Goal: Information Seeking & Learning: Learn about a topic

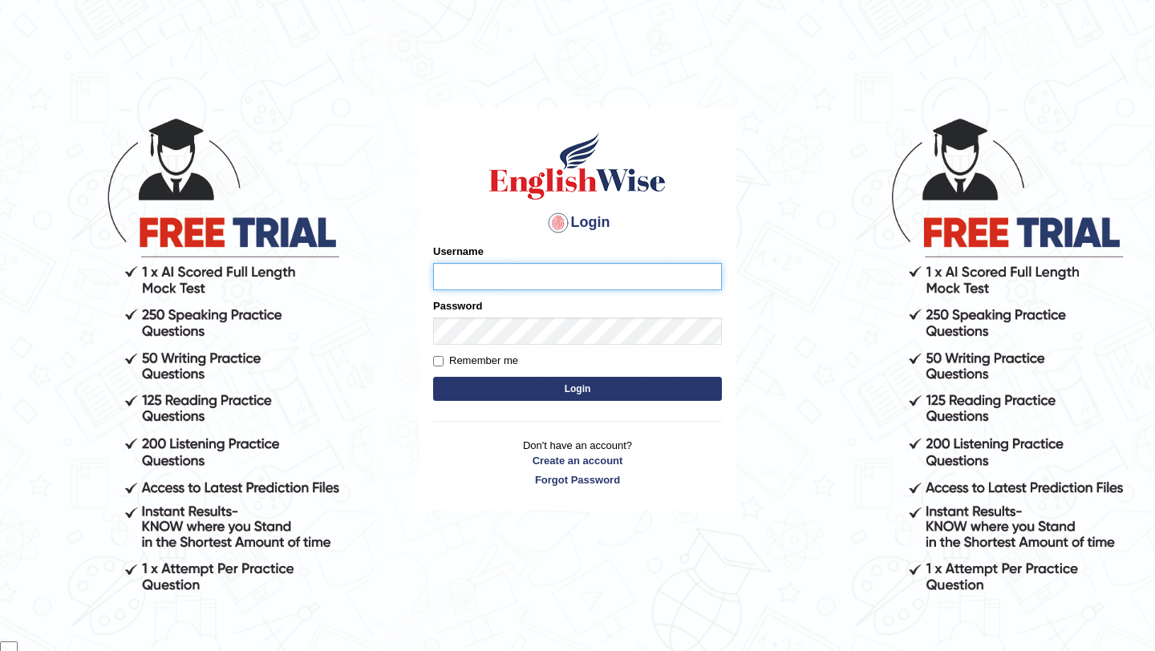
click at [478, 277] on input "Username" at bounding box center [577, 276] width 289 height 27
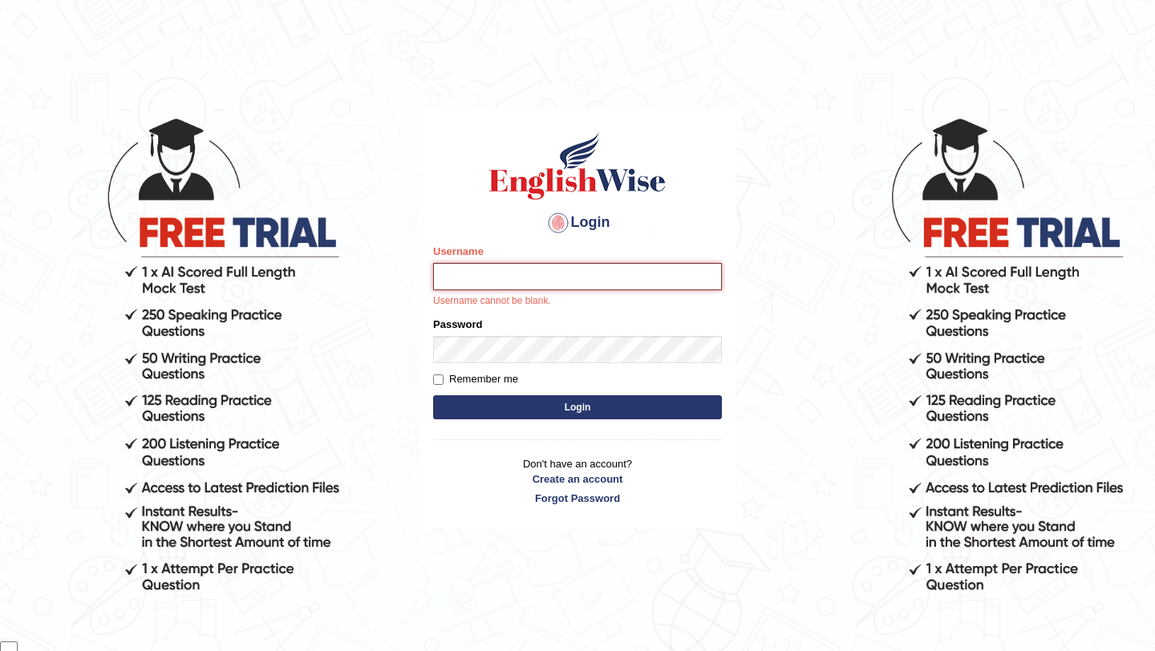
type input "samsubedi"
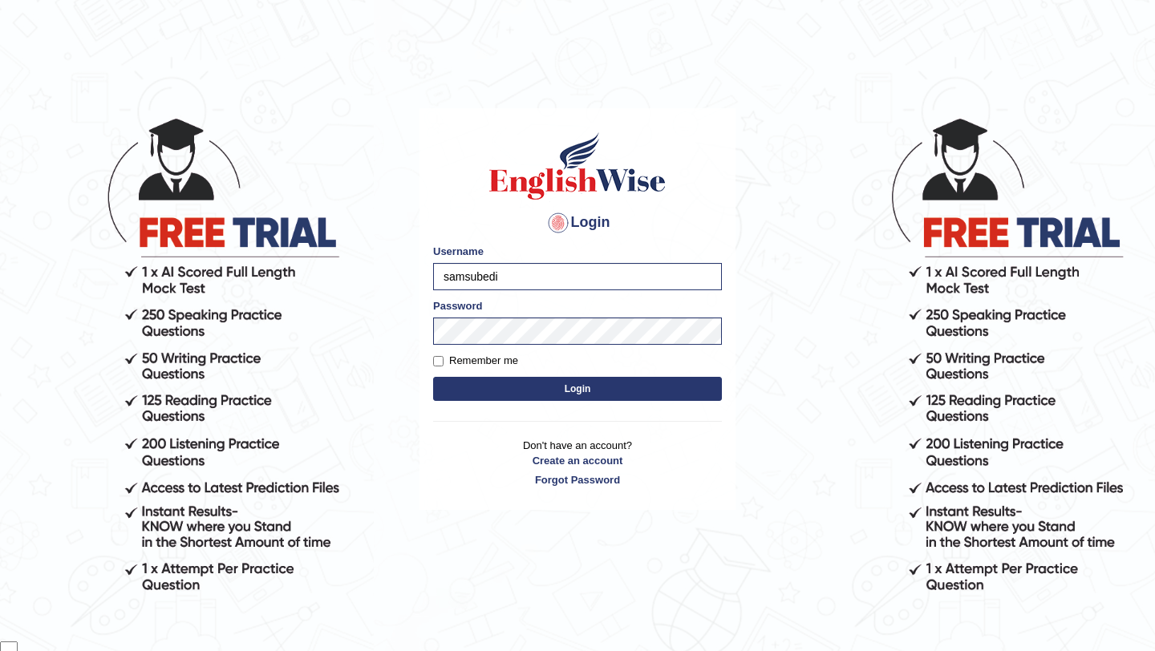
drag, startPoint x: 485, startPoint y: 363, endPoint x: 497, endPoint y: 373, distance: 15.4
click at [485, 363] on label "Remember me" at bounding box center [475, 361] width 85 height 16
click at [444, 363] on input "Remember me" at bounding box center [438, 361] width 10 height 10
checkbox input "true"
click at [546, 384] on button "Login" at bounding box center [577, 389] width 289 height 24
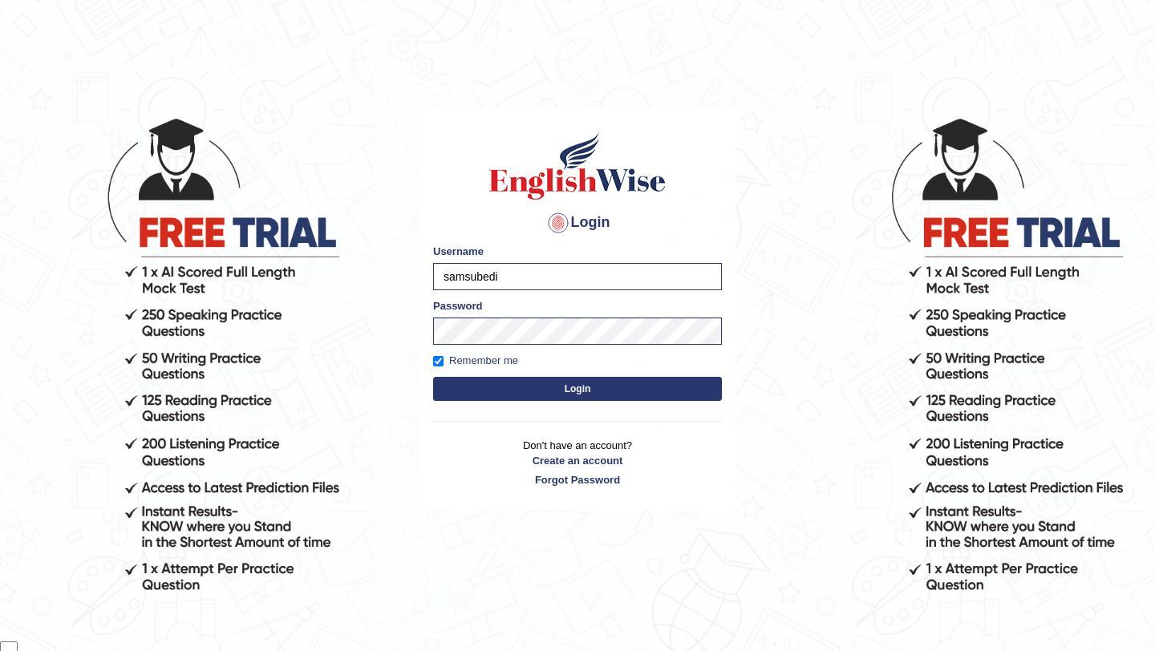
click at [546, 384] on button "Login" at bounding box center [577, 389] width 289 height 24
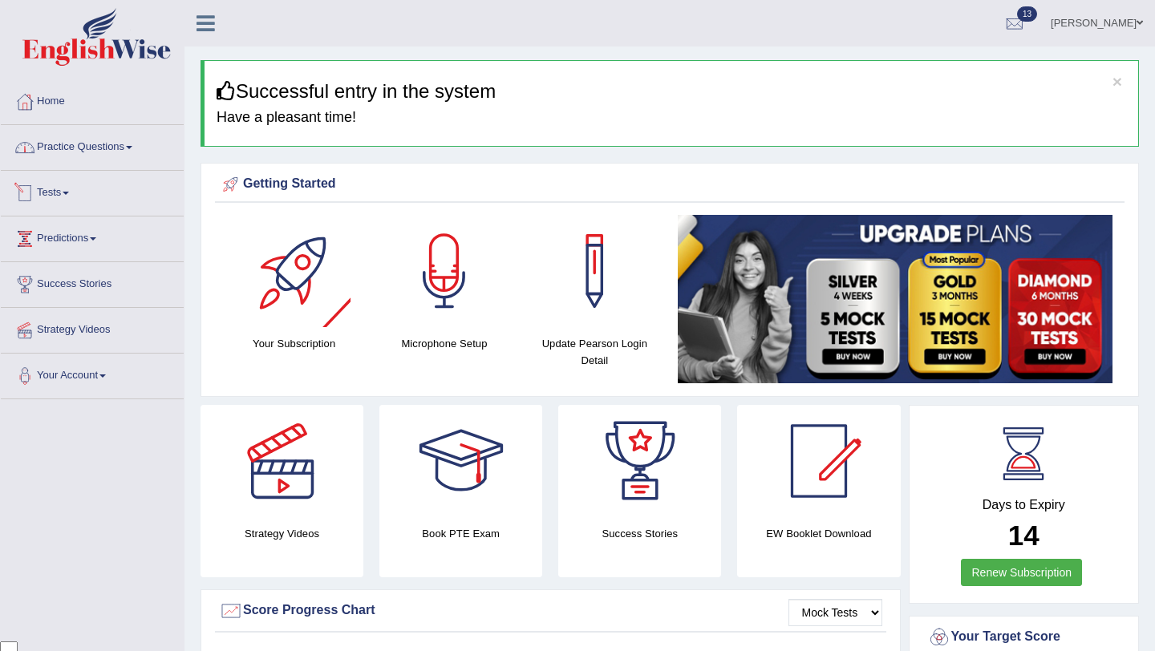
click at [140, 150] on link "Practice Questions" at bounding box center [92, 145] width 183 height 40
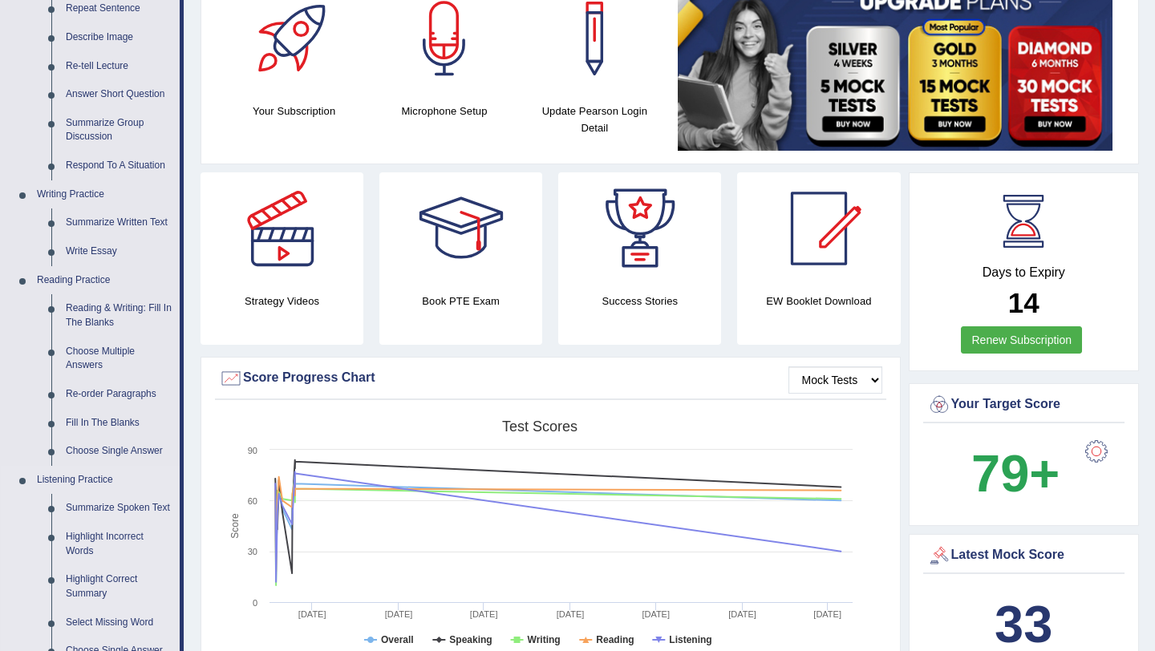
scroll to position [257, 0]
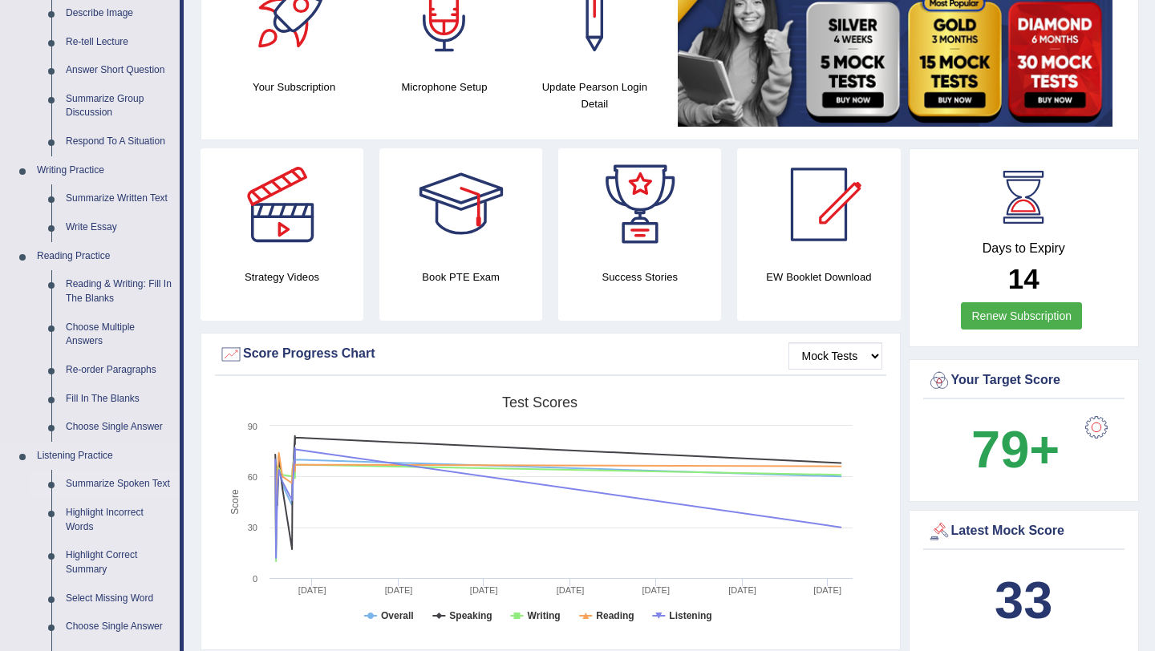
click at [76, 482] on link "Summarize Spoken Text" at bounding box center [119, 484] width 121 height 29
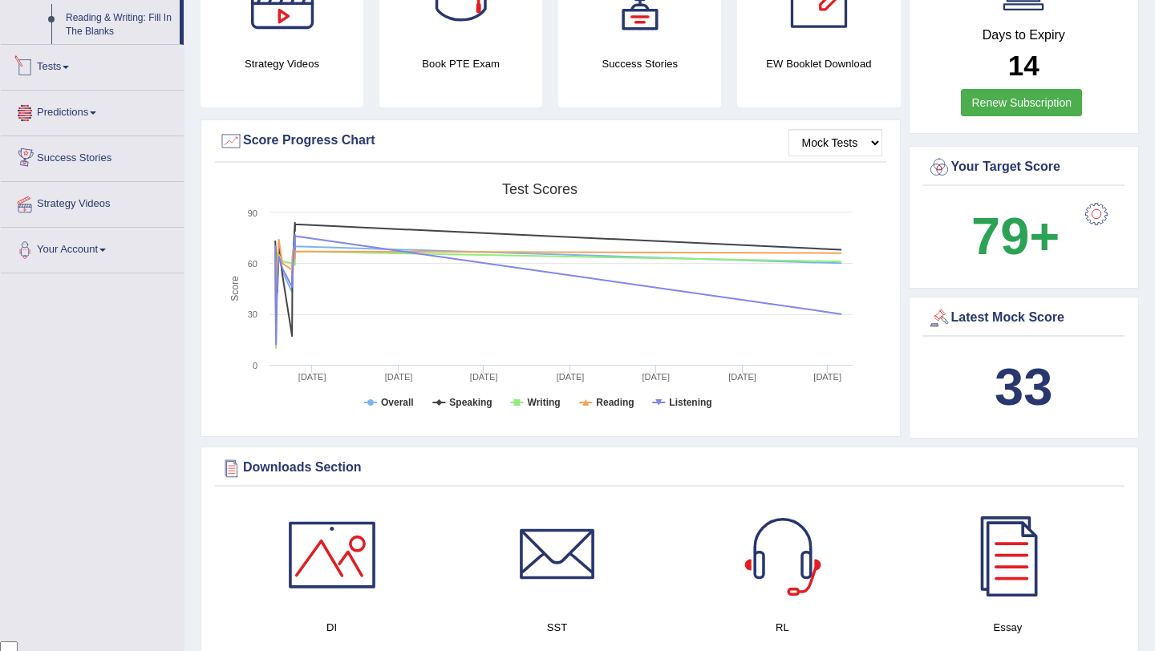
scroll to position [1110, 0]
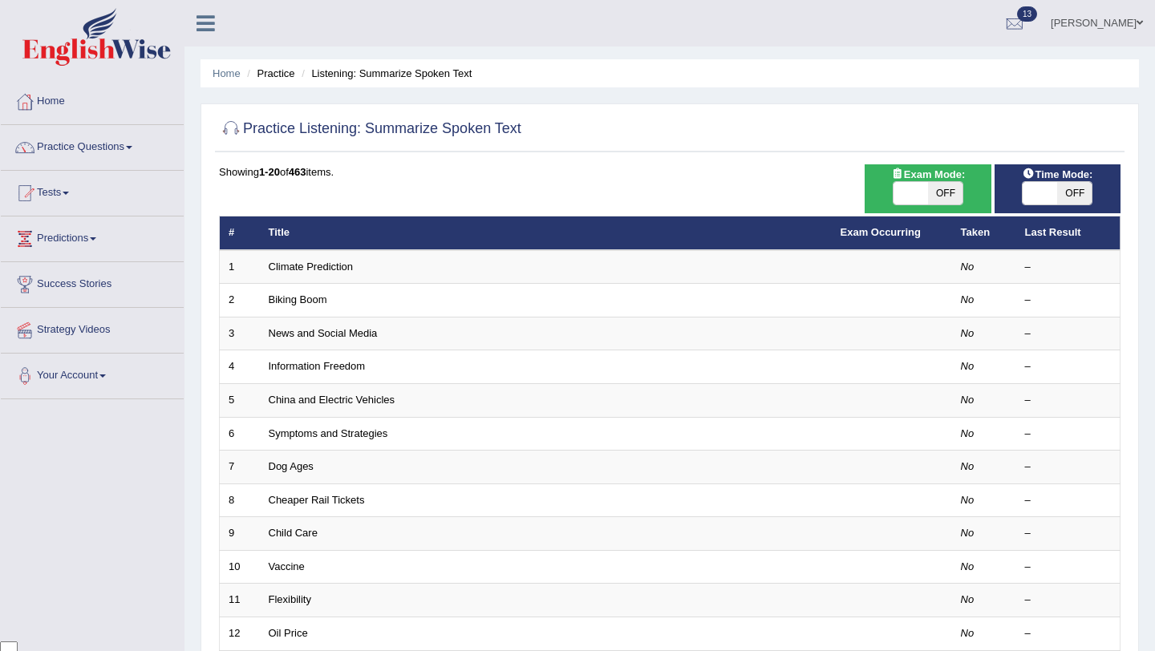
click at [950, 190] on span "OFF" at bounding box center [945, 193] width 34 height 22
checkbox input "true"
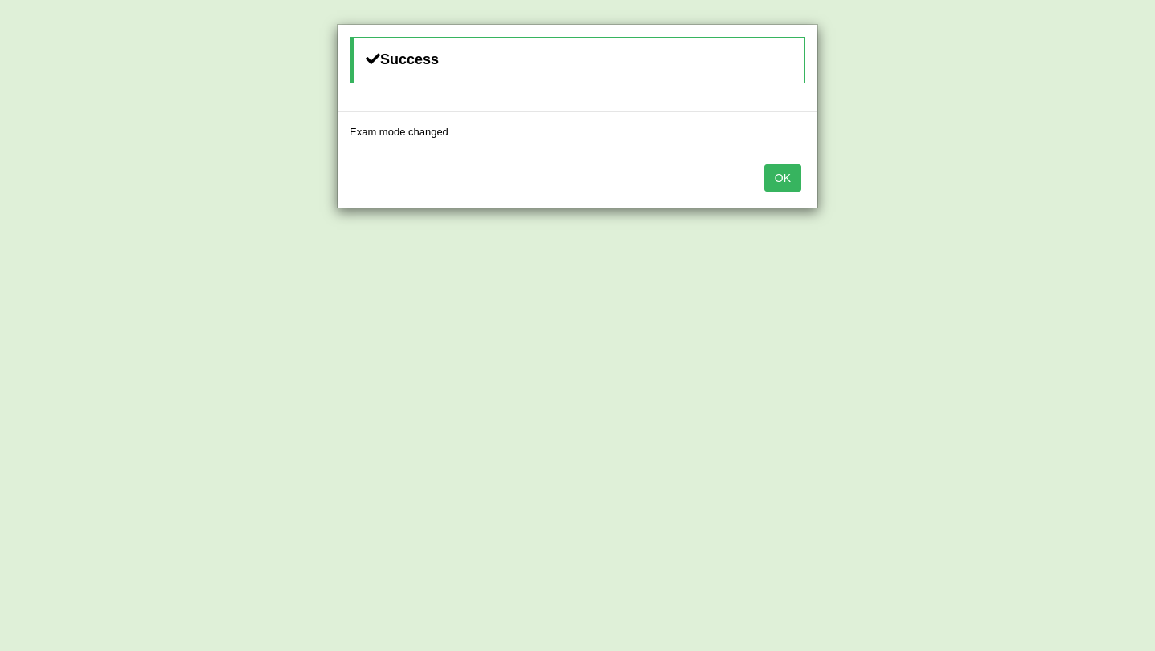
click at [789, 176] on button "OK" at bounding box center [783, 177] width 37 height 27
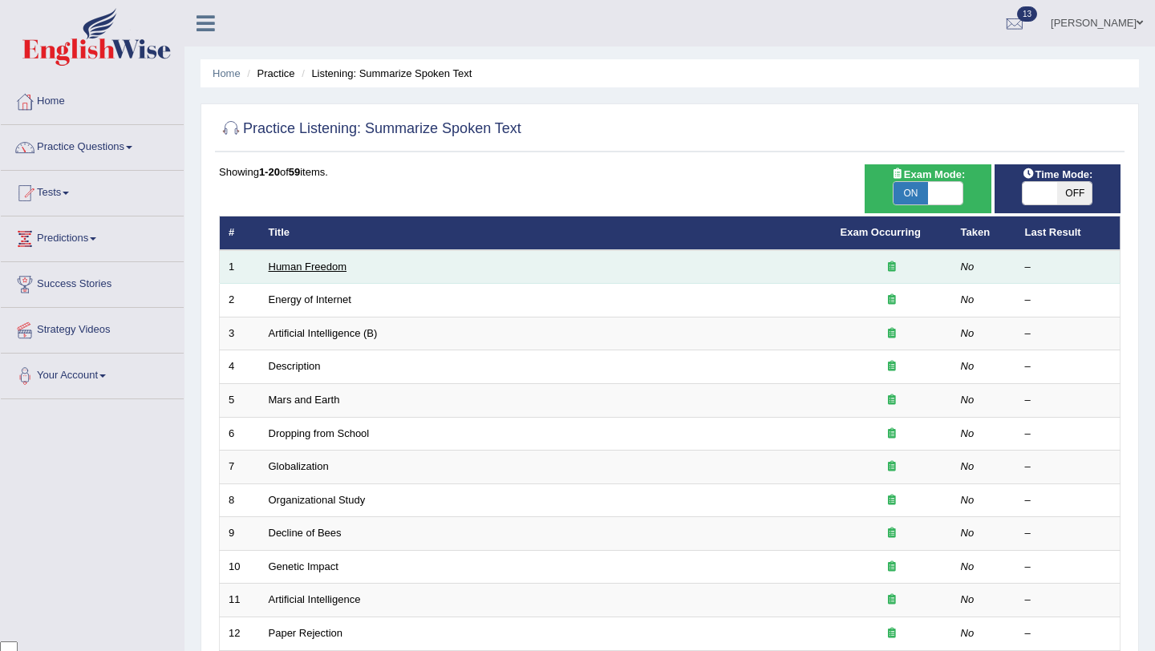
click at [338, 266] on link "Human Freedom" at bounding box center [308, 267] width 79 height 12
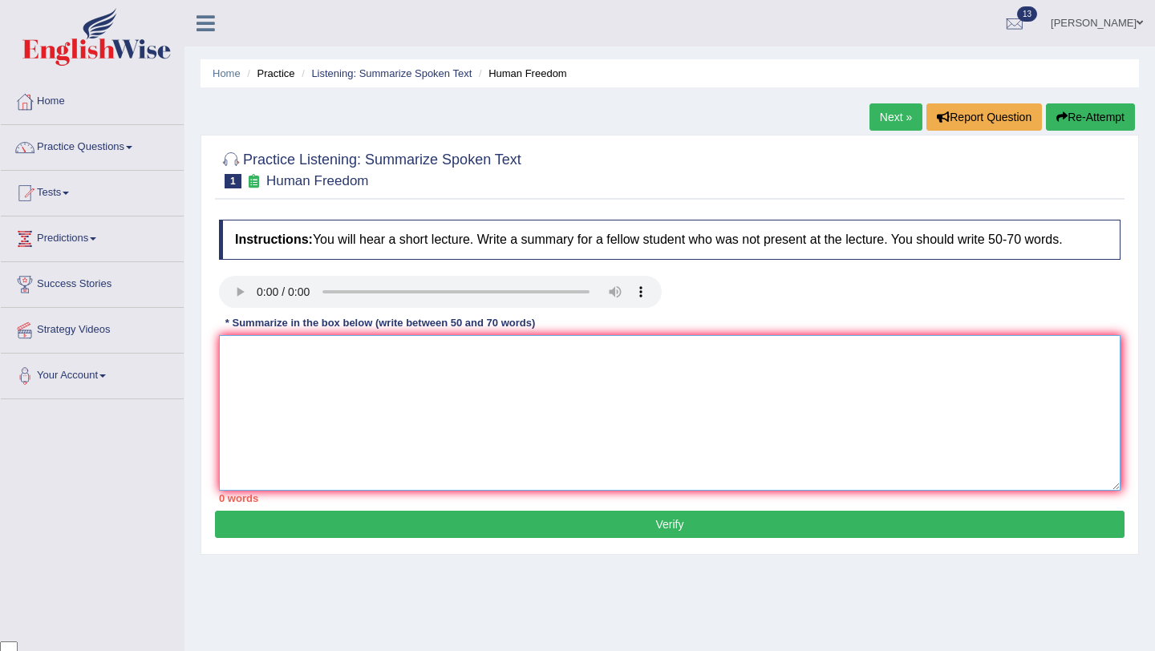
click at [435, 388] on textarea at bounding box center [670, 413] width 902 height 156
paste textarea "he speaker provided a comprehensive overview of [main topic], highlighting seve…"
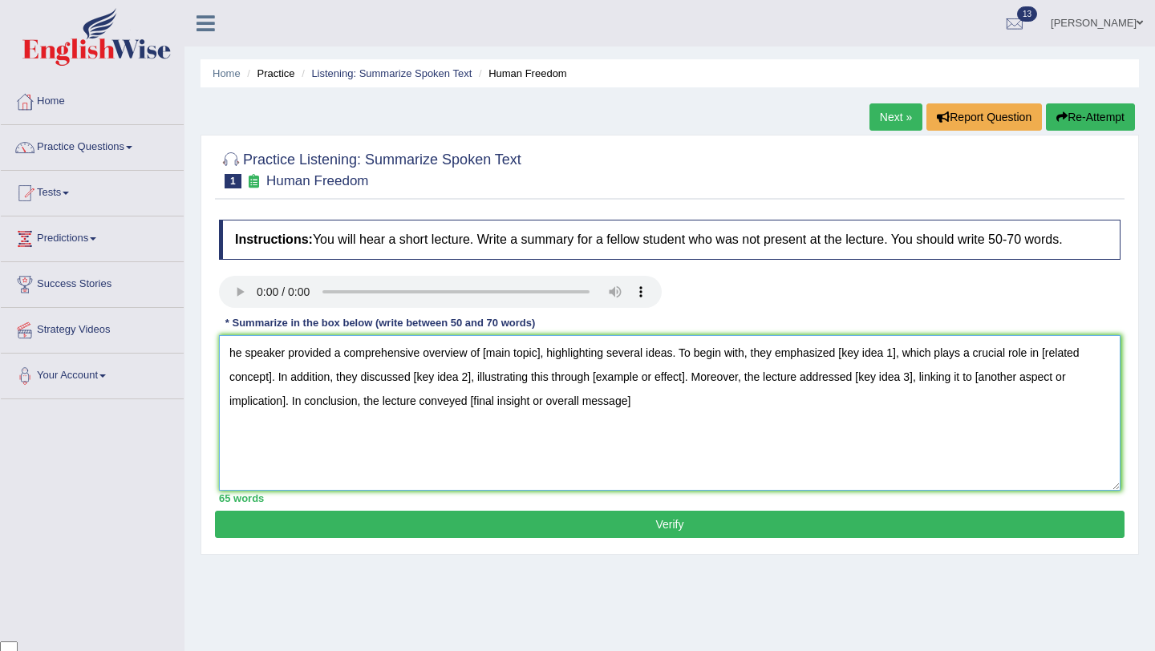
click at [230, 357] on textarea "he speaker provided a comprehensive overview of [main topic], highlighting seve…" at bounding box center [670, 413] width 902 height 156
drag, startPoint x: 241, startPoint y: 352, endPoint x: 596, endPoint y: 416, distance: 360.4
click at [767, 432] on textarea "The speaker provided a comprehensive overview of [main topic], highlighting sev…" at bounding box center [670, 413] width 902 height 156
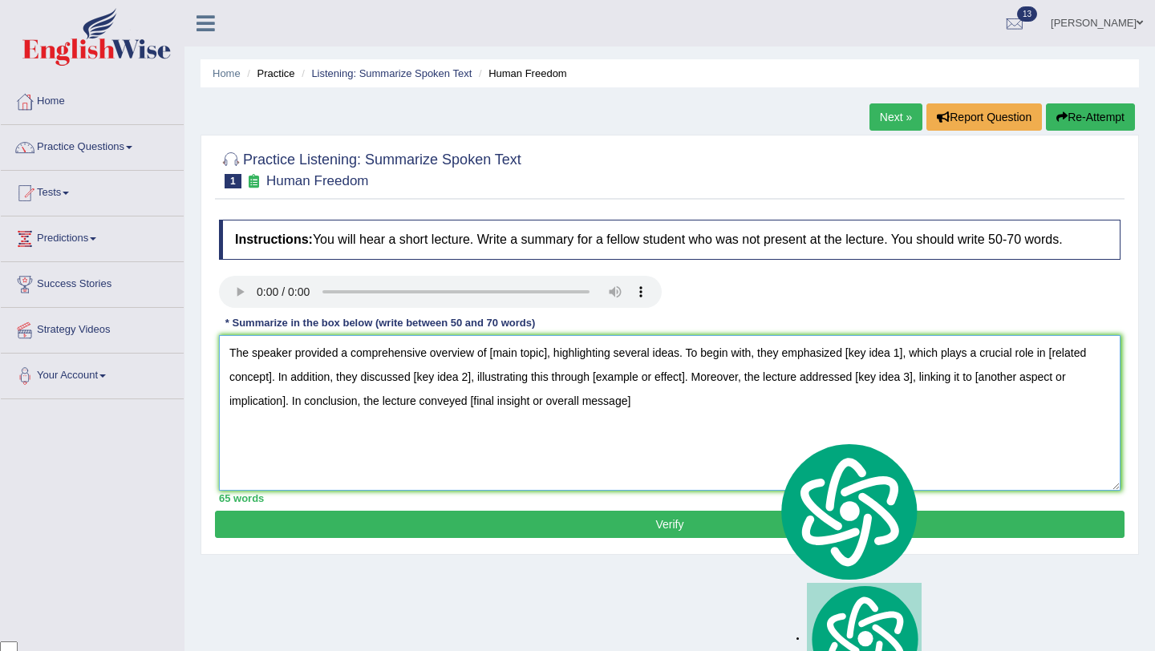
type textarea "The speaker provided a comprehensive overview of [main topic], highlighting sev…"
drag, startPoint x: 846, startPoint y: 535, endPoint x: 837, endPoint y: 524, distance: 14.3
click at [846, 535] on button "Verify" at bounding box center [670, 524] width 910 height 27
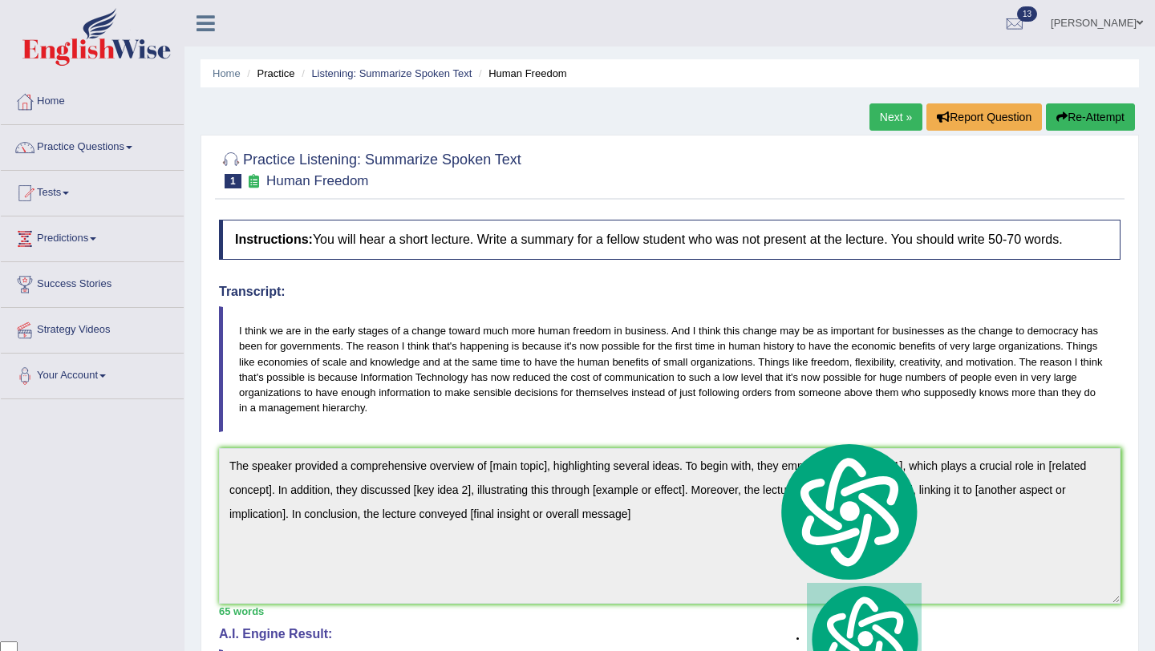
click at [1090, 120] on button "Re-Attempt" at bounding box center [1090, 116] width 89 height 27
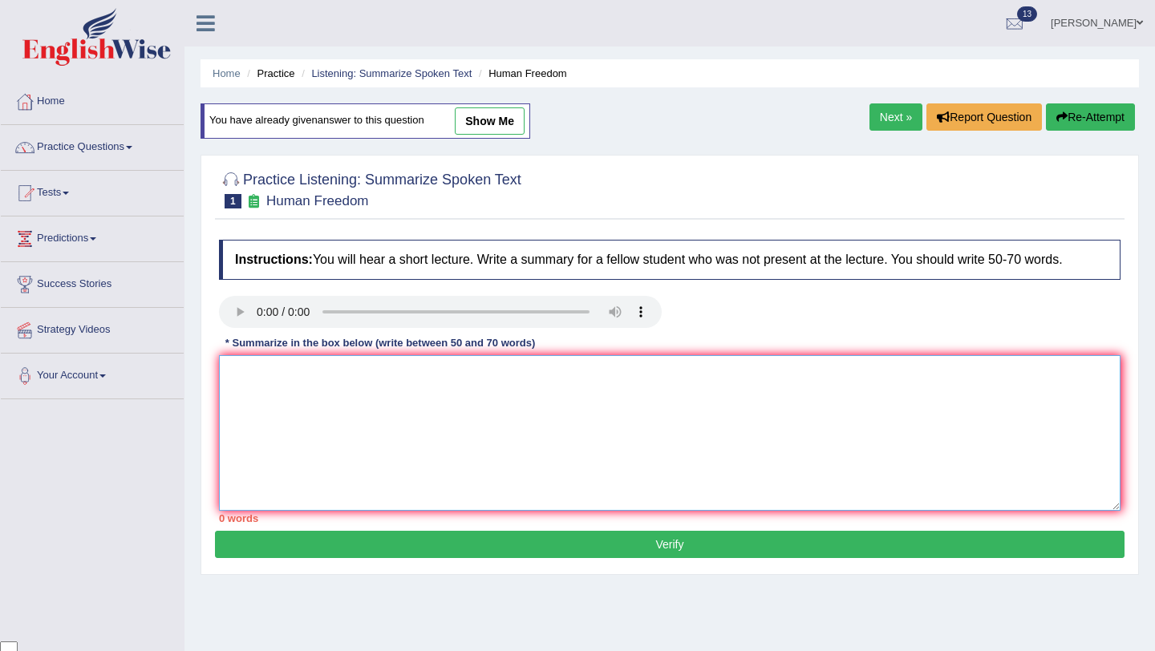
paste textarea "The speaker provided a comprehensive overview of [main topic], highlighting sev…"
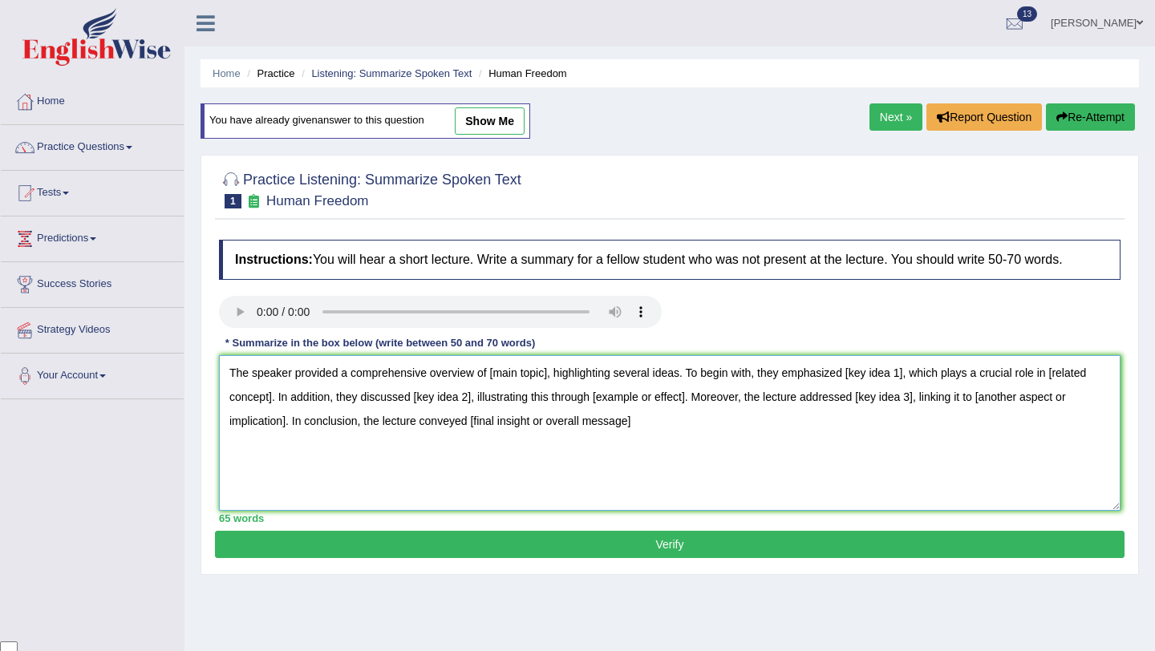
click at [664, 428] on textarea "The speaker provided a comprehensive overview of [main topic], highlighting sev…" at bounding box center [670, 433] width 902 height 156
drag, startPoint x: 627, startPoint y: 64, endPoint x: 679, endPoint y: 235, distance: 178.4
click at [679, 235] on div "Instructions: You will hear a short lecture. Write a summary for a fellow stude…" at bounding box center [670, 381] width 910 height 299
drag, startPoint x: 550, startPoint y: 374, endPoint x: 509, endPoint y: 379, distance: 42.1
click at [505, 375] on textarea "The speaker provided a comprehensive overview of [main topic], highlighting sev…" at bounding box center [670, 433] width 902 height 156
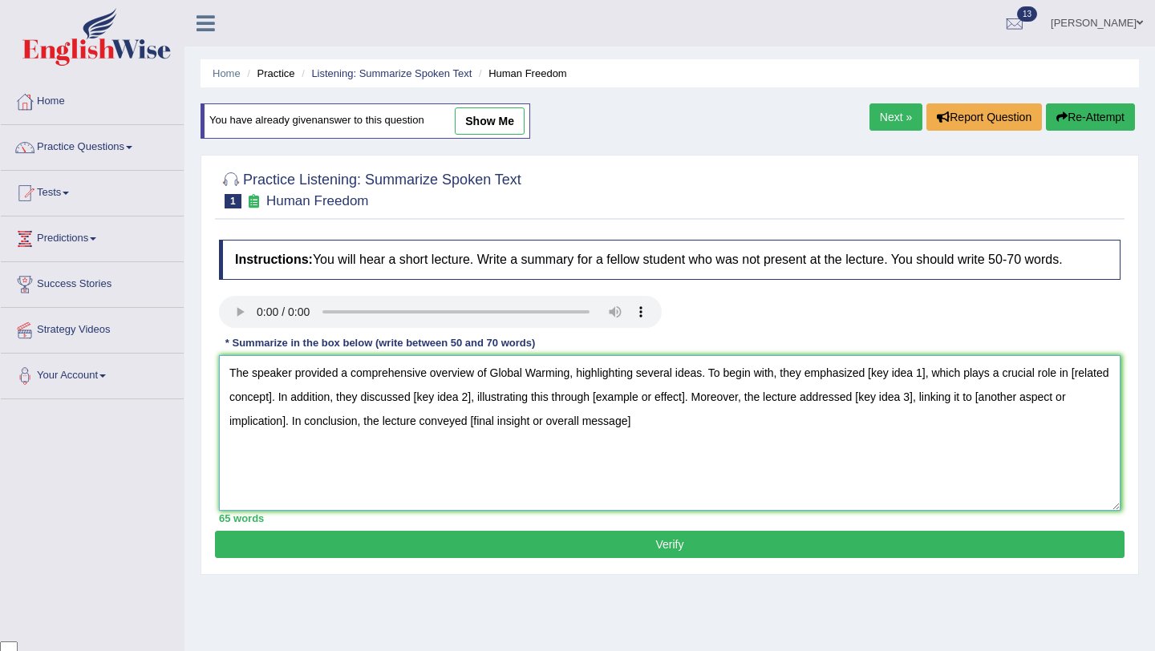
drag, startPoint x: 929, startPoint y: 373, endPoint x: 871, endPoint y: 371, distance: 57.8
click at [871, 373] on textarea "The speaker provided a comprehensive overview of Global Warming, highlighting s…" at bounding box center [670, 433] width 902 height 156
drag, startPoint x: 217, startPoint y: 362, endPoint x: 883, endPoint y: 449, distance: 672.4
click at [952, 475] on div "Instructions: You will hear a short lecture. Write a summary for a fellow stude…" at bounding box center [670, 381] width 910 height 299
drag, startPoint x: 232, startPoint y: 369, endPoint x: 948, endPoint y: 461, distance: 721.6
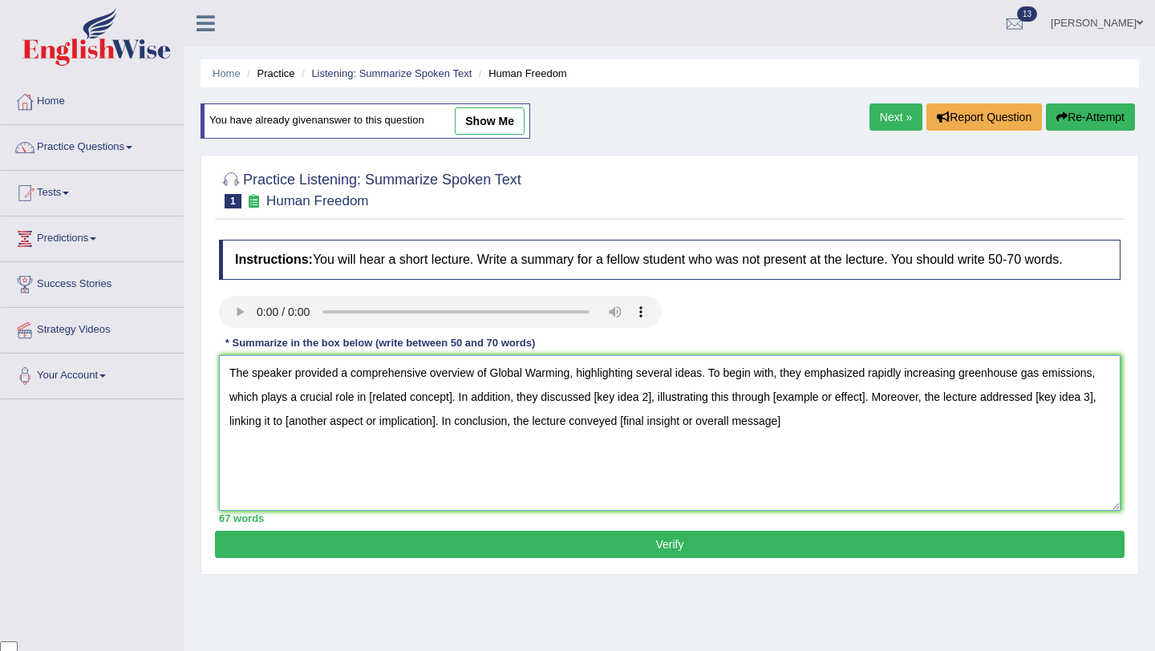
click at [948, 461] on textarea "The speaker provided a comprehensive overview of Global Warming, highlighting s…" at bounding box center [670, 433] width 902 height 156
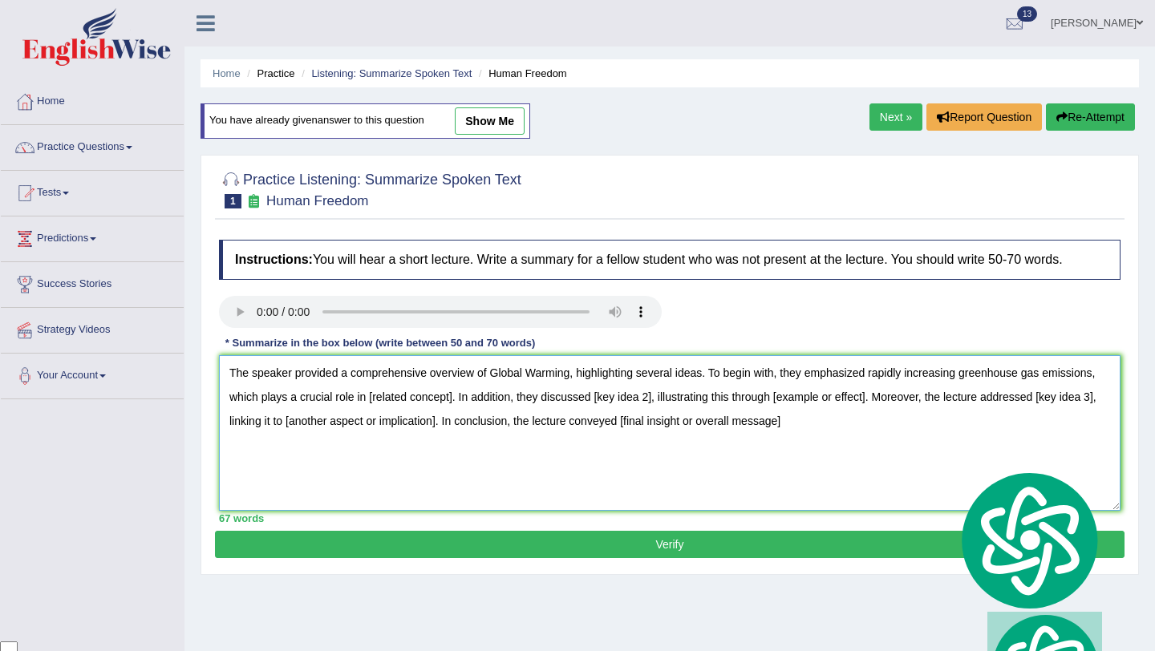
click at [428, 372] on textarea "The speaker provided a comprehensive overview of Global Warming, highlighting s…" at bounding box center [670, 433] width 902 height 156
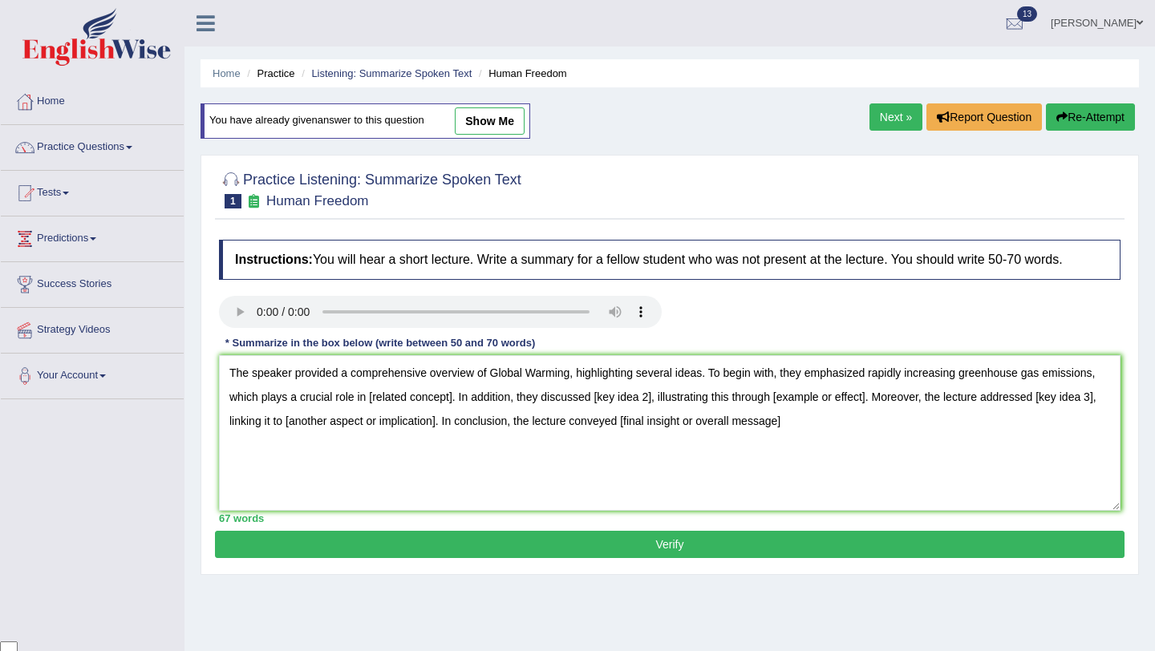
click at [869, 286] on div "Instructions: You will hear a short lecture. Write a summary for a fellow stude…" at bounding box center [670, 381] width 910 height 299
click at [1020, 167] on div at bounding box center [670, 188] width 902 height 49
click at [731, 476] on textarea "The speaker provided a comprehensive overview of Global Warming, highlighting s…" at bounding box center [670, 433] width 902 height 156
click at [576, 379] on textarea "The speaker provided a comprehensive overview of Global Warming, highlighting s…" at bounding box center [670, 433] width 902 height 156
drag, startPoint x: 932, startPoint y: 374, endPoint x: 286, endPoint y: 400, distance: 647.2
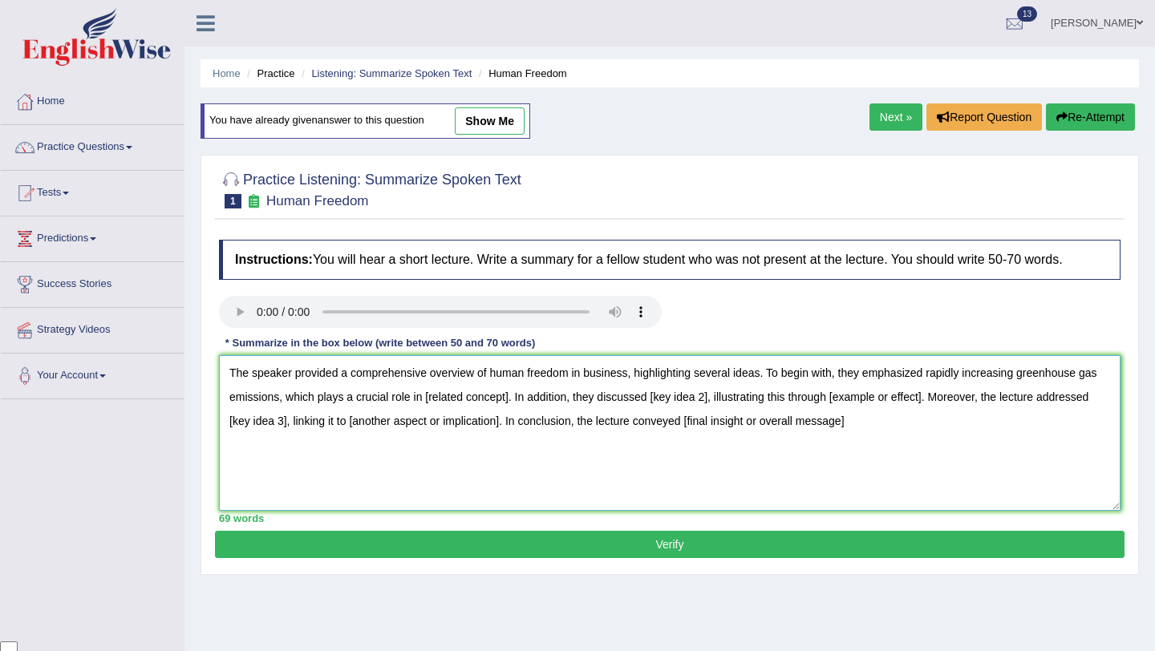
click at [286, 400] on textarea "The speaker provided a comprehensive overview of human freedom in business, hig…" at bounding box center [670, 433] width 902 height 156
click at [393, 400] on textarea "The speaker provided a comprehensive overview of human freedom in business, hig…" at bounding box center [670, 433] width 902 height 156
click at [665, 400] on textarea "The speaker provided a comprehensive overview of human freedom in business, hig…" at bounding box center [670, 433] width 902 height 156
click at [682, 396] on textarea "The speaker provided a comprehensive overview of human freedom in business, hig…" at bounding box center [670, 433] width 902 height 156
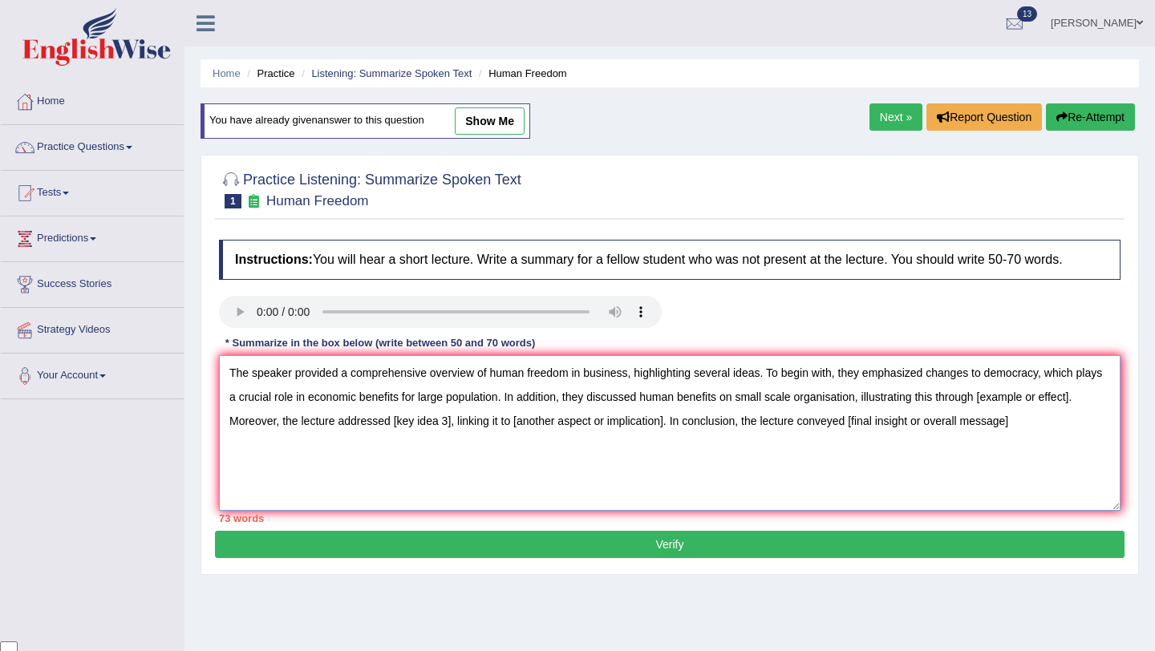
click at [1080, 402] on textarea "The speaker provided a comprehensive overview of human freedom in business, hig…" at bounding box center [670, 433] width 902 height 156
click at [538, 424] on textarea "The speaker provided a comprehensive overview of human freedom in business, hig…" at bounding box center [670, 433] width 902 height 156
drag, startPoint x: 538, startPoint y: 424, endPoint x: 688, endPoint y: 384, distance: 154.7
click at [688, 384] on textarea "The speaker provided a comprehensive overview of human freedom in business, hig…" at bounding box center [670, 433] width 902 height 156
click at [558, 421] on textarea "The speaker provided a comprehensive overview of human freedom in business, hig…" at bounding box center [670, 433] width 902 height 156
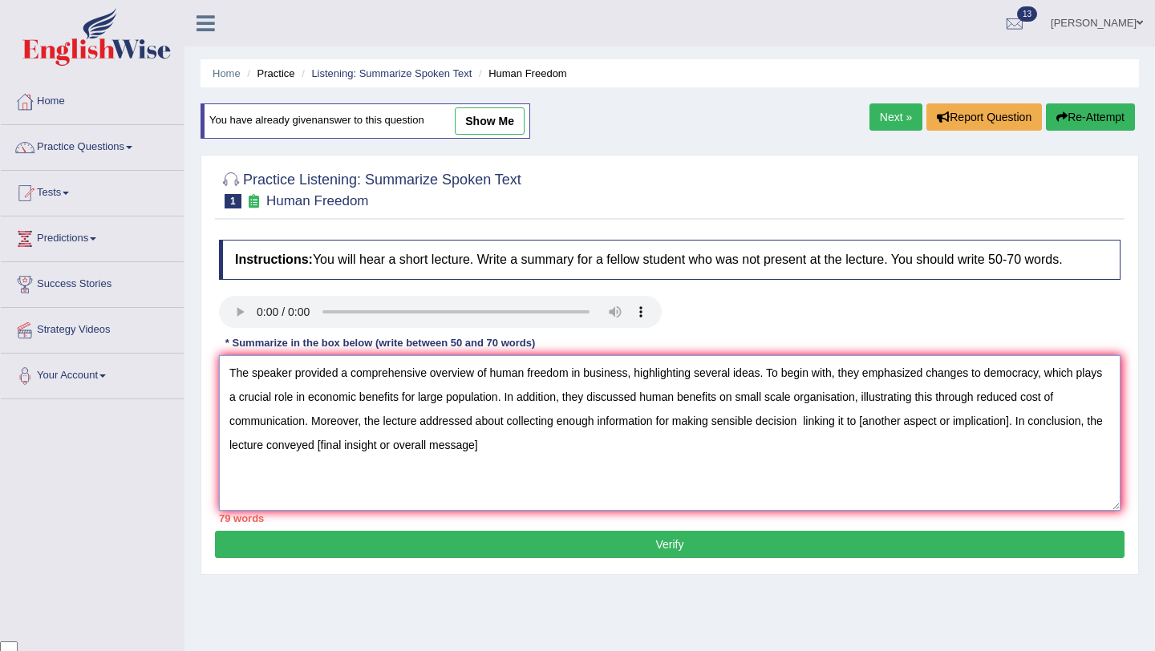
click at [1020, 426] on textarea "The speaker provided a comprehensive overview of human freedom in business, hig…" at bounding box center [670, 433] width 902 height 156
click at [496, 450] on textarea "The speaker provided a comprehensive overview of human freedom in business, hig…" at bounding box center [670, 433] width 902 height 156
drag, startPoint x: 629, startPoint y: 481, endPoint x: 773, endPoint y: 379, distance: 176.6
click at [709, 388] on textarea "The speaker provided a comprehensive overview of human freedom in business, hig…" at bounding box center [670, 433] width 902 height 156
drag, startPoint x: 762, startPoint y: 371, endPoint x: 668, endPoint y: 369, distance: 93.9
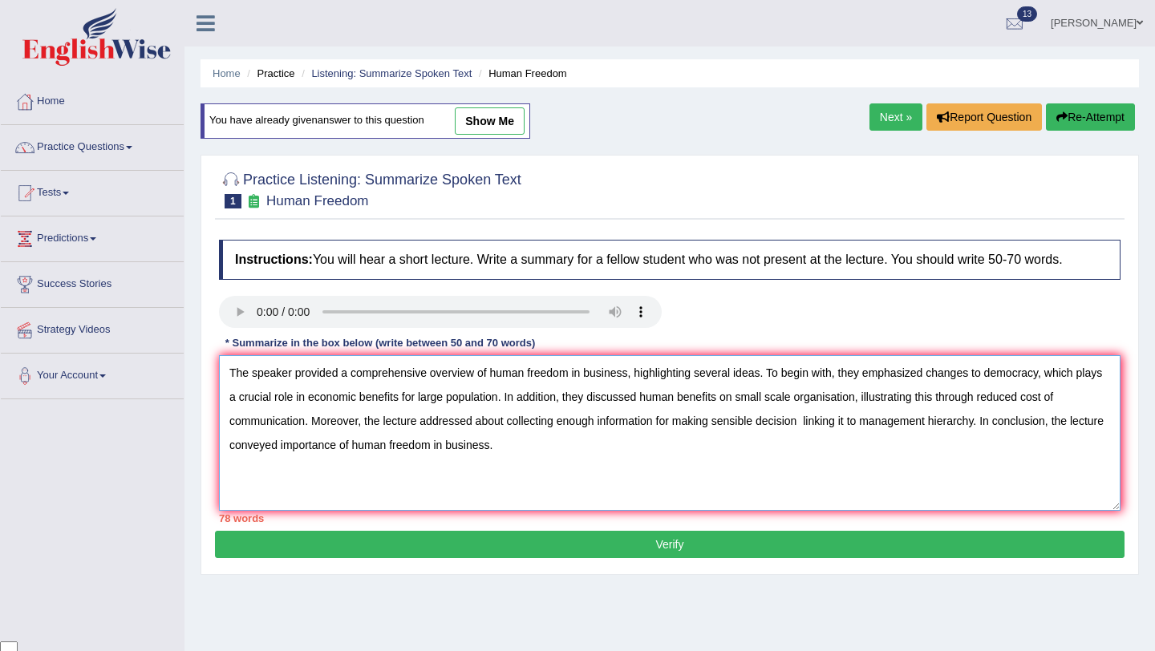
click at [668, 369] on textarea "The speaker provided a comprehensive overview of human freedom in business, hig…" at bounding box center [670, 433] width 902 height 156
drag, startPoint x: 489, startPoint y: 368, endPoint x: 229, endPoint y: 370, distance: 260.0
click at [227, 369] on textarea "The speaker provided a comprehensive overview of human freedom in business. To …" at bounding box center [670, 433] width 902 height 156
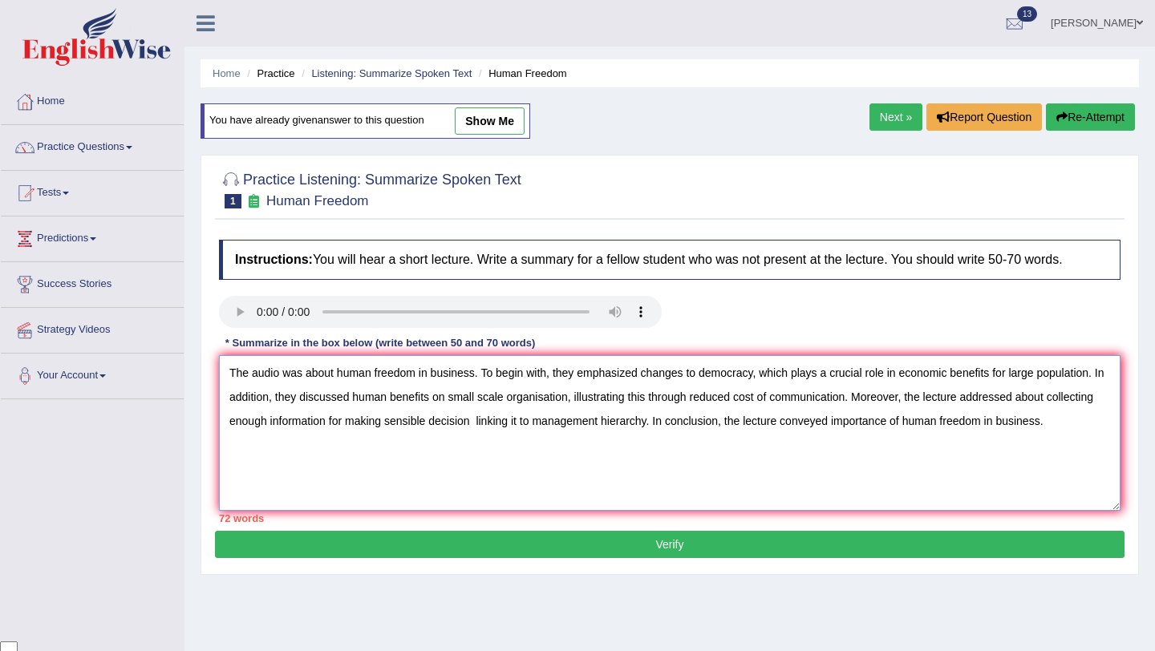
click at [694, 369] on textarea "The audio was about human freedom in business. To begin with, they emphasized c…" at bounding box center [670, 433] width 902 height 156
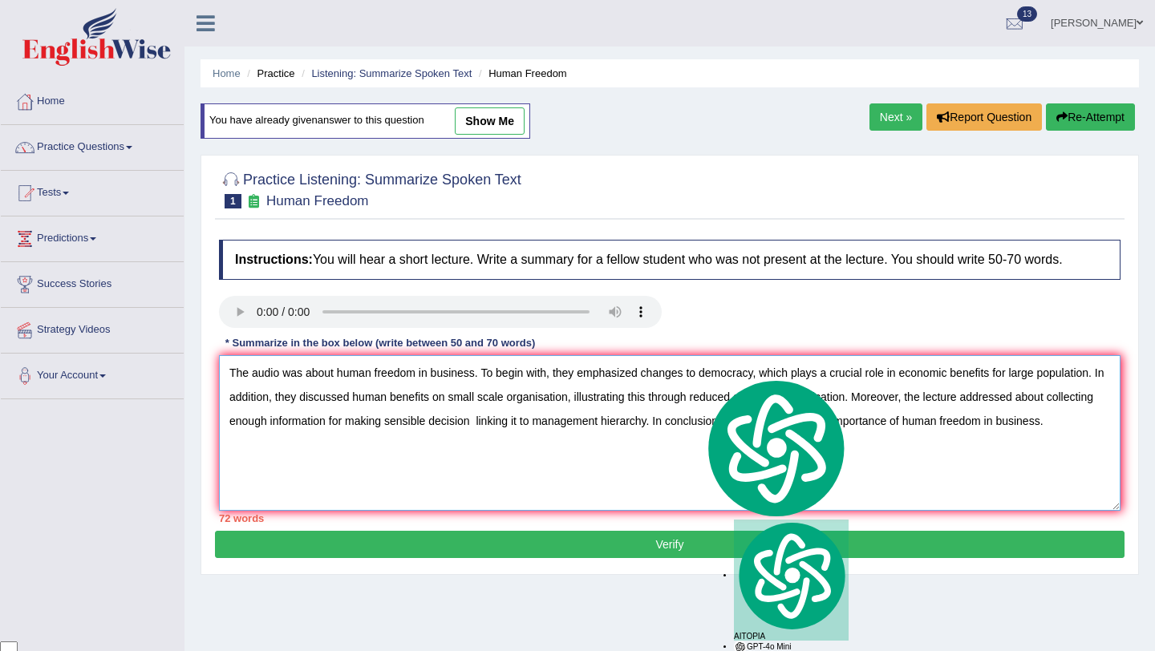
click at [704, 442] on textarea "The audio was about human freedom in business. To begin with, they emphasized c…" at bounding box center [670, 433] width 902 height 156
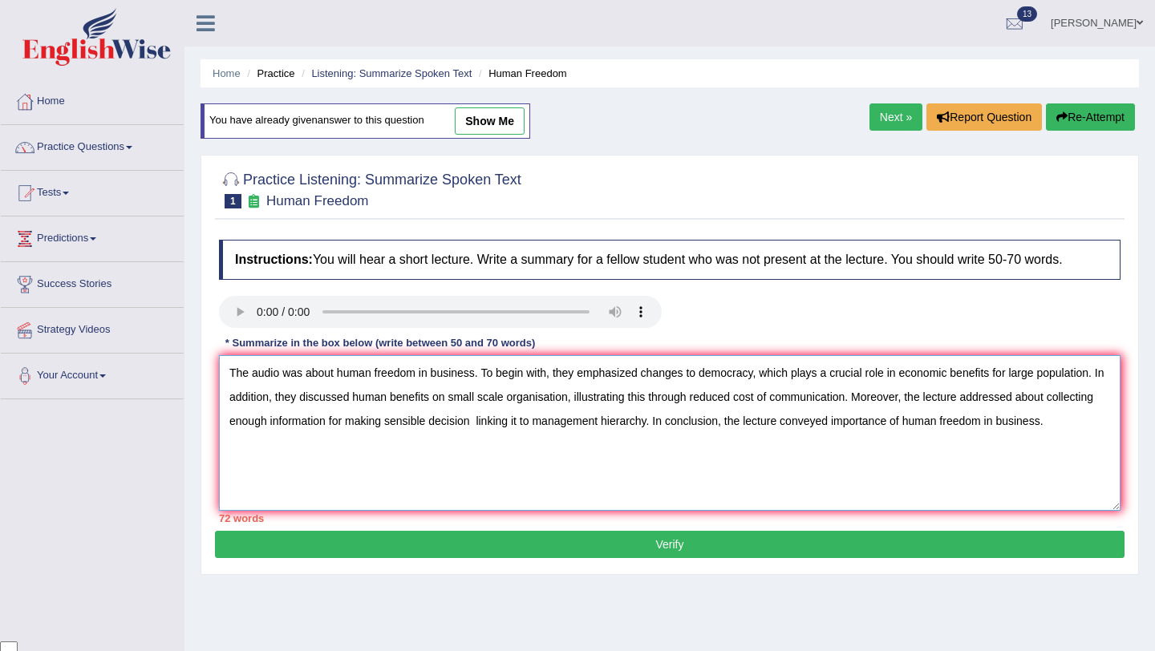
click at [659, 400] on textarea "The audio was about human freedom in business. To begin with, they emphasized c…" at bounding box center [670, 433] width 902 height 156
click at [473, 414] on textarea "The audio was about human freedom in business. To begin with, they emphasized c…" at bounding box center [670, 433] width 902 height 156
click at [517, 421] on textarea "The audio was about human freedom in business. To begin with, they emphasized c…" at bounding box center [670, 433] width 902 height 156
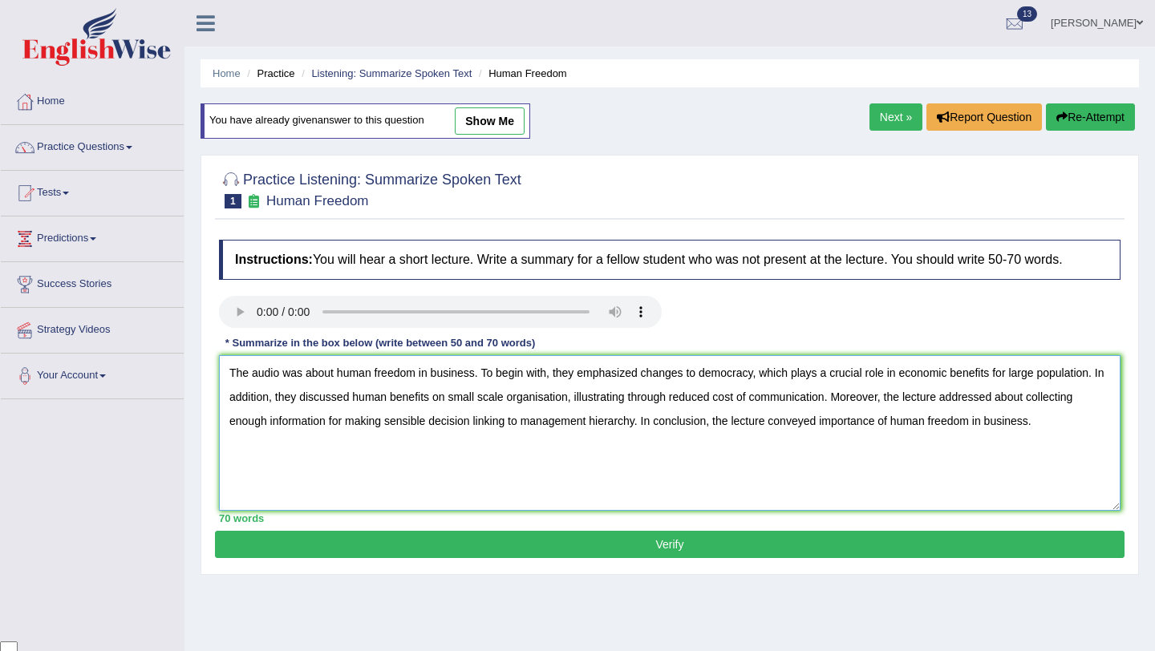
type textarea "The audio was about human freedom in business. To begin with, they emphasized c…"
click at [705, 545] on button "Verify" at bounding box center [670, 544] width 910 height 27
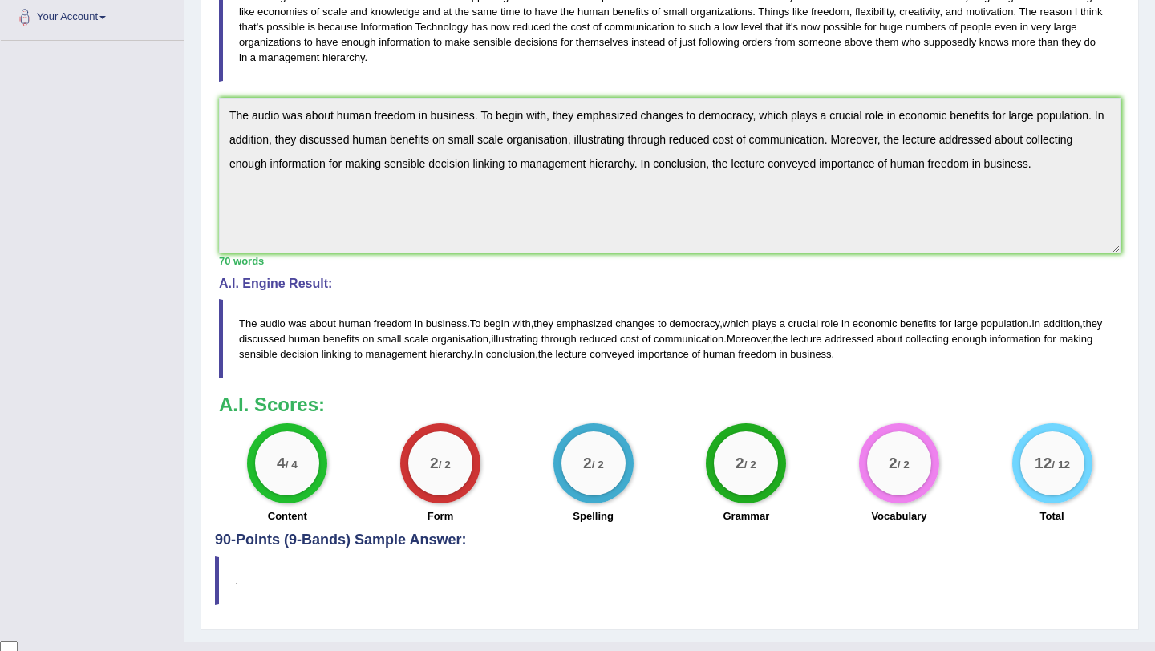
scroll to position [358, 0]
click at [619, 363] on blockquote "The audio was about human freedom in business . To begin with , they emphasized…" at bounding box center [670, 339] width 902 height 79
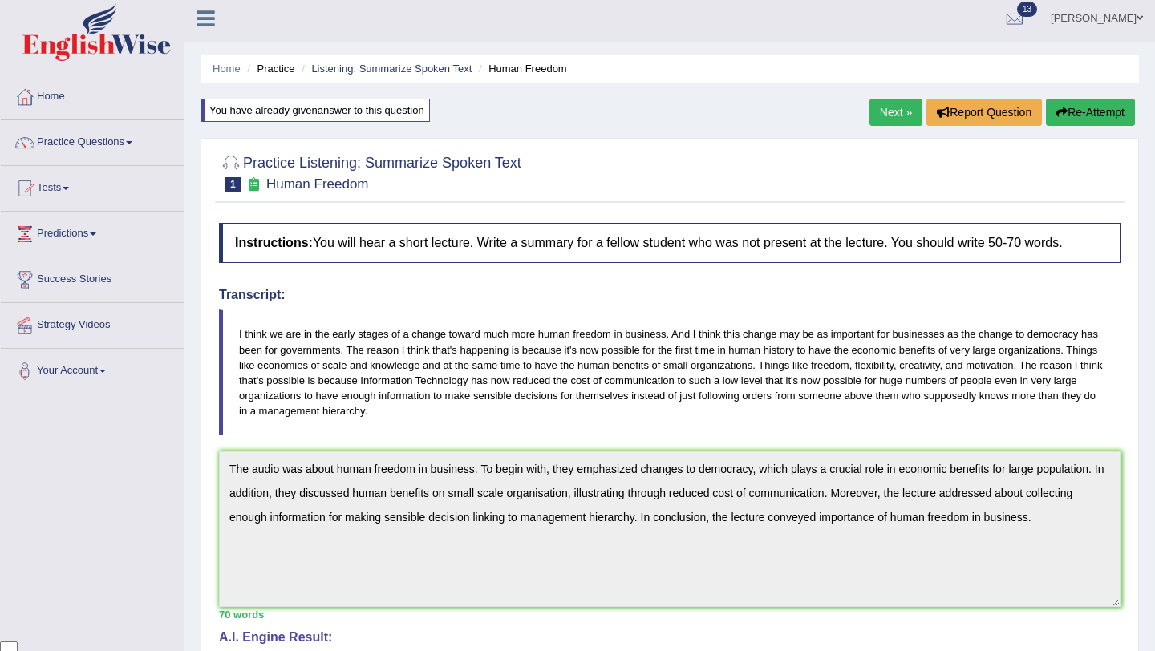
scroll to position [0, 0]
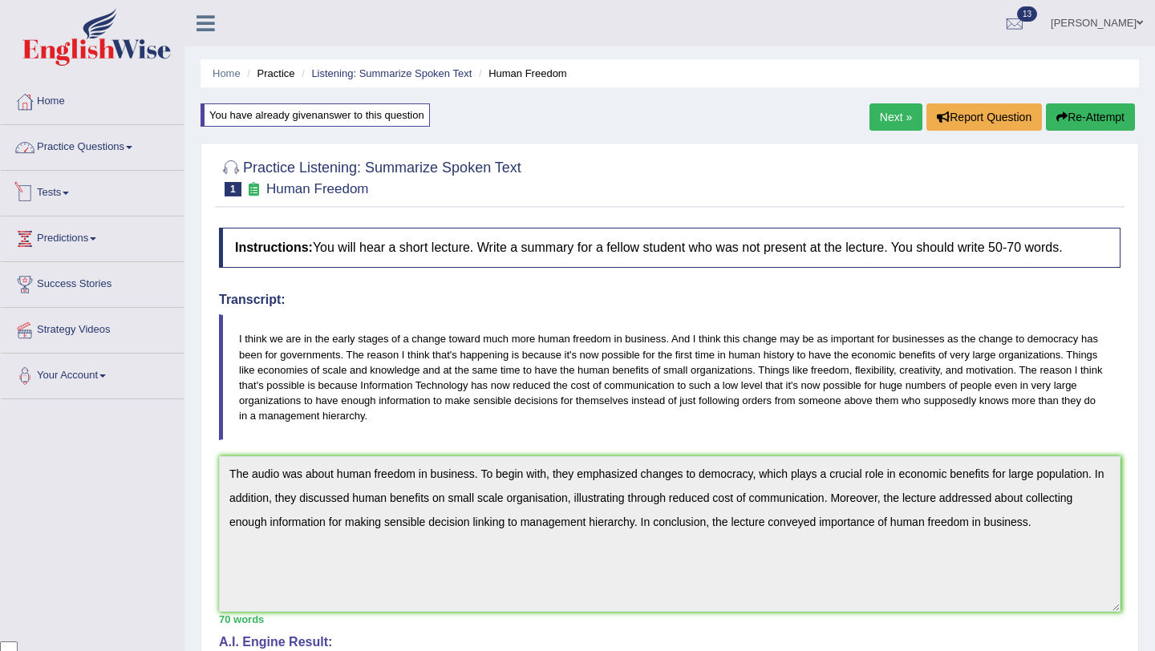
click at [65, 153] on link "Practice Questions" at bounding box center [92, 145] width 183 height 40
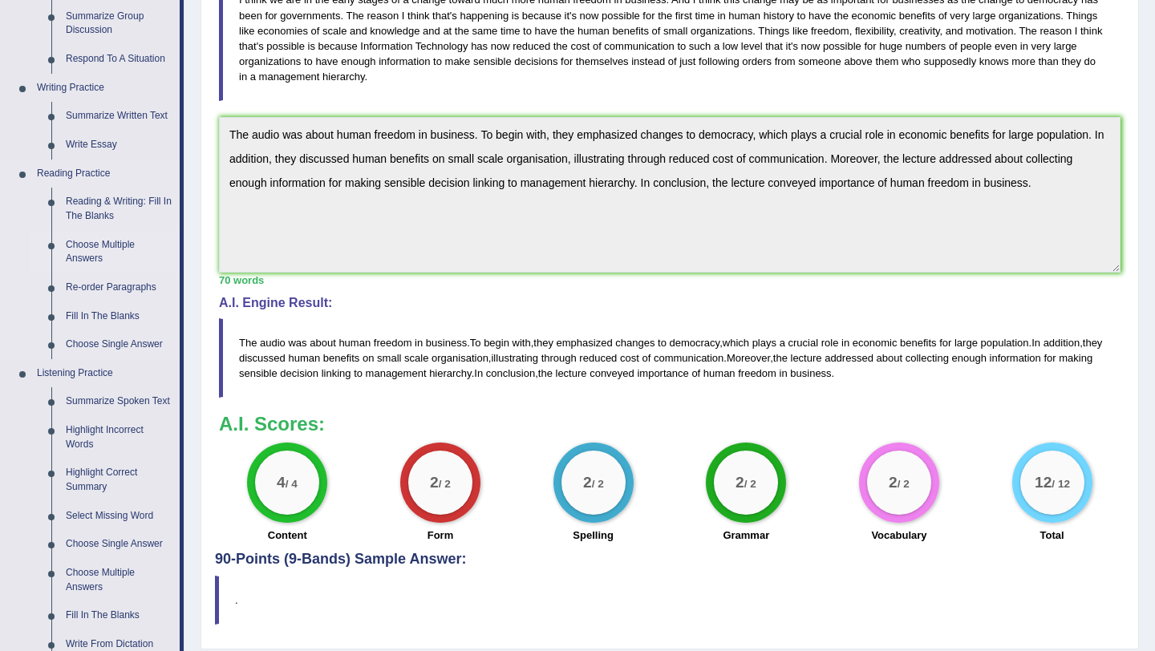
scroll to position [353, 0]
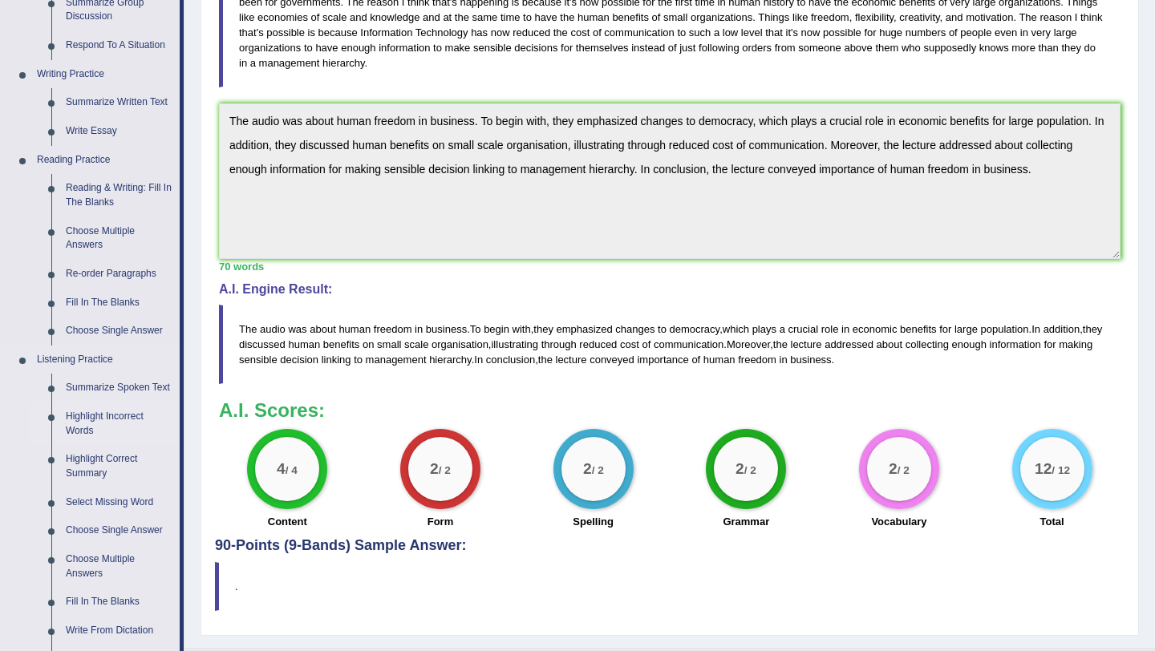
click at [83, 434] on link "Highlight Incorrect Words" at bounding box center [119, 424] width 121 height 43
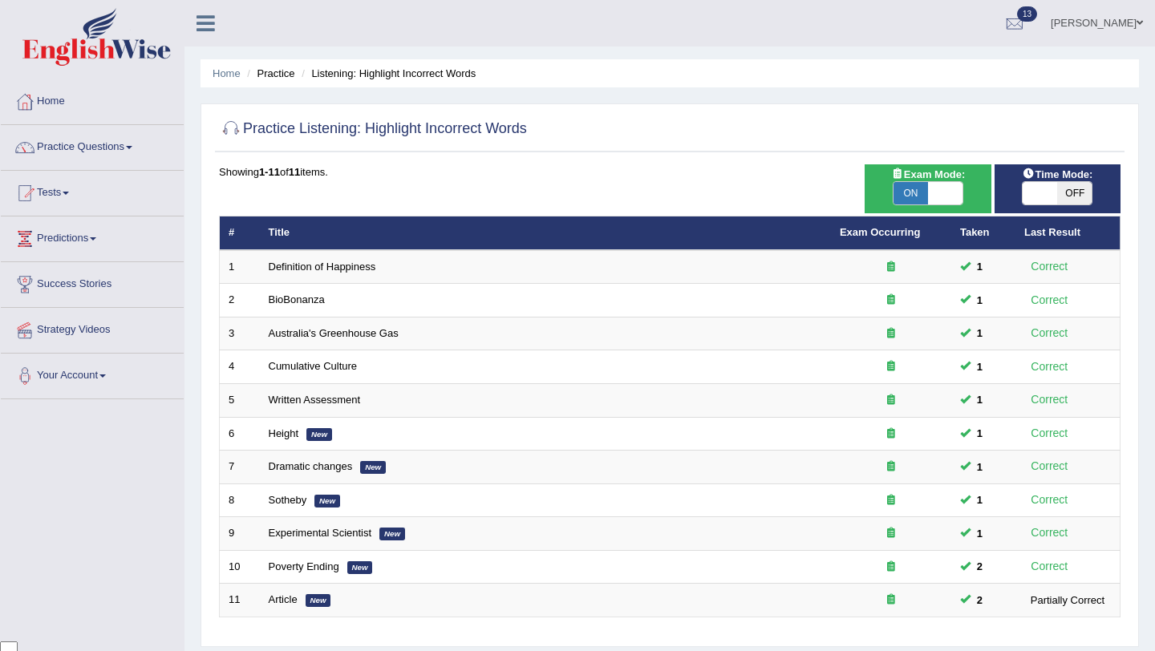
click at [945, 199] on span at bounding box center [945, 193] width 34 height 22
checkbox input "false"
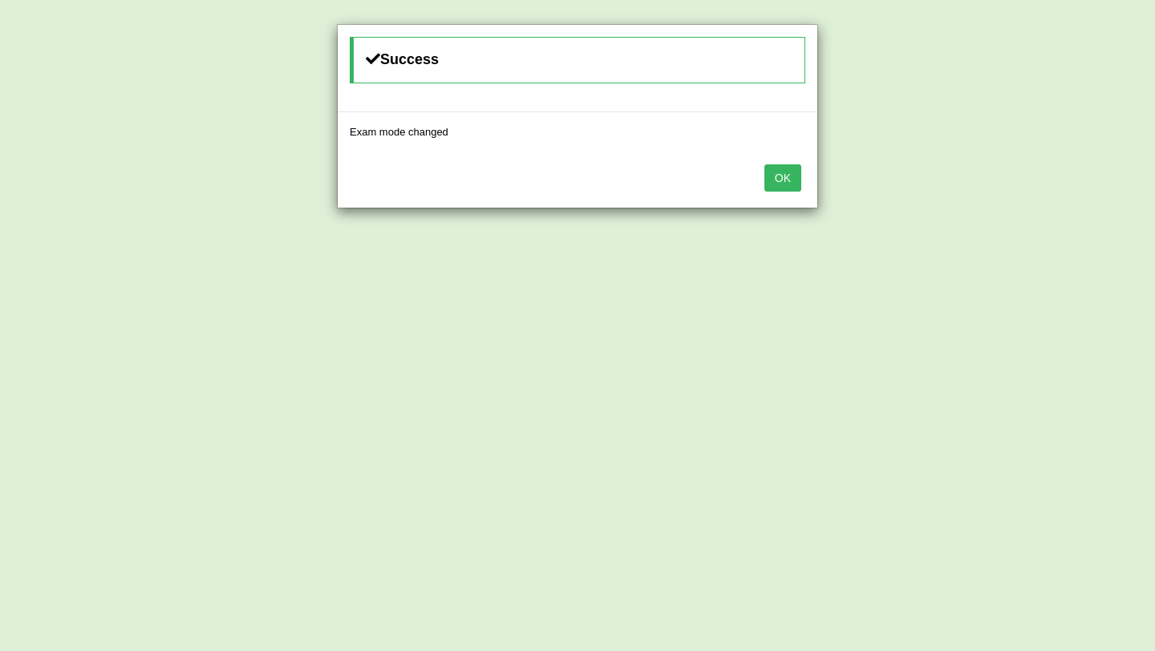
click at [775, 175] on button "OK" at bounding box center [783, 177] width 37 height 27
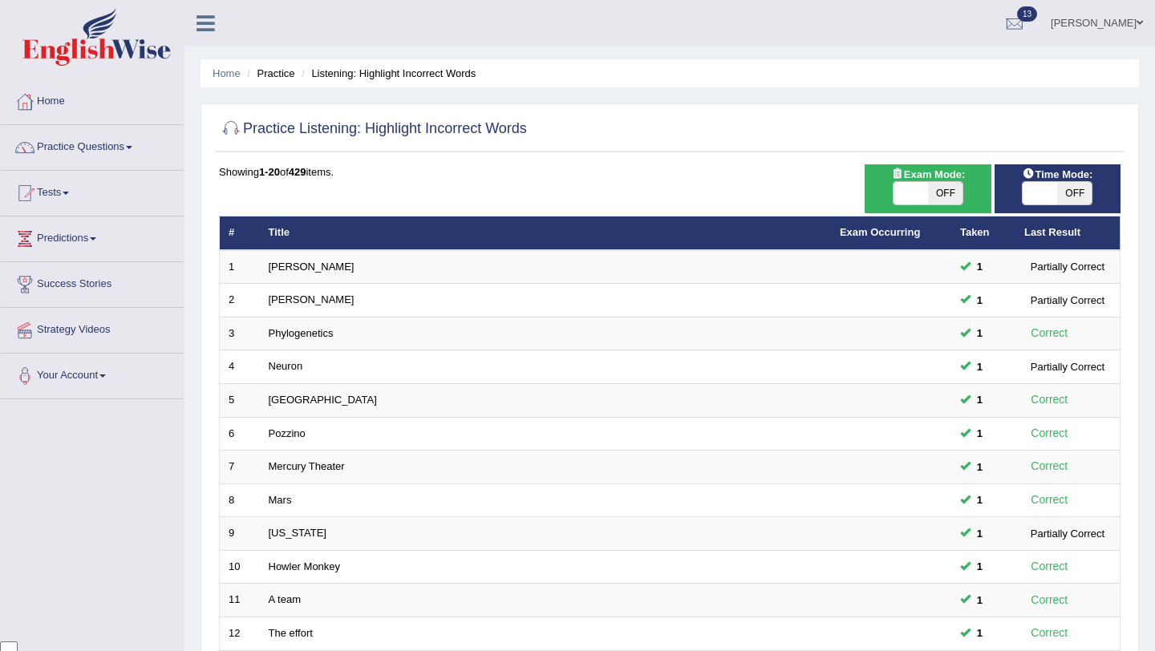
drag, startPoint x: 809, startPoint y: 69, endPoint x: 1053, endPoint y: 193, distance: 274.1
click at [1058, 234] on th "Last Result" at bounding box center [1068, 234] width 105 height 34
click at [1055, 193] on span at bounding box center [1040, 193] width 34 height 22
click at [1062, 200] on span "OFF" at bounding box center [1074, 193] width 34 height 22
checkbox input "true"
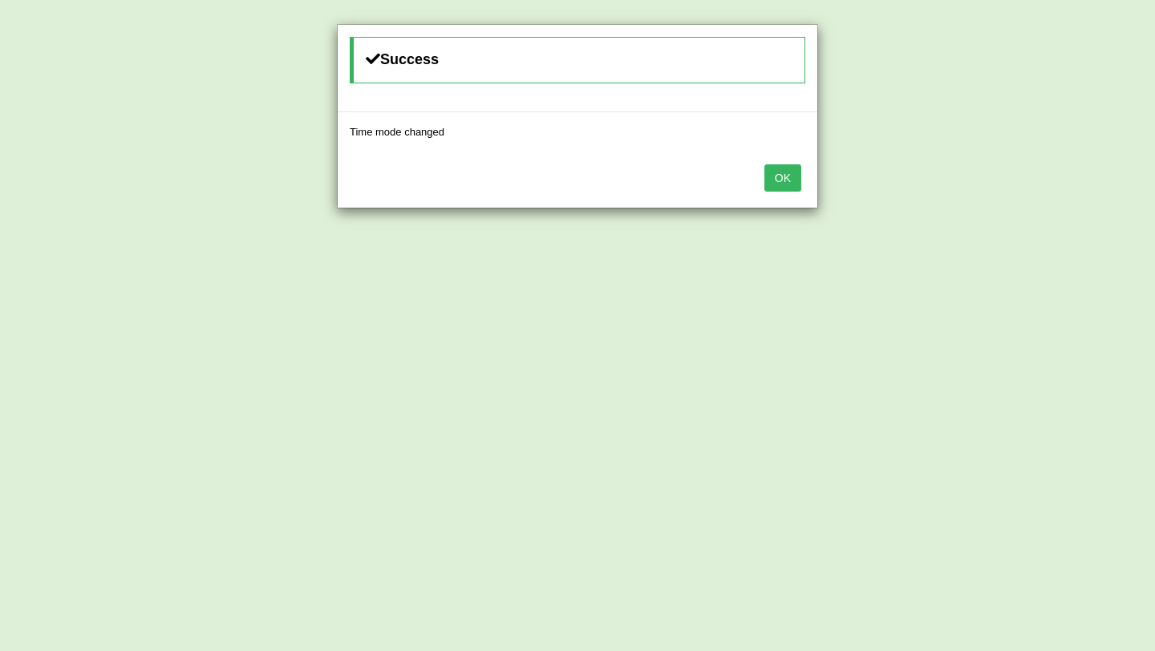
click at [777, 175] on button "OK" at bounding box center [783, 177] width 37 height 27
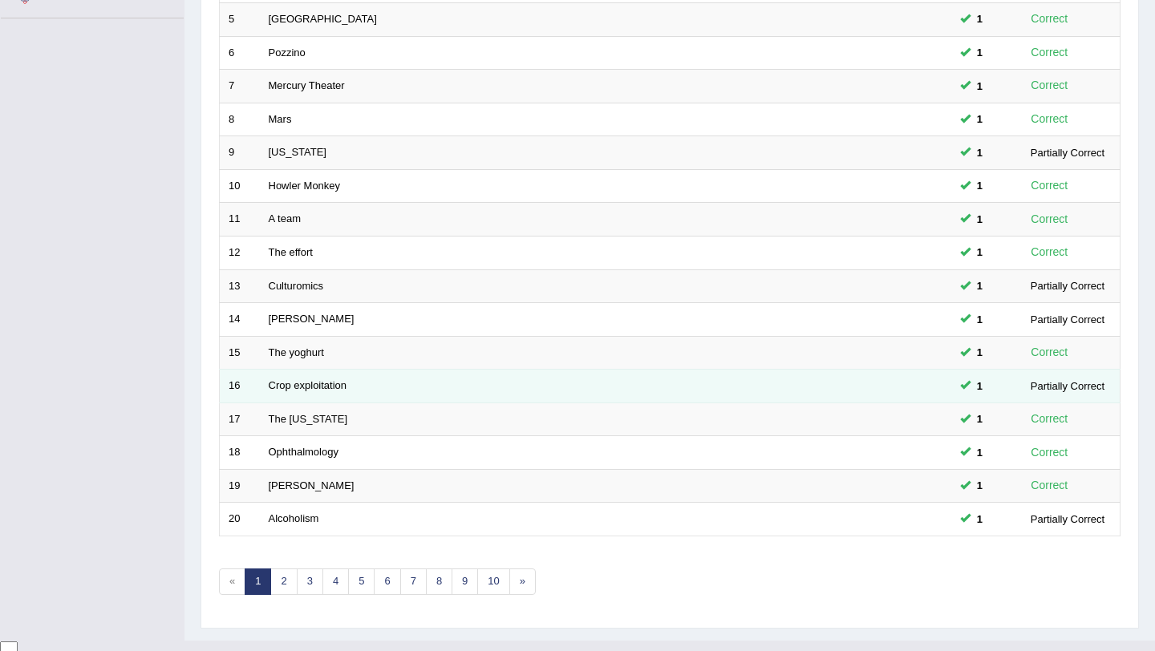
scroll to position [411, 0]
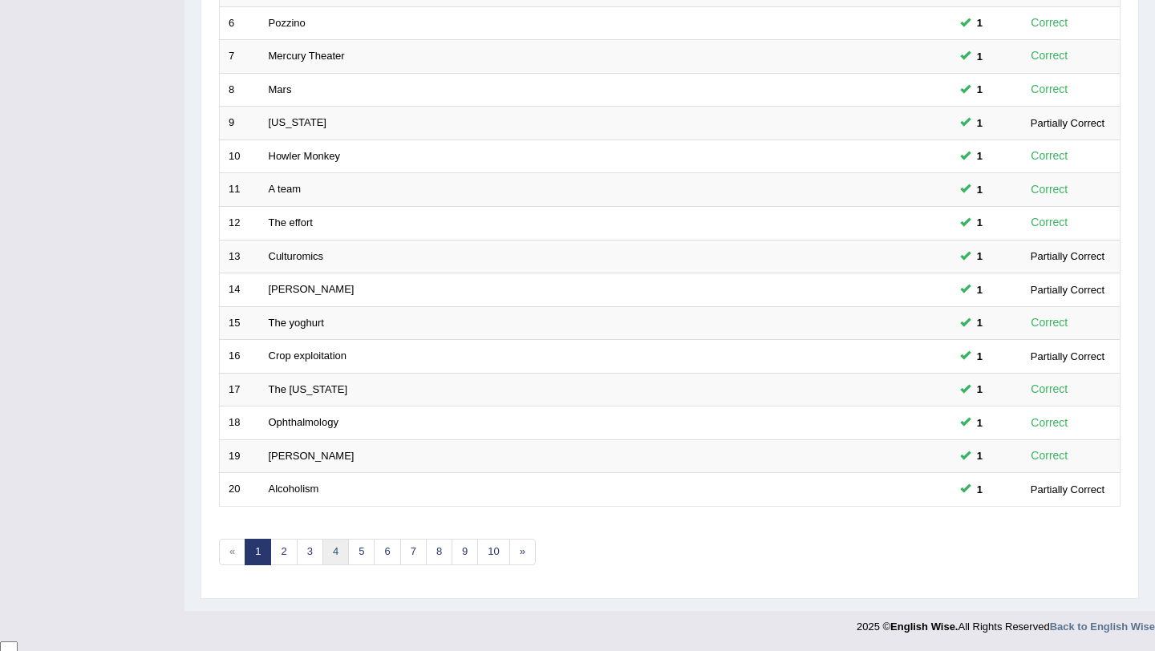
click at [335, 558] on link "4" at bounding box center [336, 552] width 26 height 26
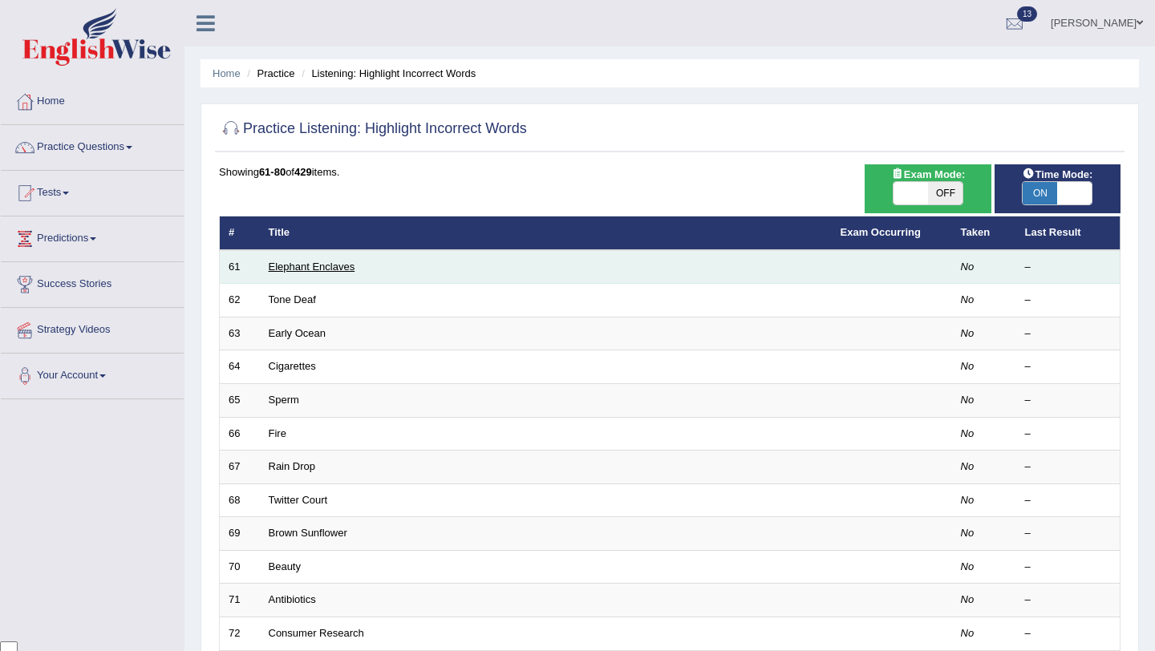
click at [302, 268] on link "Elephant Enclaves" at bounding box center [312, 267] width 87 height 12
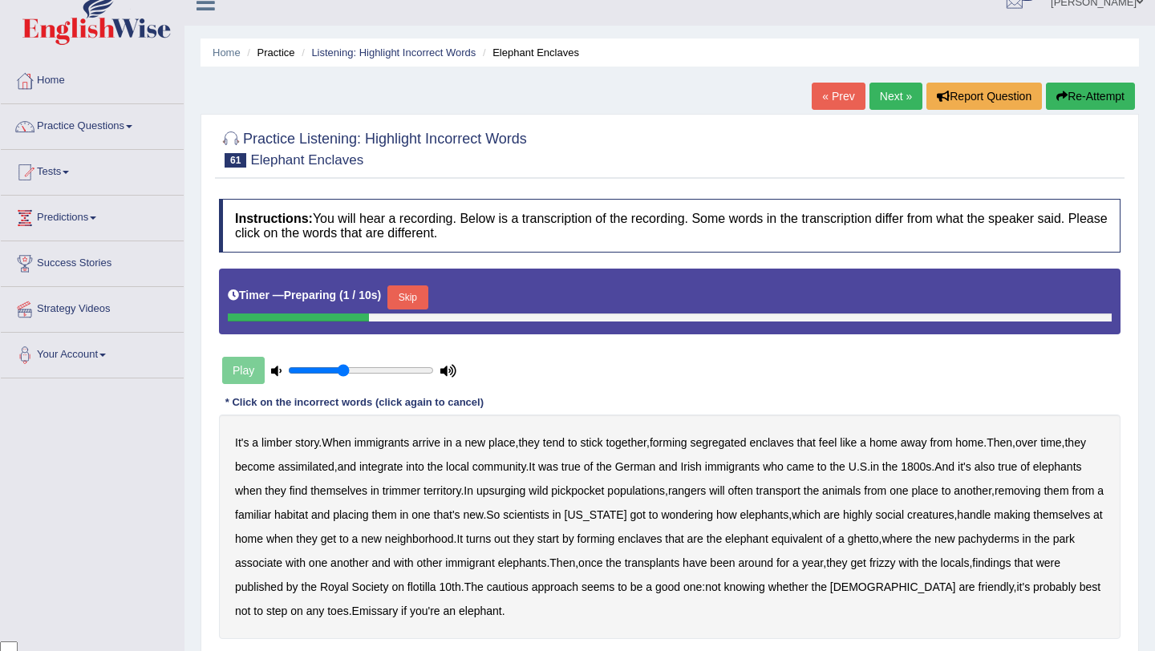
scroll to position [32, 0]
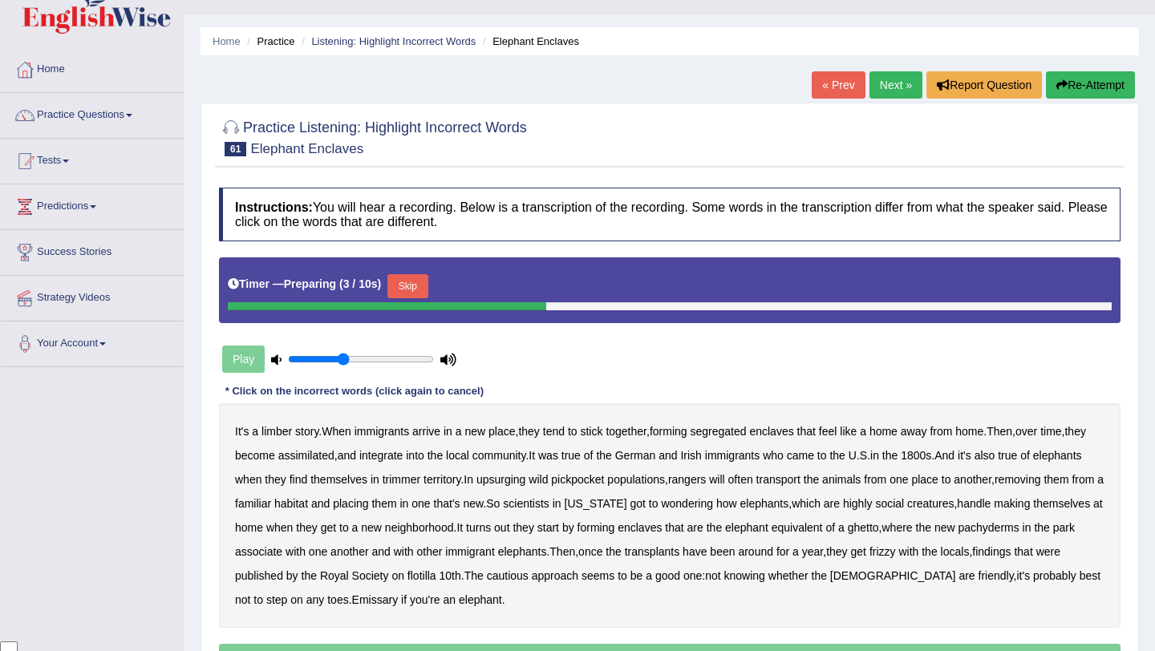
click at [440, 357] on div "Play" at bounding box center [339, 359] width 241 height 40
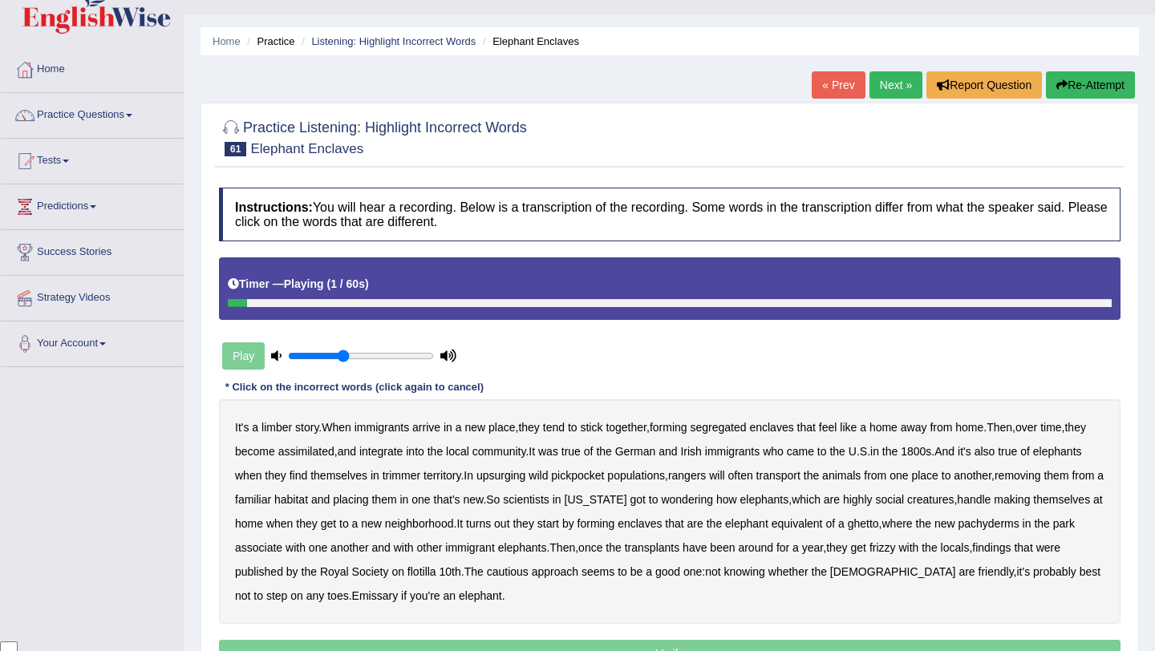
click at [278, 432] on b "limber" at bounding box center [277, 427] width 30 height 13
click at [420, 476] on b "trimmer" at bounding box center [402, 475] width 38 height 13
click at [526, 477] on b "upsurging" at bounding box center [502, 475] width 50 height 13
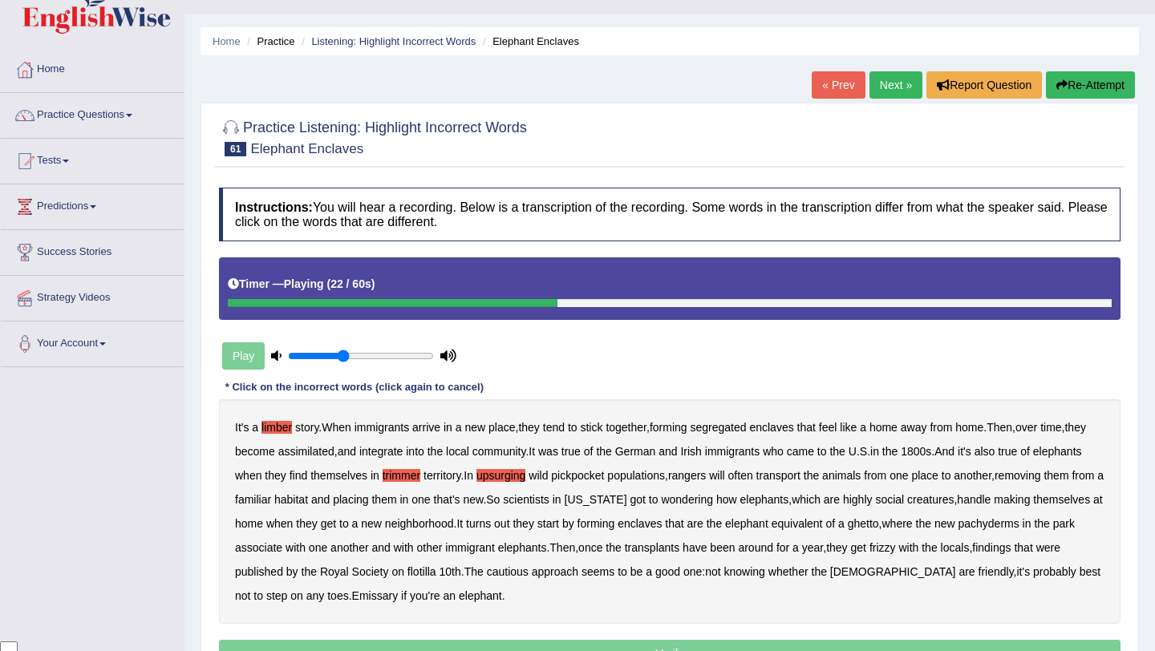
click at [604, 474] on b "pickpocket" at bounding box center [577, 475] width 53 height 13
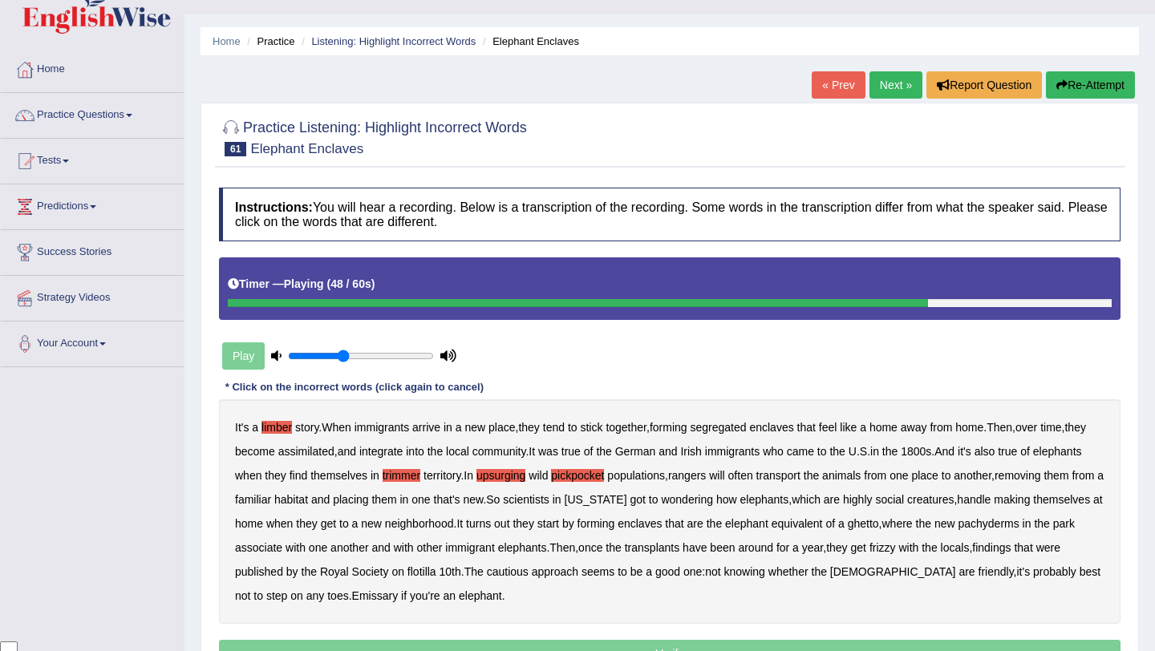
click at [896, 551] on b "frizzy" at bounding box center [883, 548] width 26 height 13
click at [436, 577] on b "flotilla" at bounding box center [422, 572] width 29 height 13
click at [399, 599] on b "Emissary" at bounding box center [375, 596] width 47 height 13
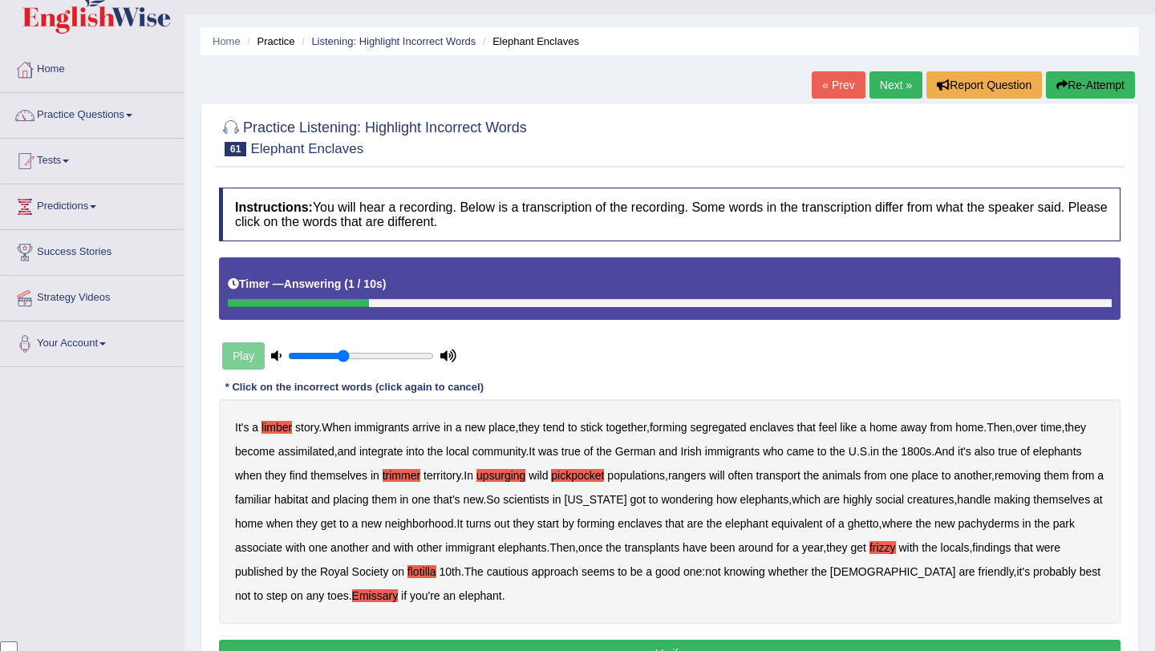
scroll to position [84, 0]
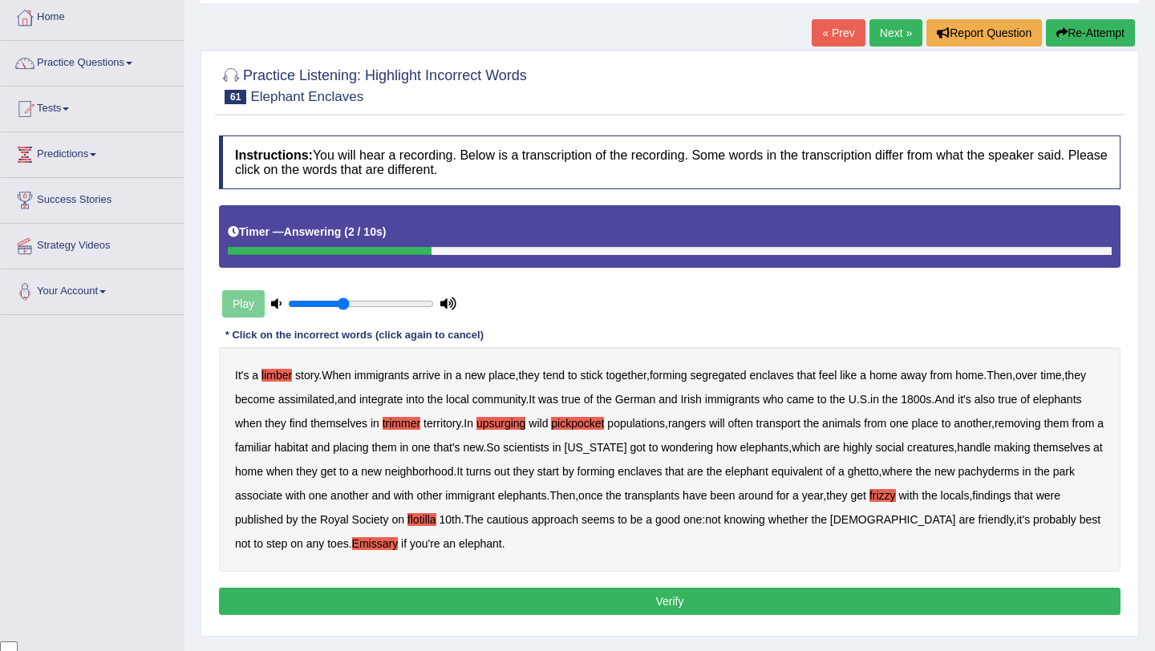
click at [660, 599] on button "Verify" at bounding box center [670, 601] width 902 height 27
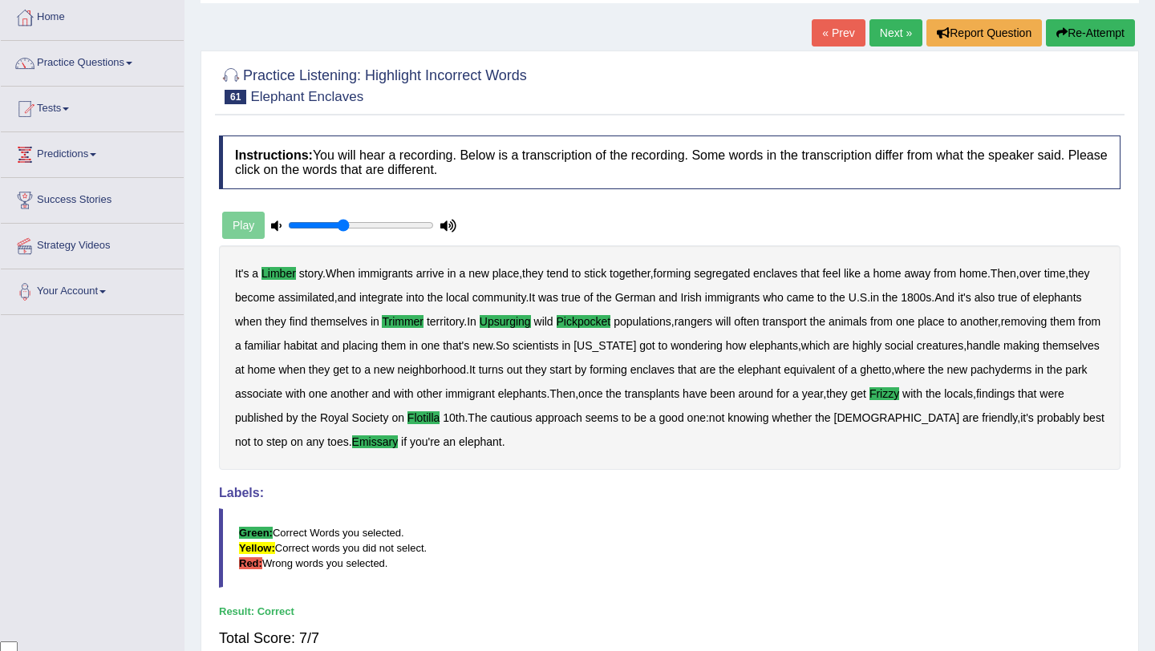
drag, startPoint x: 660, startPoint y: 599, endPoint x: 688, endPoint y: 240, distance: 359.7
click at [674, 229] on div "Instructions: You will hear a recording. Below is a transcription of the record…" at bounding box center [670, 422] width 910 height 588
click at [82, 68] on link "Practice Questions" at bounding box center [92, 61] width 183 height 40
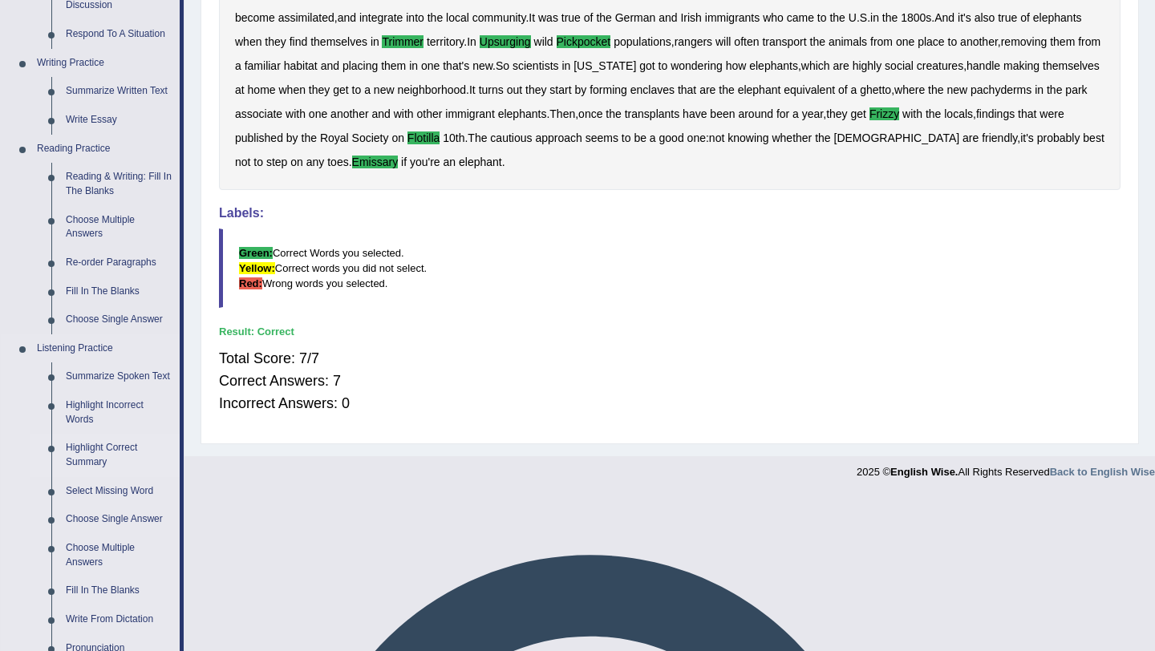
scroll to position [437, 0]
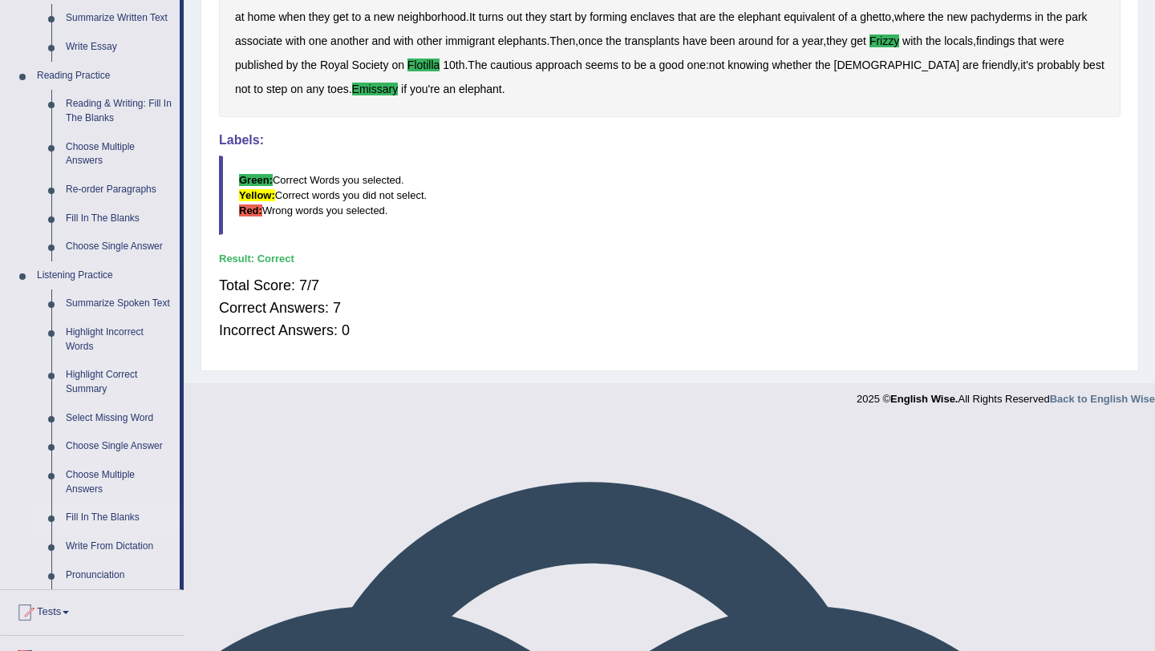
click at [100, 533] on link "Fill In The Blanks" at bounding box center [119, 518] width 121 height 29
click at [100, 591] on li "Tests Take Practice Sectional Test Take Mock Test History" at bounding box center [92, 614] width 183 height 46
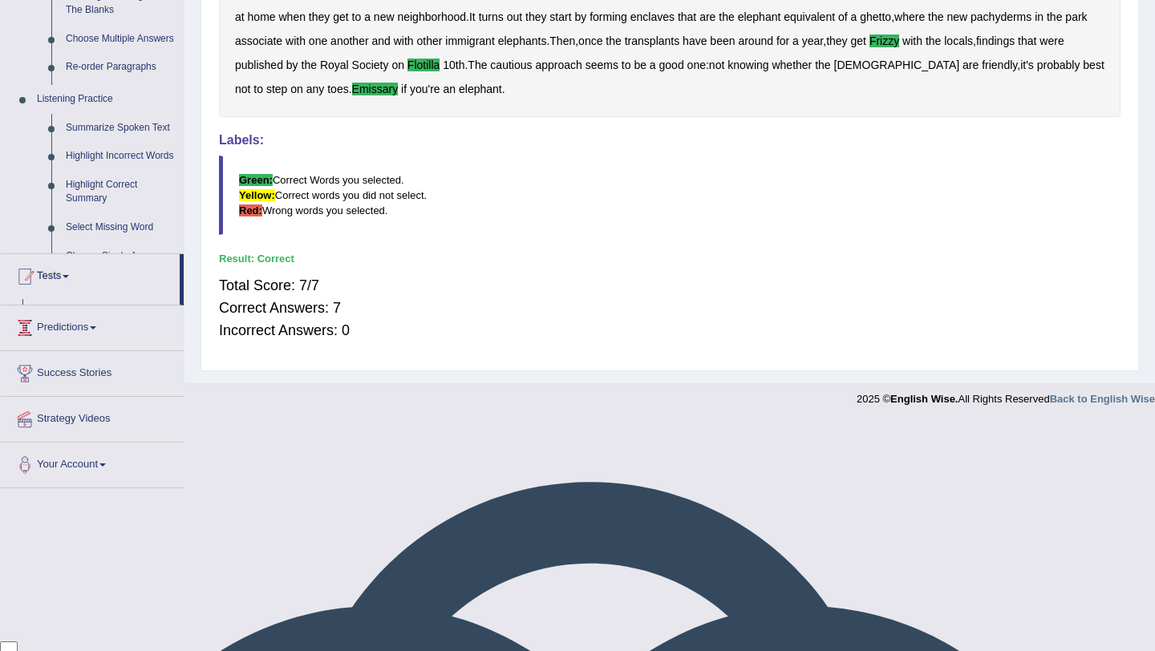
scroll to position [210, 0]
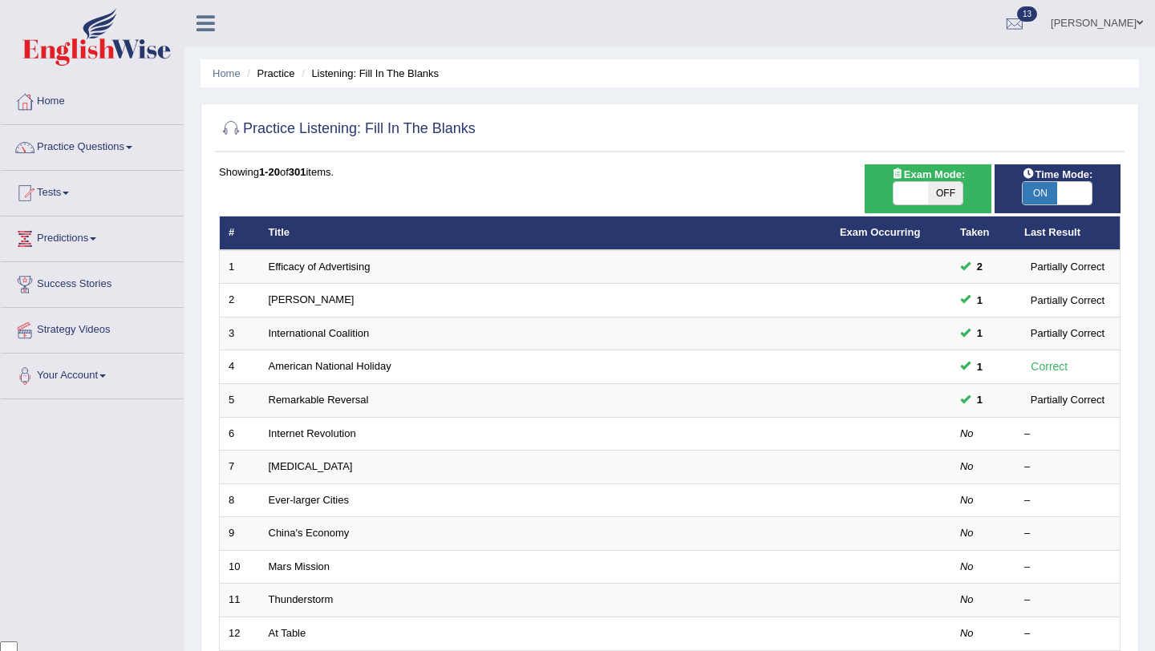
click at [1078, 185] on span at bounding box center [1074, 193] width 34 height 22
checkbox input "false"
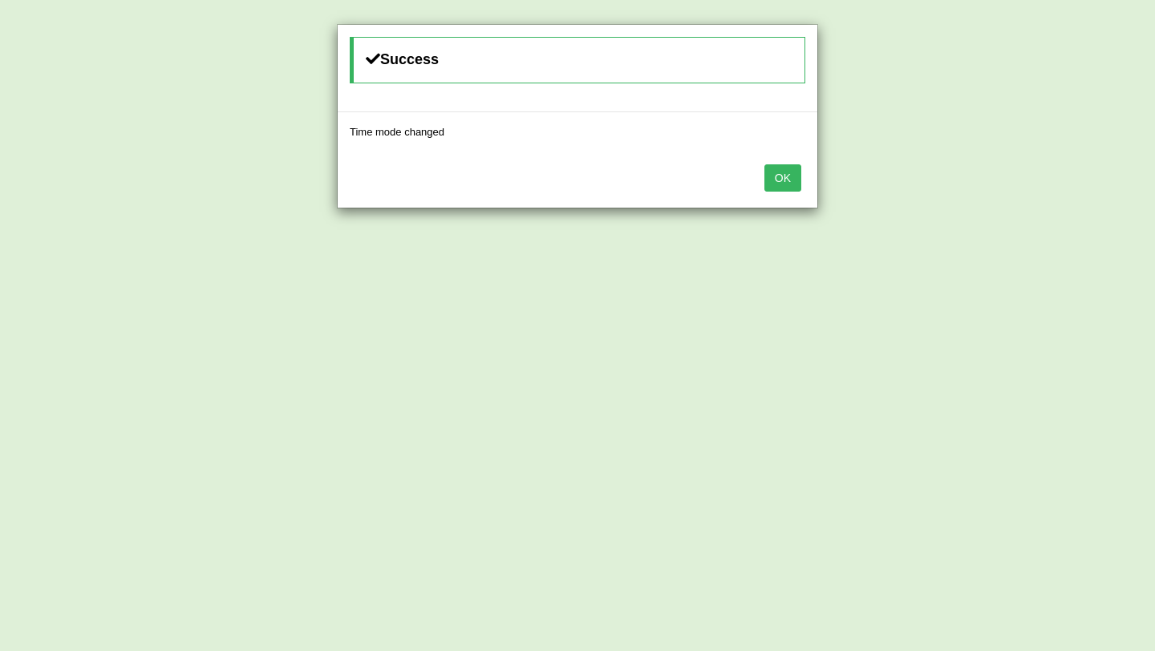
click at [789, 178] on button "OK" at bounding box center [783, 177] width 37 height 27
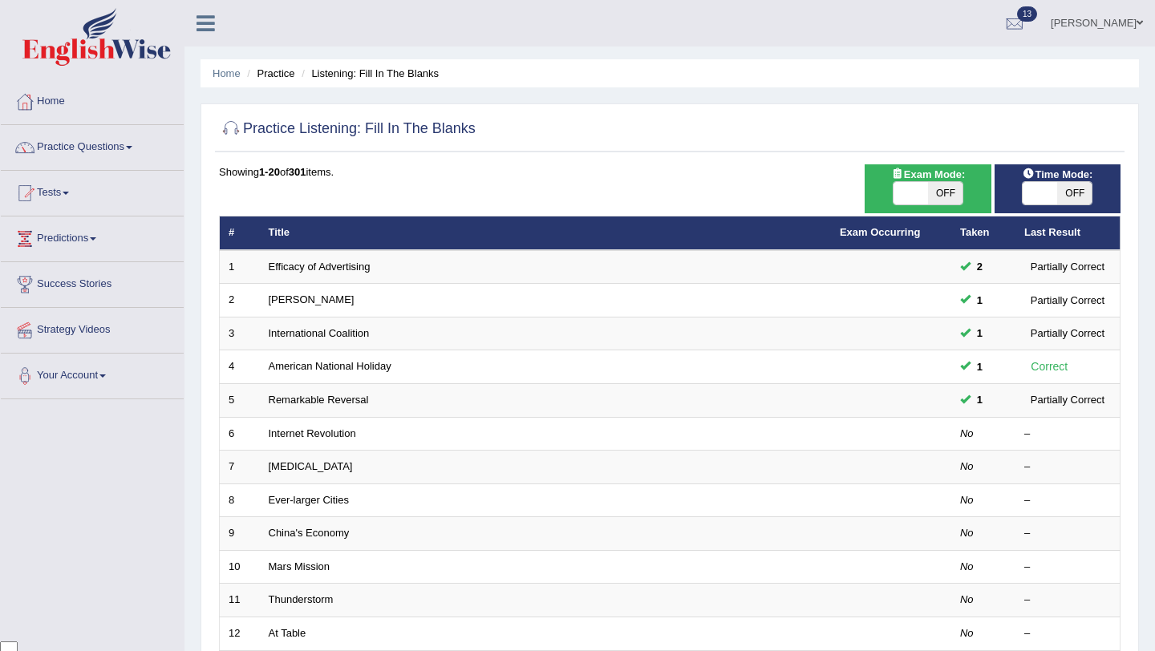
click at [939, 197] on span "OFF" at bounding box center [945, 193] width 34 height 22
checkbox input "true"
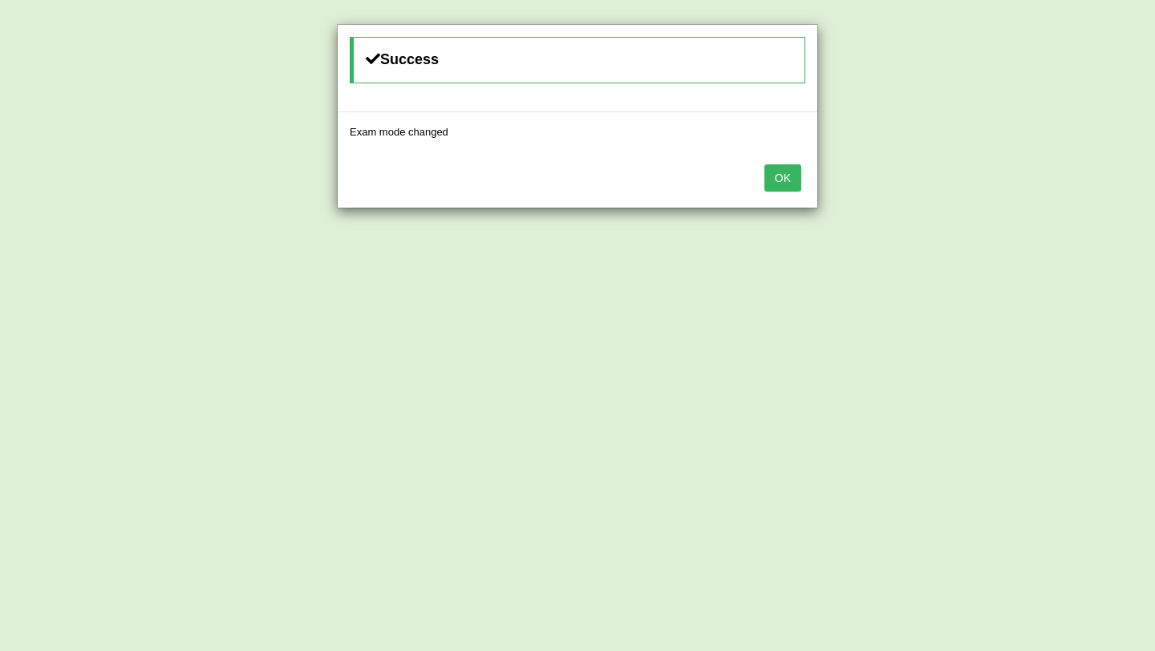
click at [777, 181] on button "OK" at bounding box center [783, 177] width 37 height 27
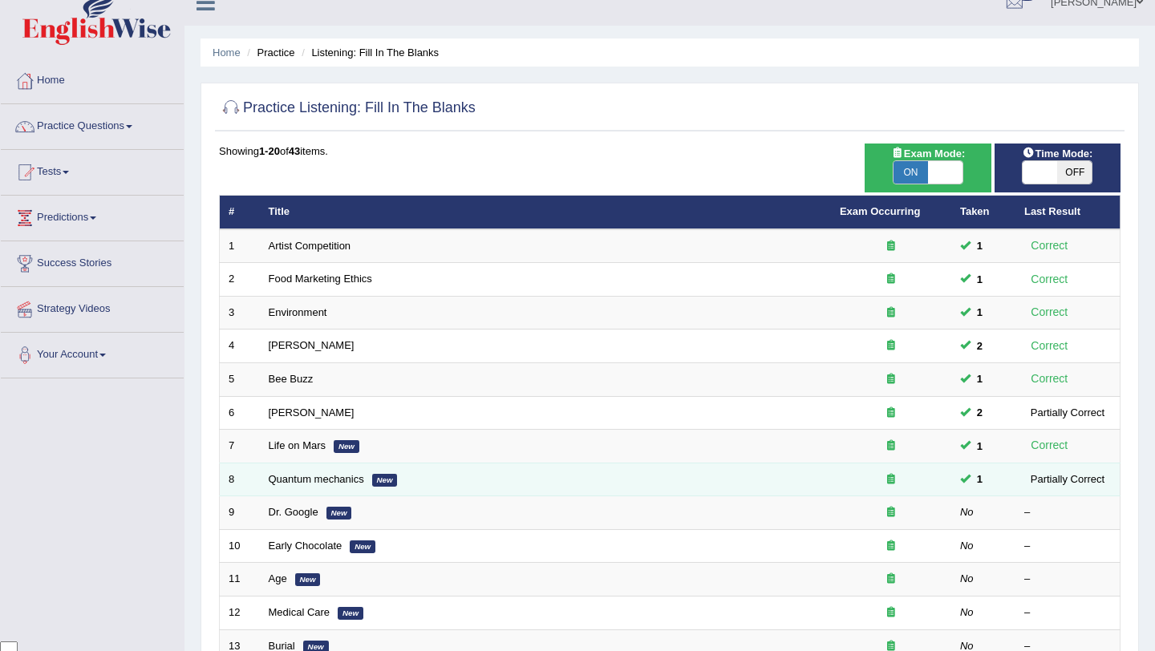
scroll to position [32, 0]
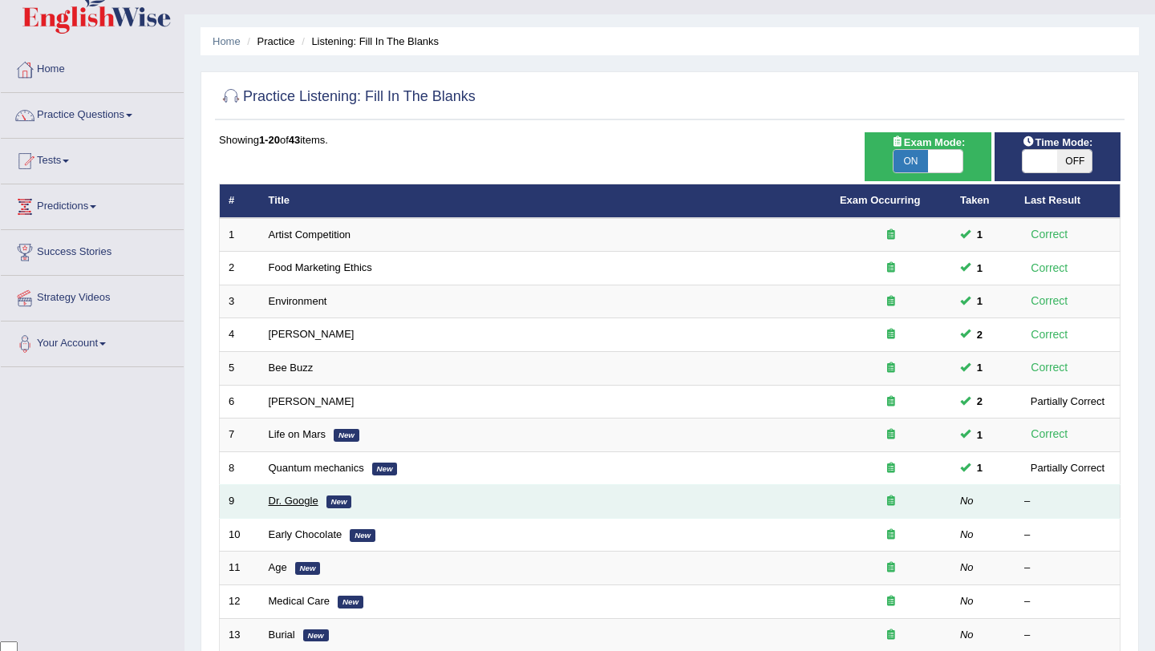
click at [271, 504] on link "Dr. Google" at bounding box center [294, 501] width 50 height 12
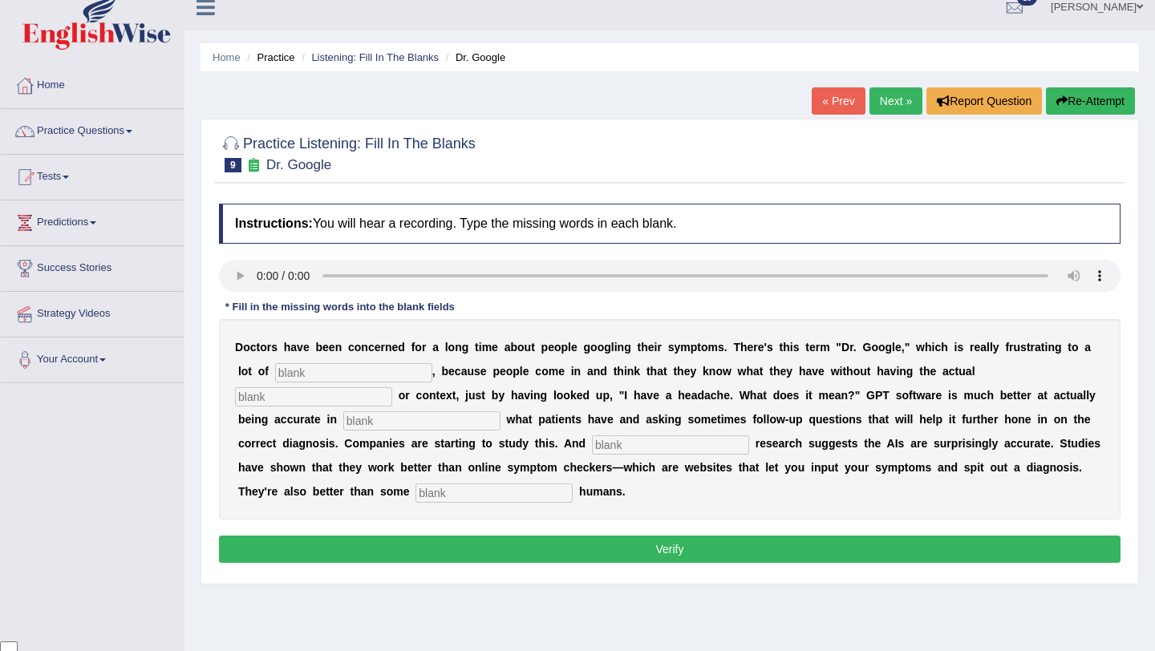
scroll to position [32, 0]
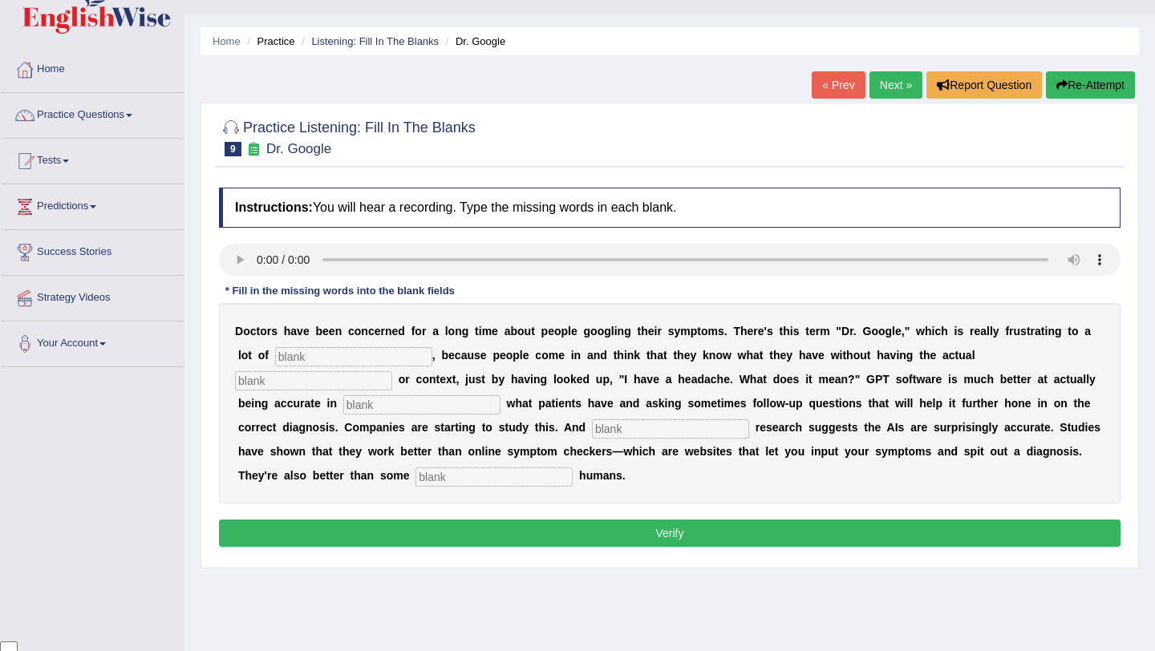
click at [556, 136] on div at bounding box center [670, 136] width 902 height 49
click at [536, 89] on div "Home Practice Listening: Fill In The Blanks Dr. Google « Prev Next » Report Que…" at bounding box center [670, 369] width 971 height 802
drag, startPoint x: 253, startPoint y: 392, endPoint x: 226, endPoint y: 435, distance: 50.1
click at [253, 392] on div "D o c t o r s h a v e b e e n c o n c e r n e d f o r a l o n g t i m e a b o u…" at bounding box center [670, 403] width 902 height 201
click at [385, 158] on div at bounding box center [670, 136] width 902 height 49
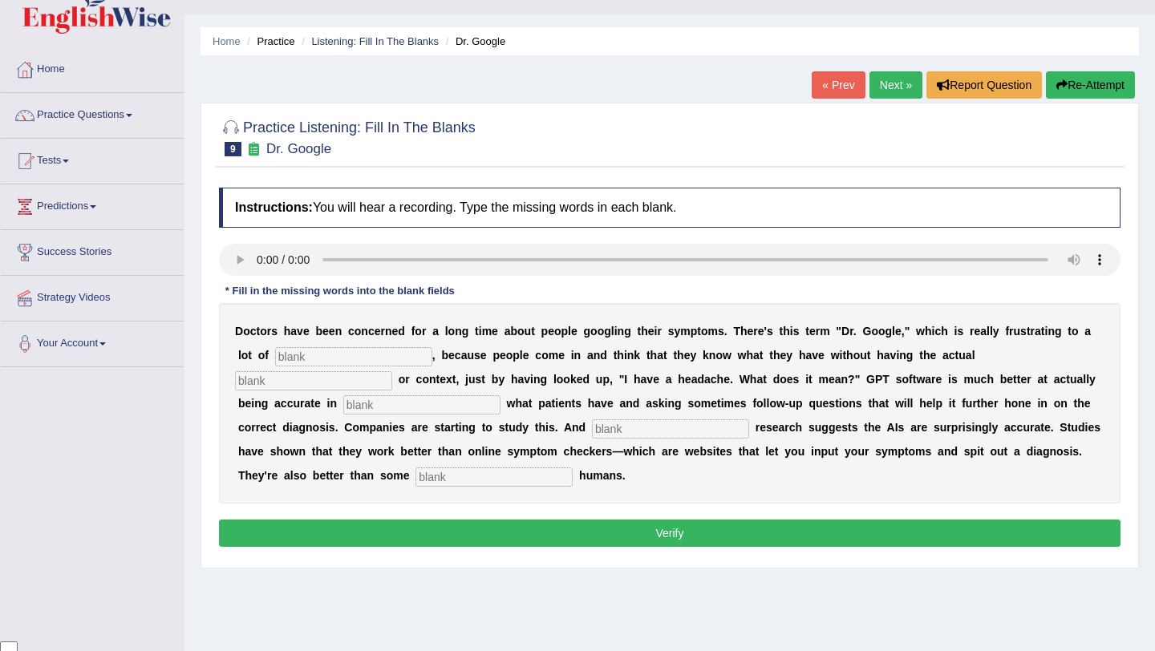
click at [207, 386] on div "Practice Listening: Fill In The Blanks 9 Dr. Google Instructions: You will hear…" at bounding box center [670, 336] width 939 height 466
click at [306, 354] on input "text" at bounding box center [353, 356] width 157 height 19
type input "physicians"
click at [392, 371] on input "text" at bounding box center [313, 380] width 157 height 19
type input "expertise"
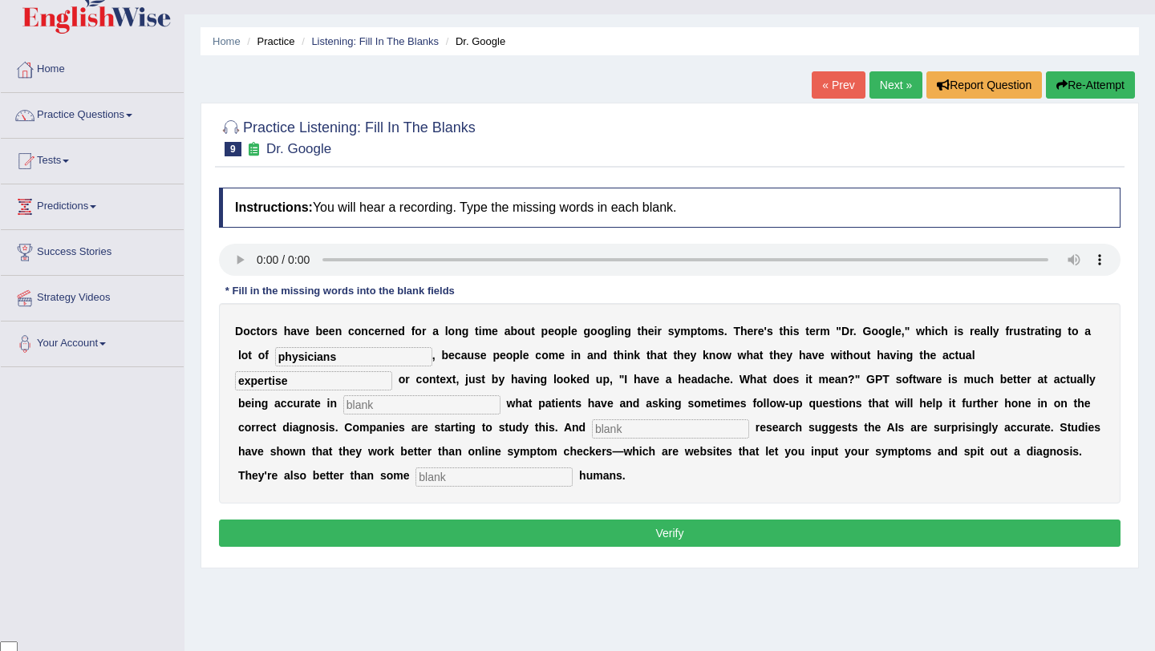
click at [343, 405] on input "text" at bounding box center [421, 405] width 157 height 19
type input "determining"
click at [592, 433] on input "text" at bounding box center [670, 429] width 157 height 19
type input "preliminary"
click at [416, 473] on input "text" at bounding box center [494, 477] width 157 height 19
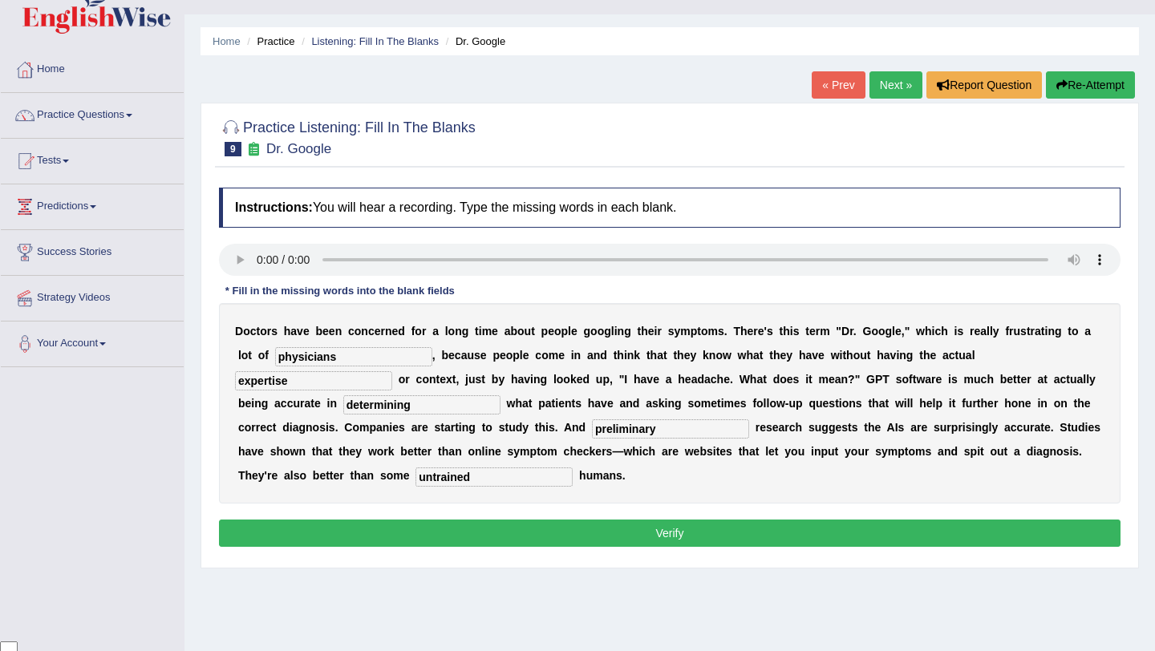
type input "untrained"
click at [605, 530] on button "Verify" at bounding box center [670, 533] width 902 height 27
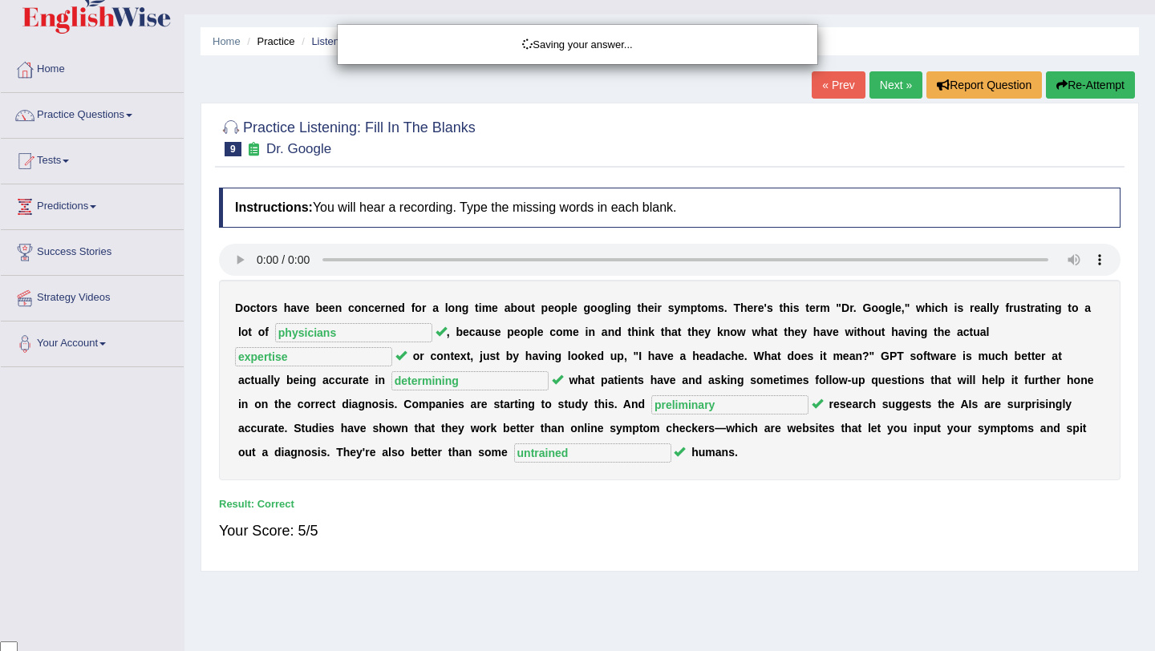
click at [605, 530] on div "Saving your answer..." at bounding box center [577, 325] width 1155 height 651
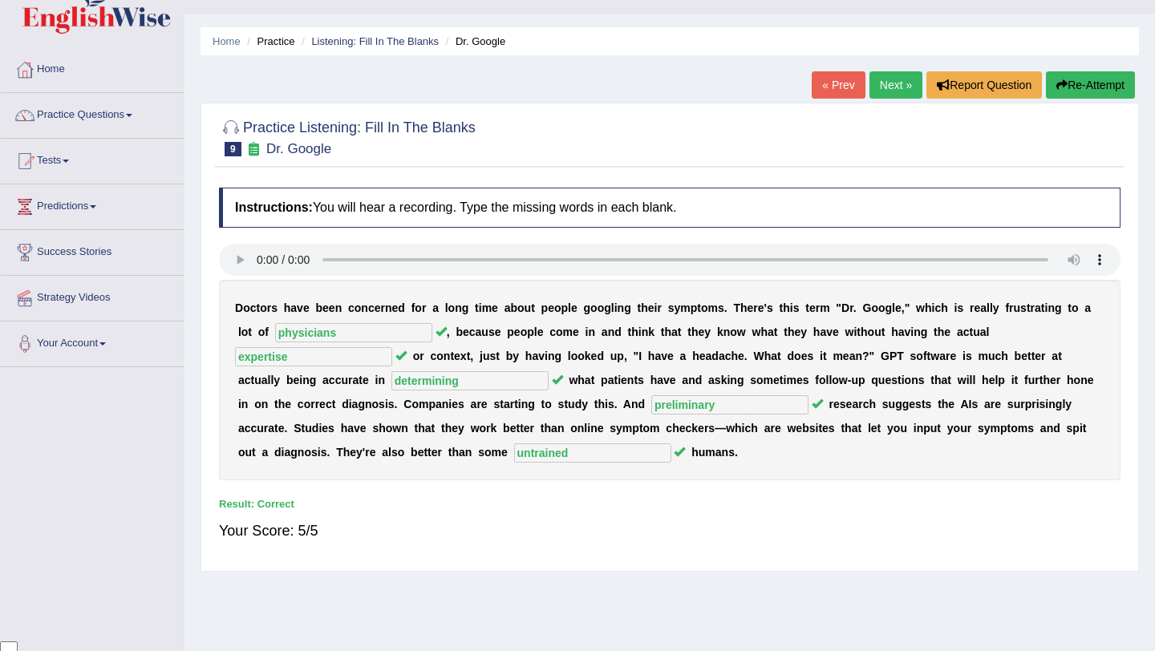
click at [891, 87] on link "Next »" at bounding box center [896, 84] width 53 height 27
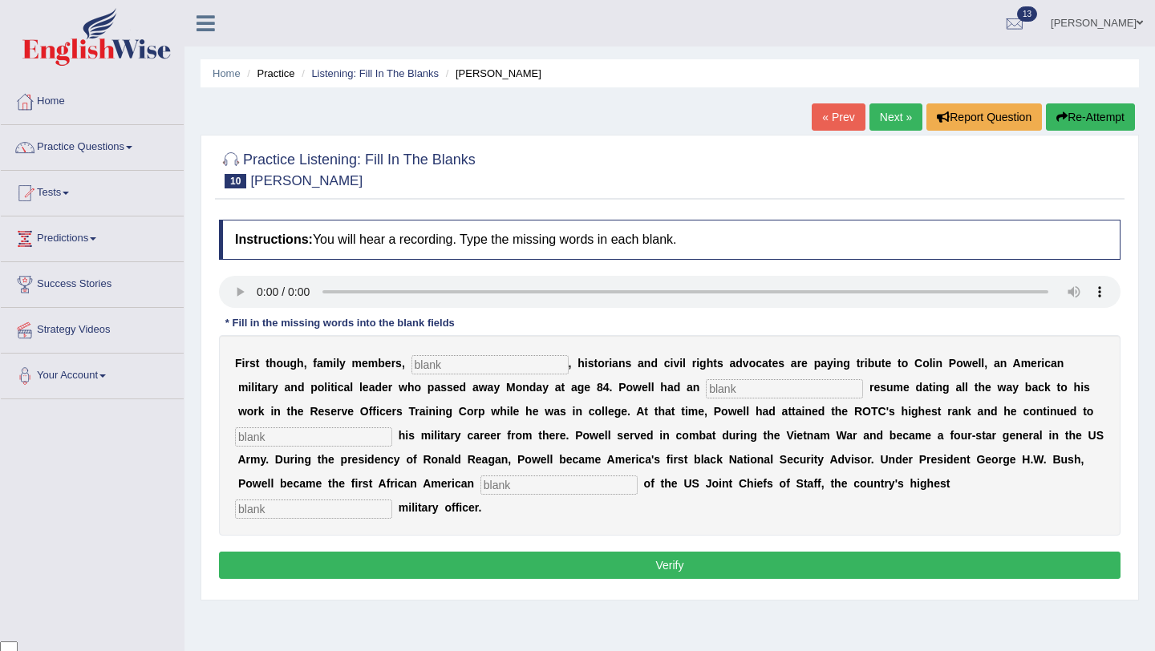
click at [622, 189] on div at bounding box center [670, 168] width 902 height 49
click at [471, 367] on input "text" at bounding box center [490, 364] width 157 height 19
type input "politicians"
click at [706, 383] on input "text" at bounding box center [784, 388] width 157 height 19
click at [708, 386] on input "extraoridinary" at bounding box center [784, 388] width 157 height 19
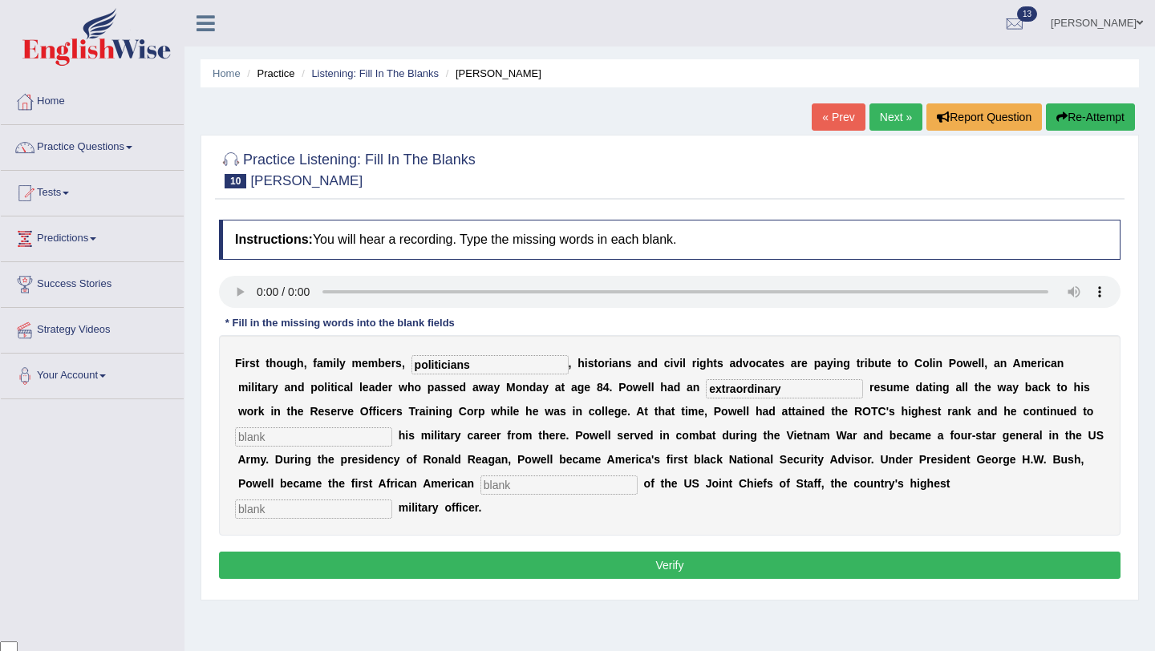
type input "extraordinary"
click at [340, 436] on input "text" at bounding box center [313, 437] width 157 height 19
type input "advance"
click at [541, 481] on input "text" at bounding box center [559, 485] width 157 height 19
type input "chairman"
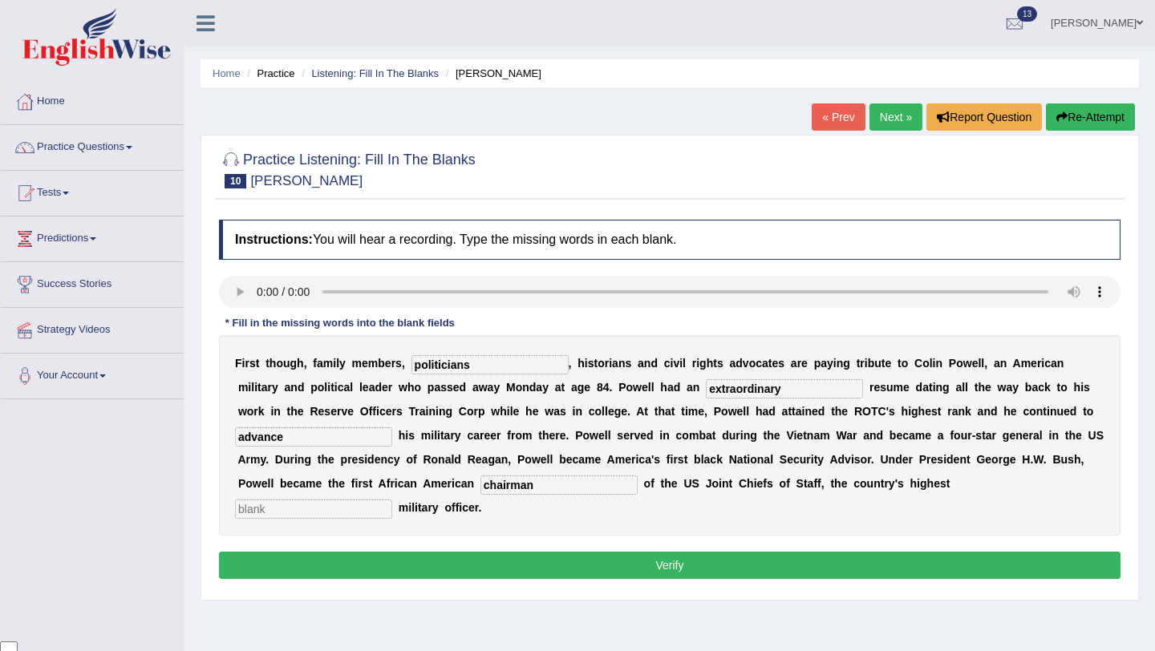
click at [392, 500] on input "text" at bounding box center [313, 509] width 157 height 19
type input "ranking"
click at [775, 570] on button "Verify" at bounding box center [670, 565] width 902 height 27
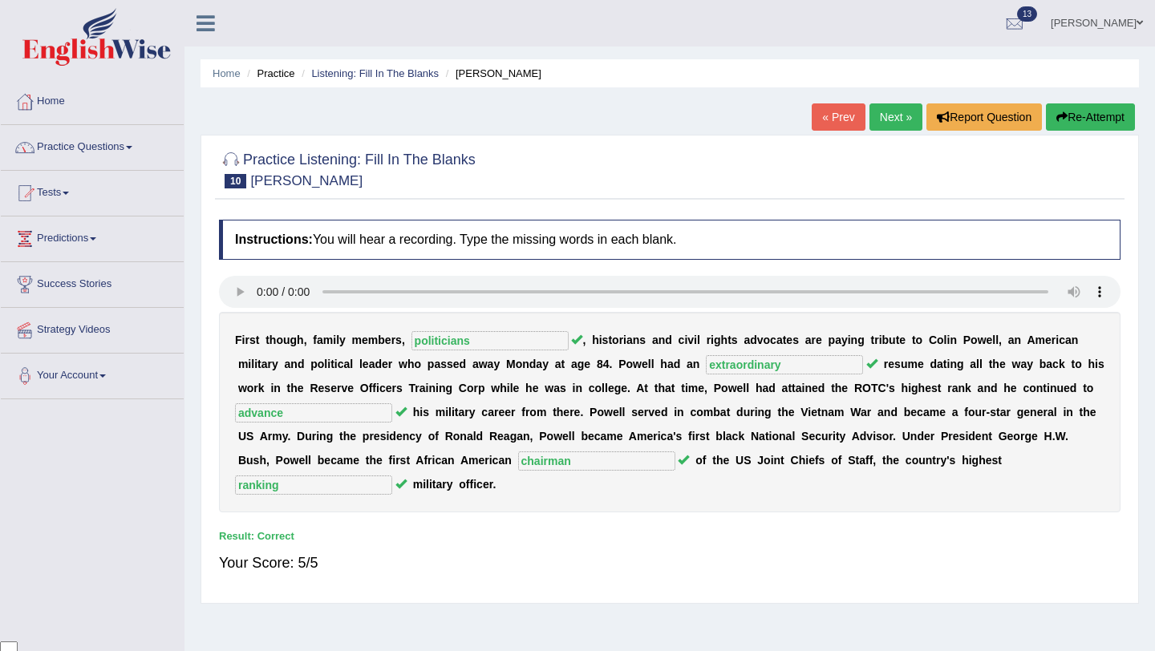
drag, startPoint x: 775, startPoint y: 570, endPoint x: 149, endPoint y: 232, distance: 711.1
click at [133, 151] on link "Practice Questions" at bounding box center [92, 145] width 183 height 40
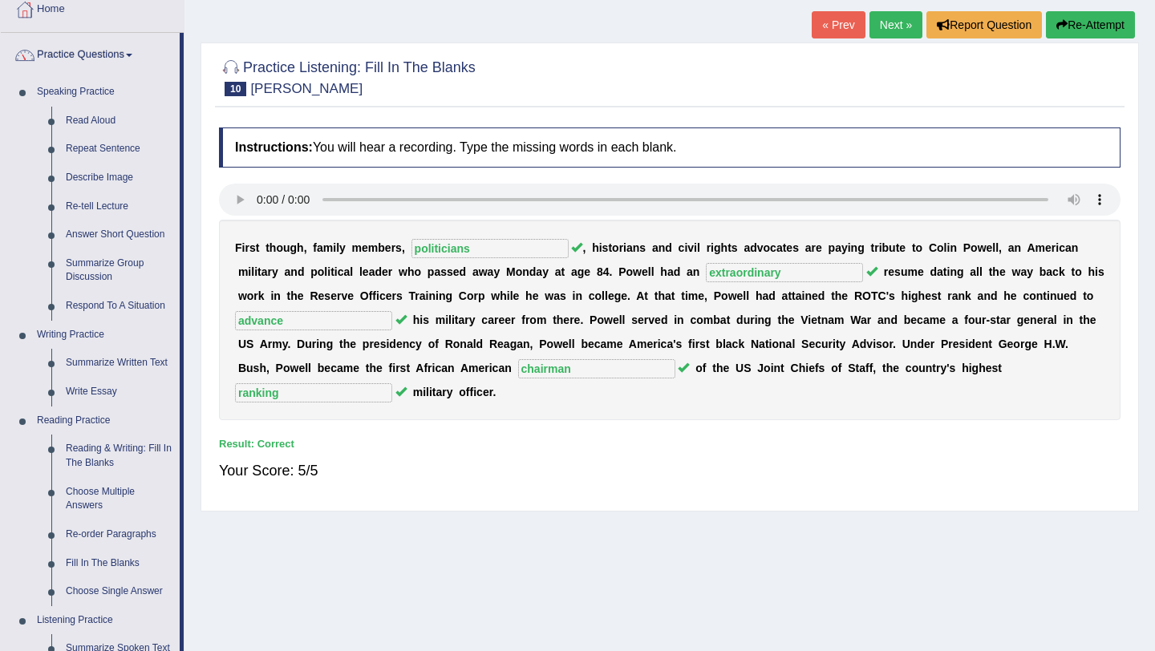
scroll to position [193, 0]
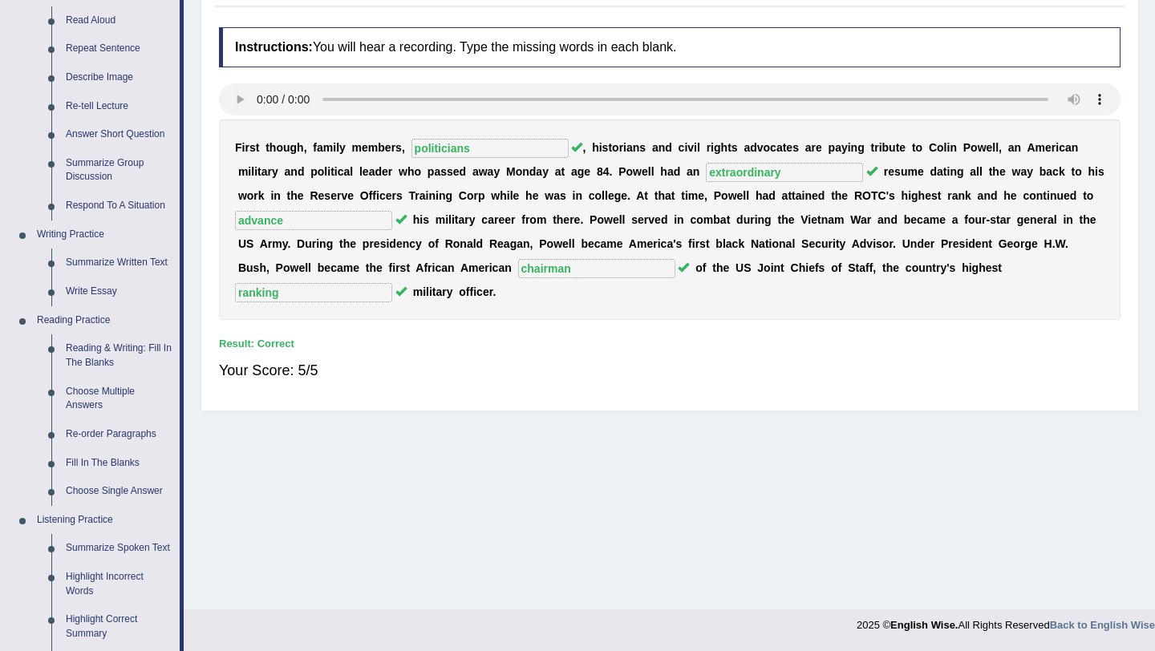
click at [201, 573] on div "Home Practice Listening: Fill In The Blanks Colin Powell « Prev Next » Report Q…" at bounding box center [670, 208] width 971 height 802
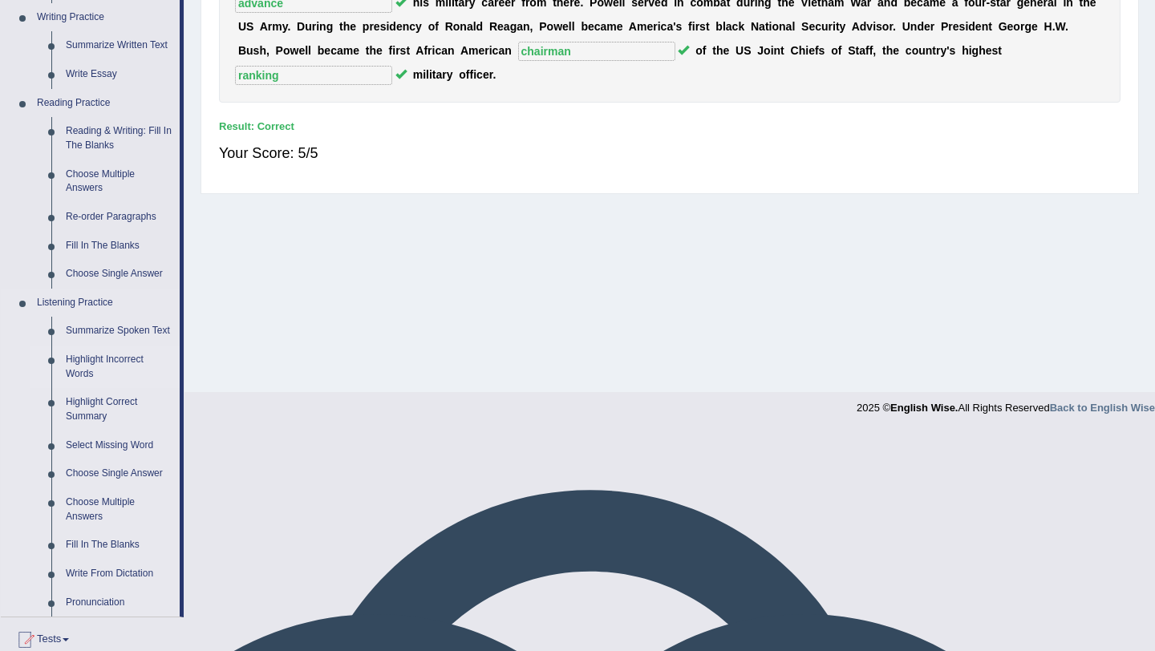
scroll to position [417, 0]
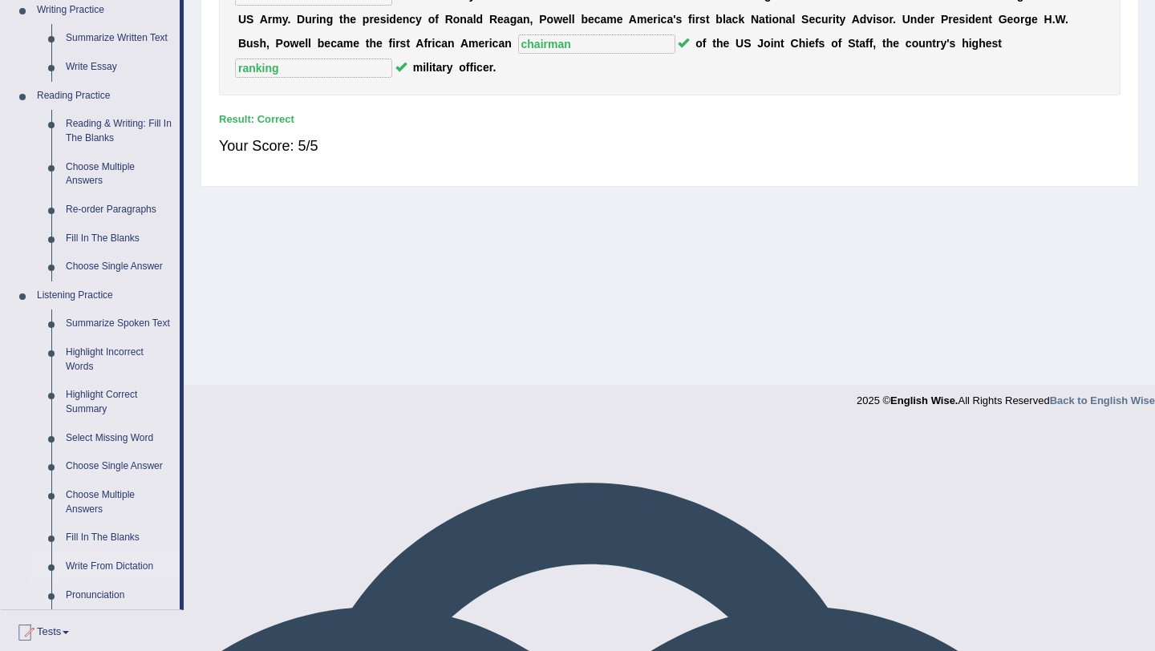
click at [116, 582] on link "Write From Dictation" at bounding box center [119, 567] width 121 height 29
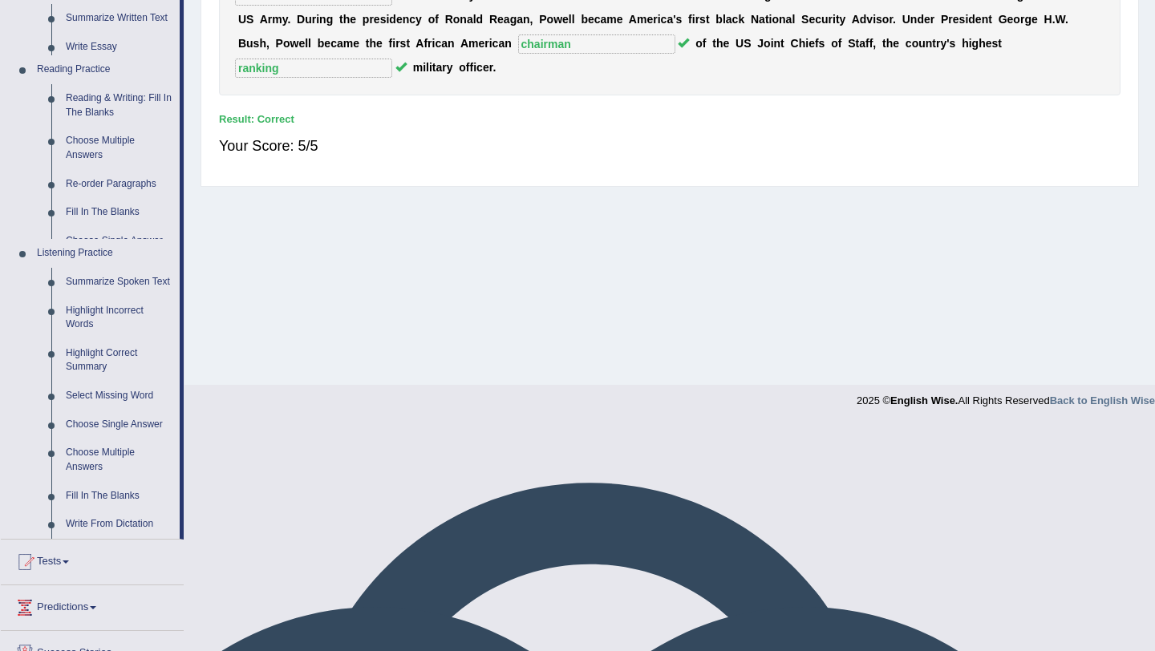
click at [116, 582] on li "Tests Take Practice Sectional Test Take Mock Test History" at bounding box center [92, 563] width 183 height 46
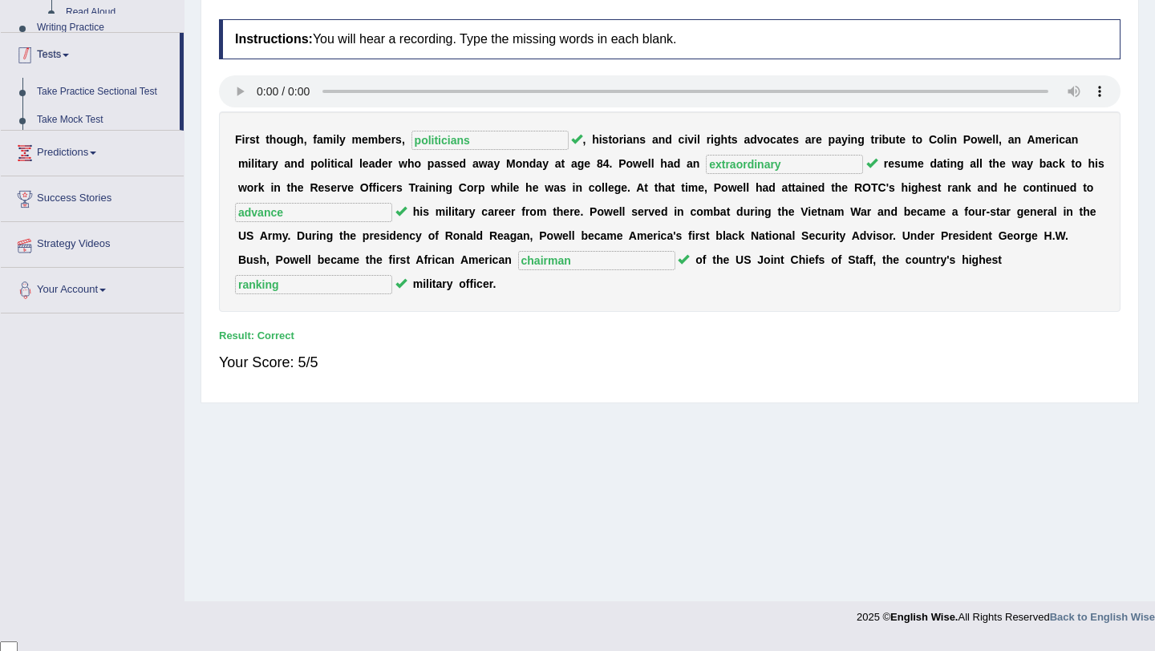
scroll to position [191, 0]
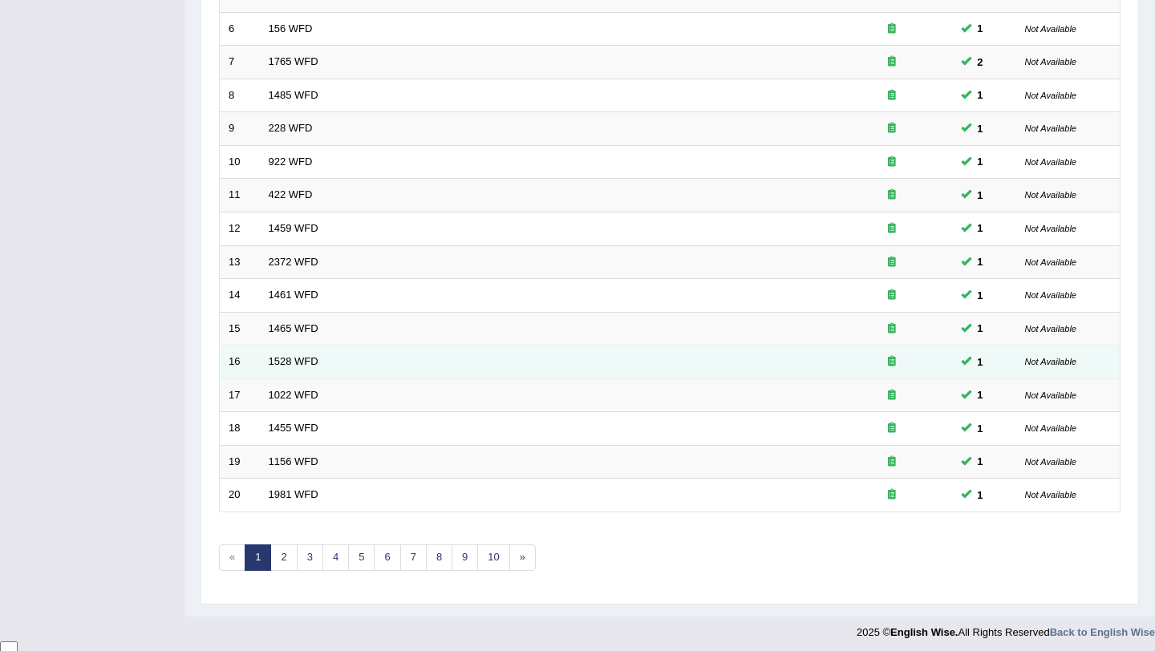
scroll to position [411, 0]
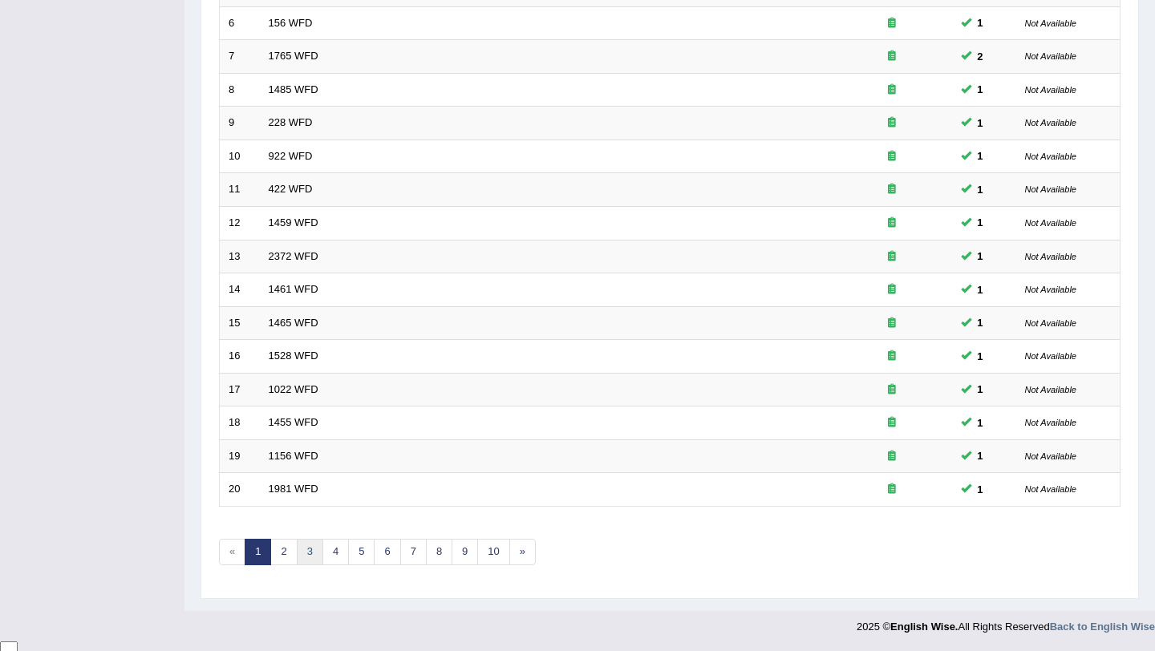
click at [315, 550] on link "3" at bounding box center [310, 552] width 26 height 26
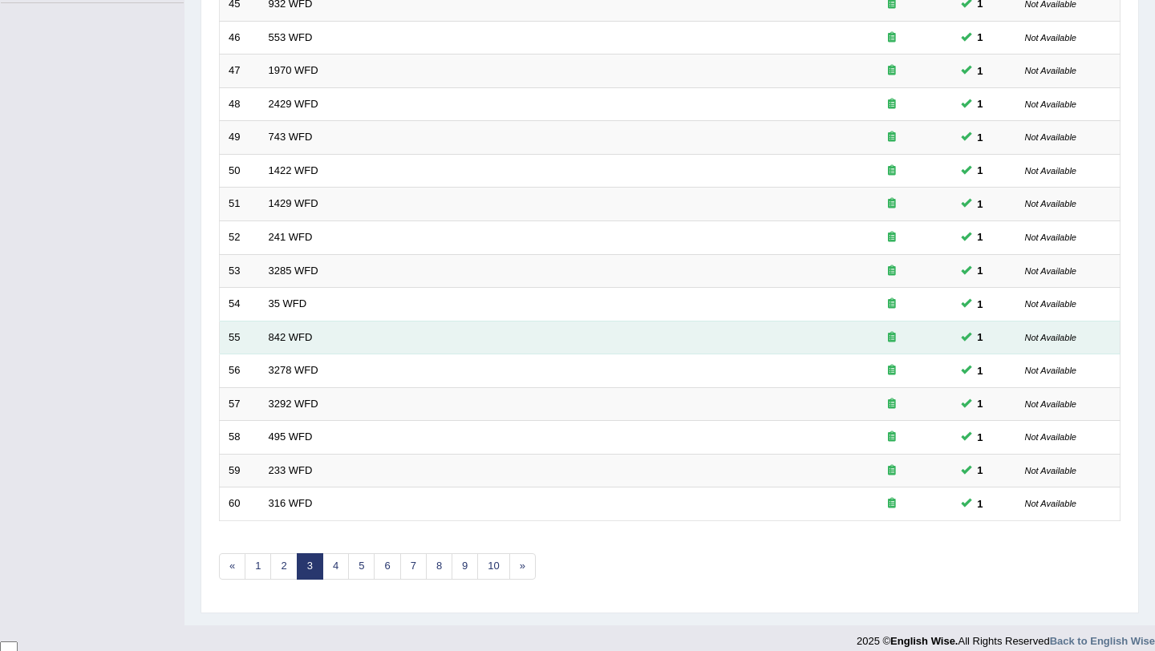
scroll to position [411, 0]
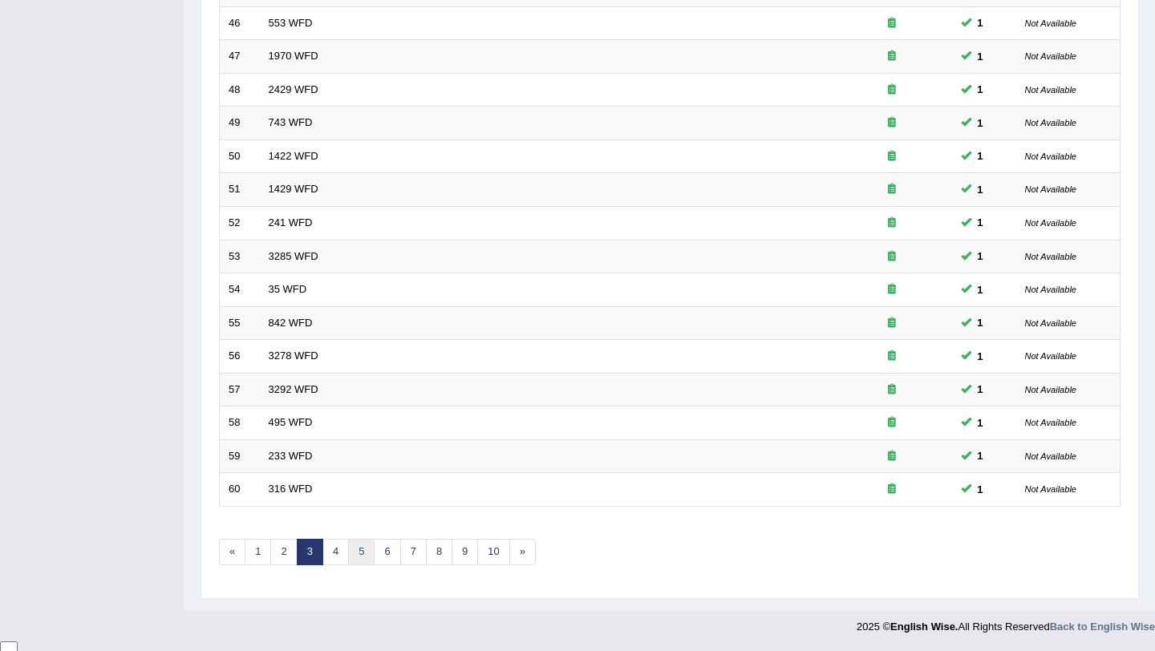
click at [355, 552] on link "5" at bounding box center [361, 552] width 26 height 26
click at [355, 551] on link "5" at bounding box center [361, 552] width 26 height 26
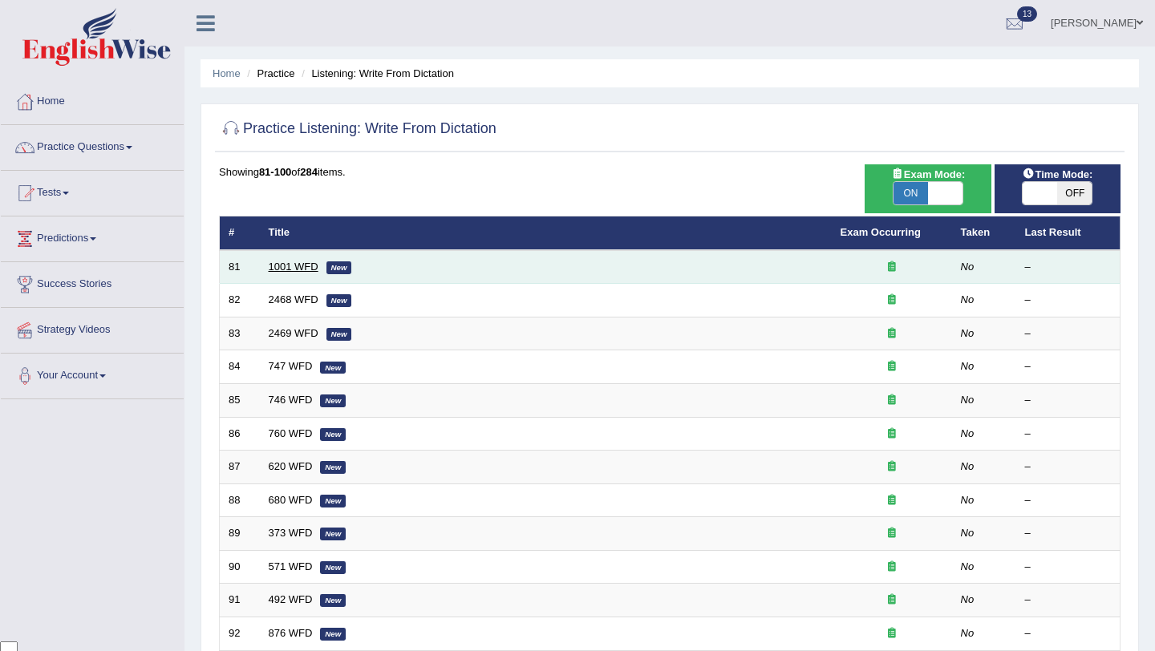
click at [294, 267] on link "1001 WFD" at bounding box center [294, 267] width 50 height 12
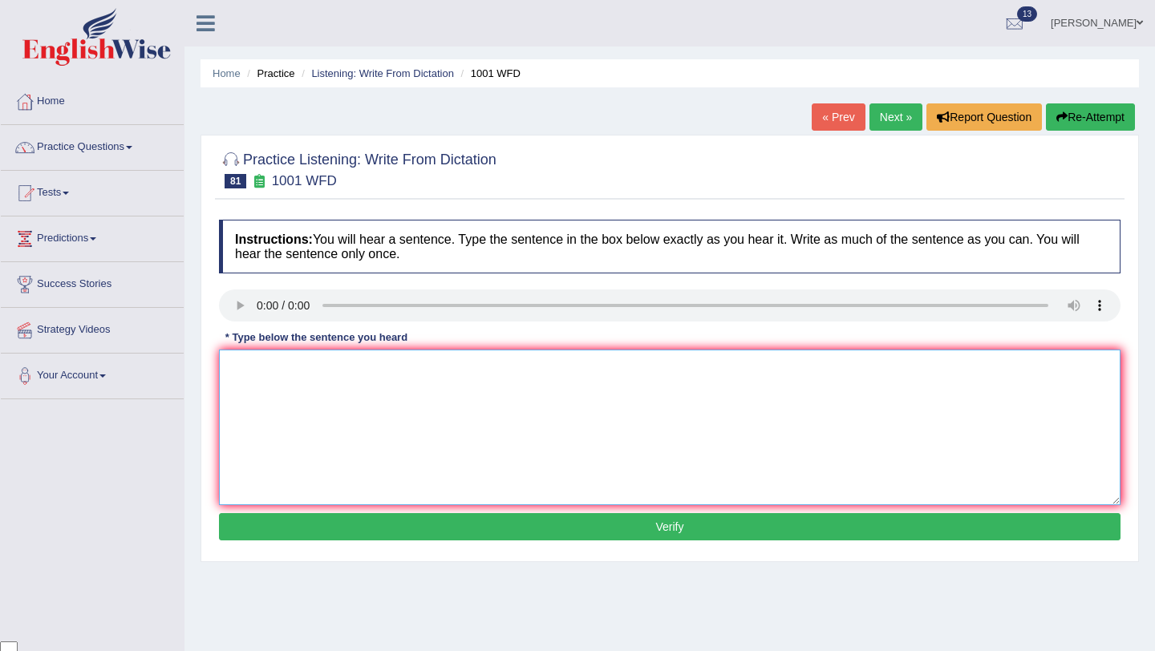
click at [358, 377] on textarea at bounding box center [670, 428] width 902 height 156
click at [444, 224] on h4 "Instructions: You will hear a sentence. Type the sentence in the box below exac…" at bounding box center [670, 247] width 902 height 54
click at [289, 453] on textarea at bounding box center [670, 428] width 902 height 156
click at [263, 393] on textarea at bounding box center [670, 428] width 902 height 156
click at [469, 369] on textarea "Most of the lectures begun promptly, so do not be late" at bounding box center [670, 428] width 902 height 156
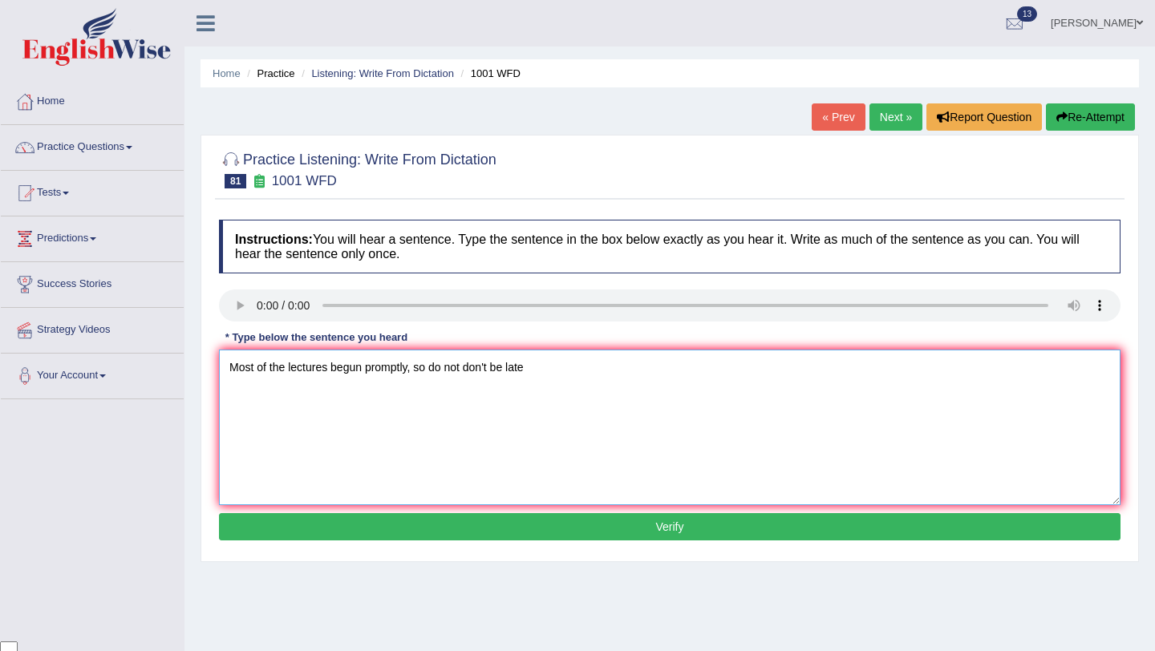
click at [538, 369] on textarea "Most of the lectures begun promptly, so do not don't be late" at bounding box center [670, 428] width 902 height 156
click at [334, 372] on textarea "Most of the lectures begun promptly, so do not don't be late." at bounding box center [670, 428] width 902 height 156
type textarea "Most of the lectures begins begun promptly, so do not don't be late."
click at [639, 530] on button "Verify" at bounding box center [670, 526] width 902 height 27
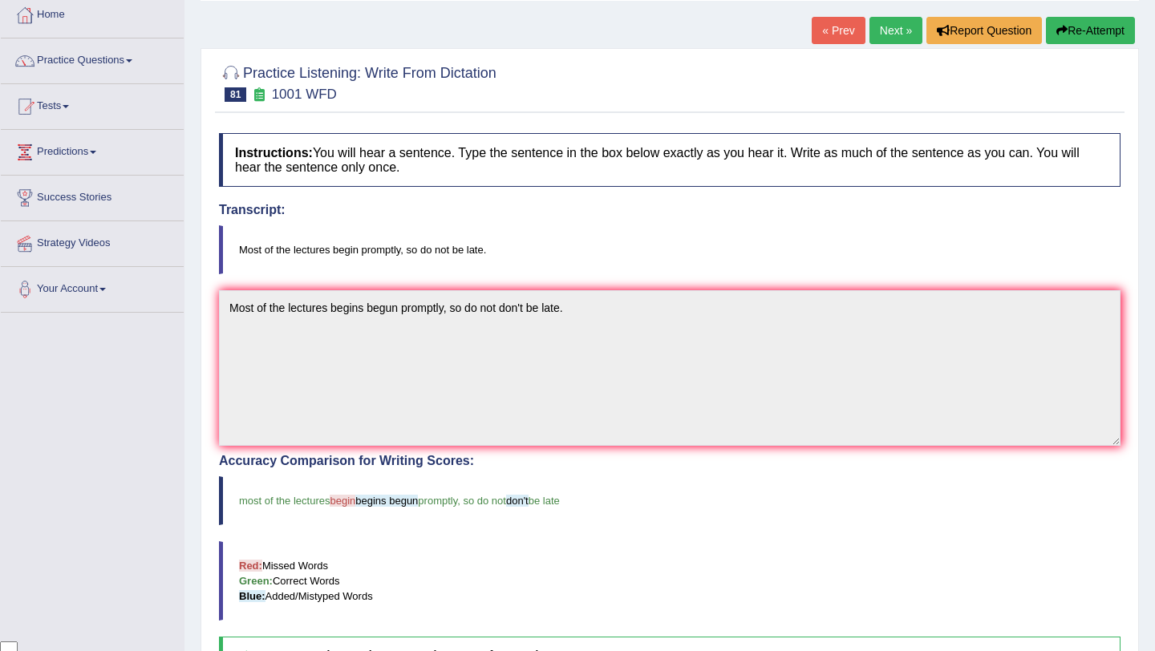
scroll to position [96, 0]
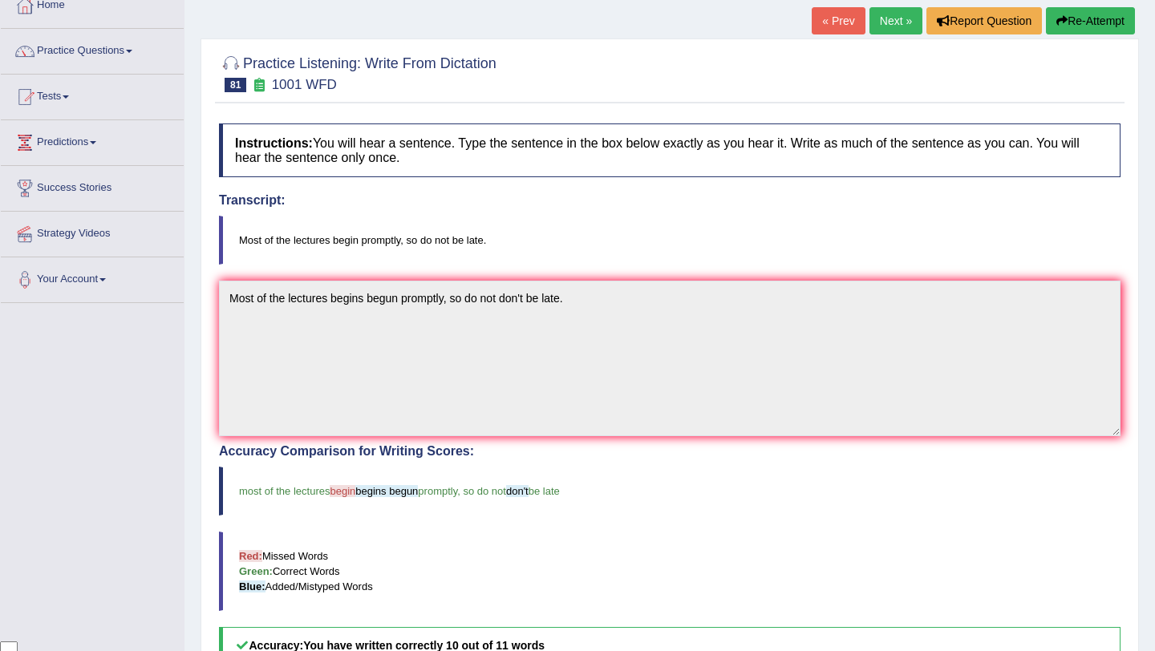
click at [888, 17] on link "Next »" at bounding box center [896, 20] width 53 height 27
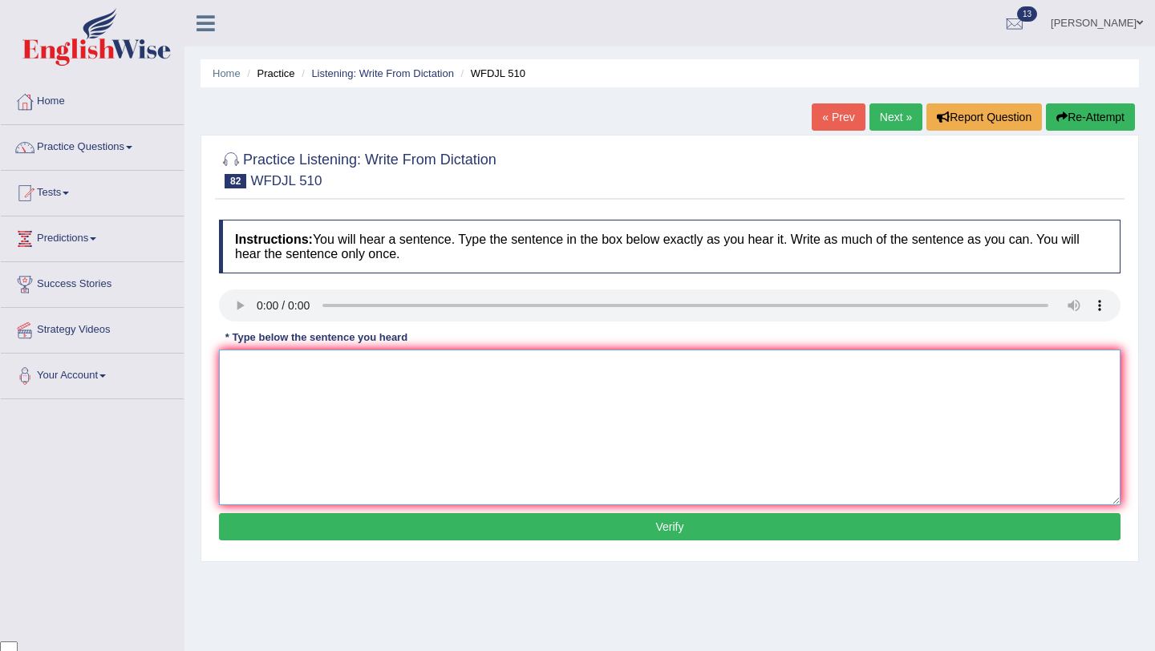
drag, startPoint x: 611, startPoint y: 44, endPoint x: 554, endPoint y: 465, distance: 425.1
click at [554, 465] on textarea at bounding box center [670, 428] width 902 height 156
click at [502, 438] on textarea at bounding box center [670, 428] width 902 height 156
type textarea "Tutorials are scheduled in the final week of the term."
drag, startPoint x: 502, startPoint y: 438, endPoint x: 608, endPoint y: 522, distance: 135.3
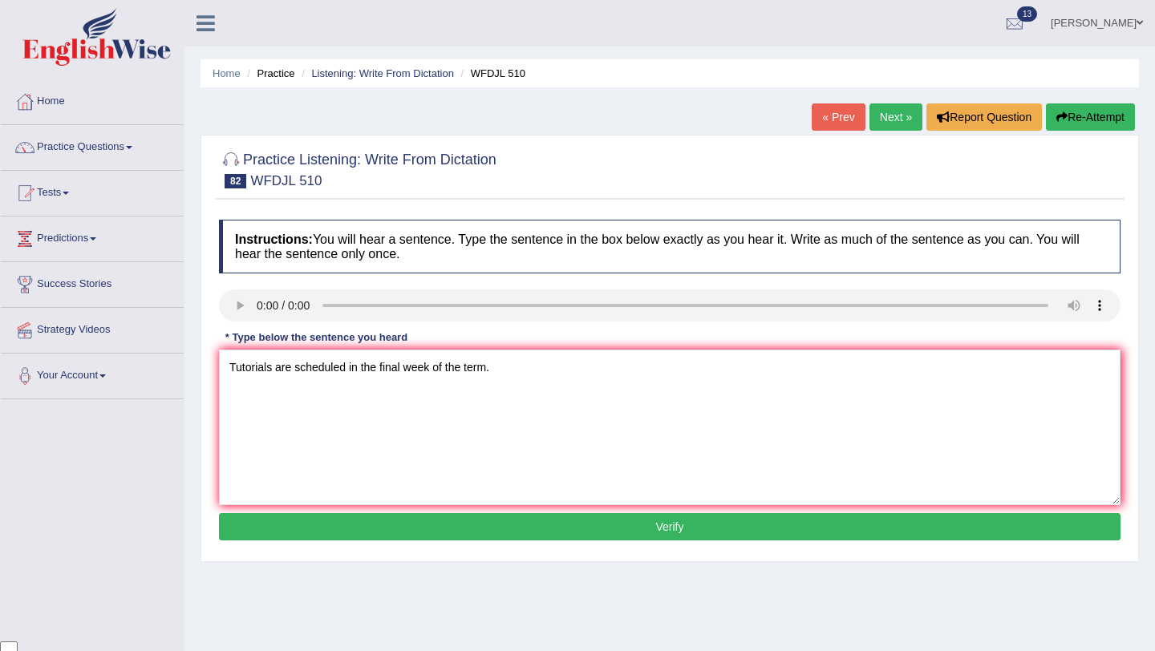
click at [608, 523] on button "Verify" at bounding box center [670, 526] width 902 height 27
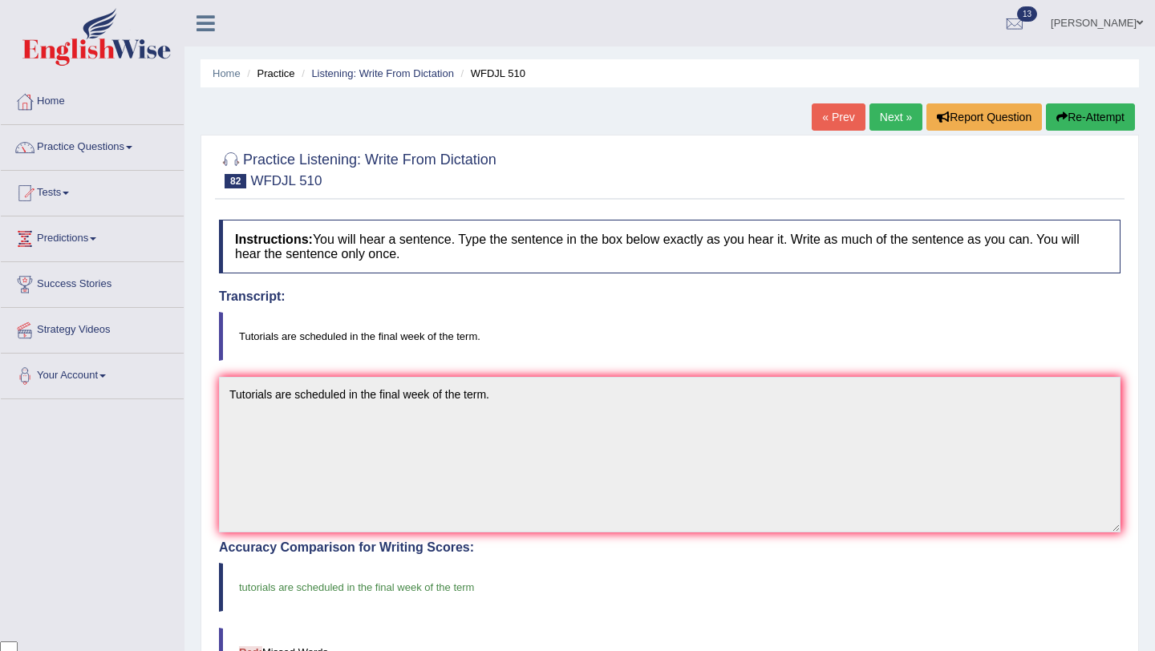
drag, startPoint x: 330, startPoint y: 158, endPoint x: 380, endPoint y: 75, distance: 97.6
click at [380, 75] on link "Listening: Write From Dictation" at bounding box center [382, 73] width 143 height 12
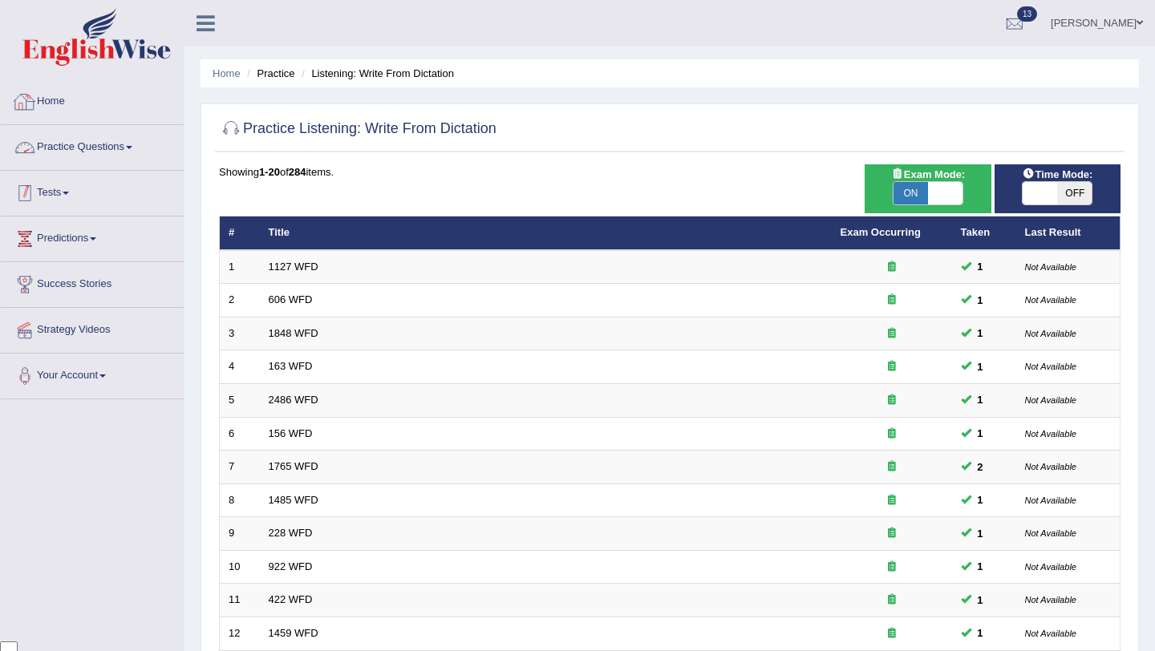
click at [121, 150] on link "Practice Questions" at bounding box center [92, 145] width 183 height 40
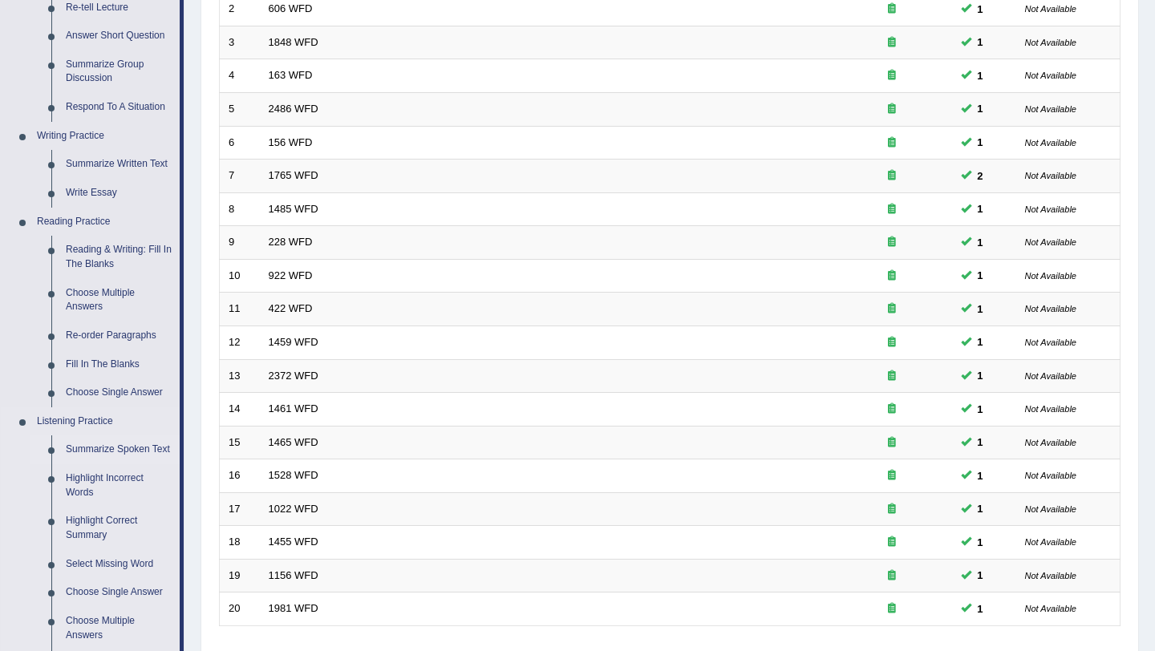
scroll to position [353, 0]
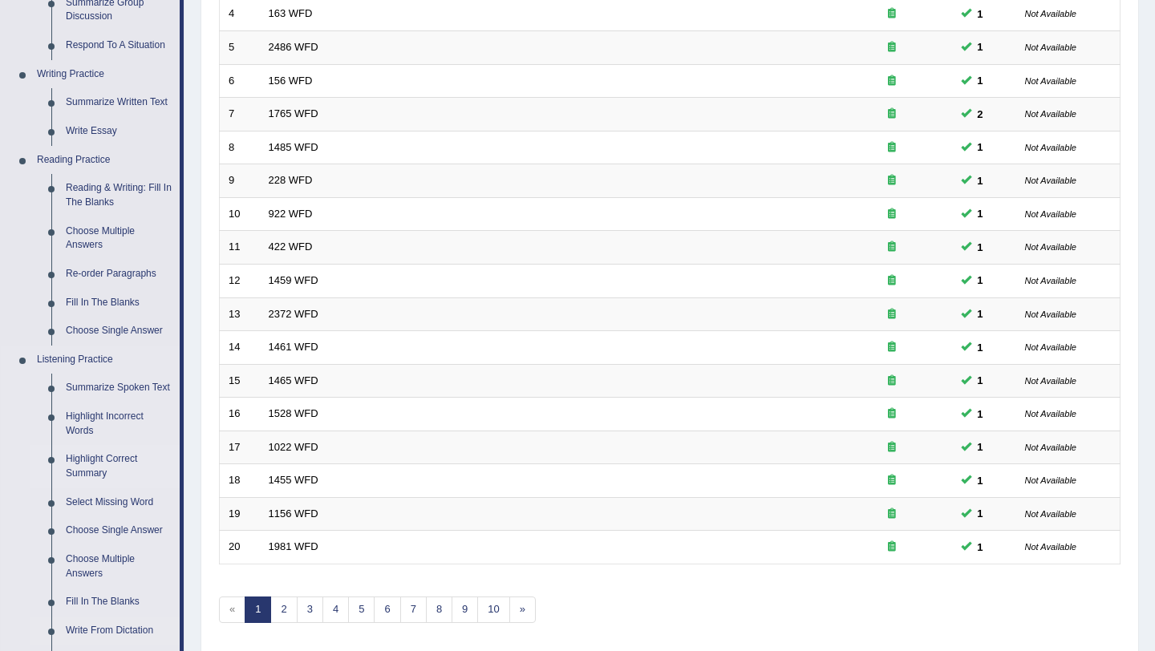
click at [78, 474] on link "Highlight Correct Summary" at bounding box center [119, 466] width 121 height 43
click at [78, 488] on link "Select Missing Word" at bounding box center [119, 502] width 121 height 29
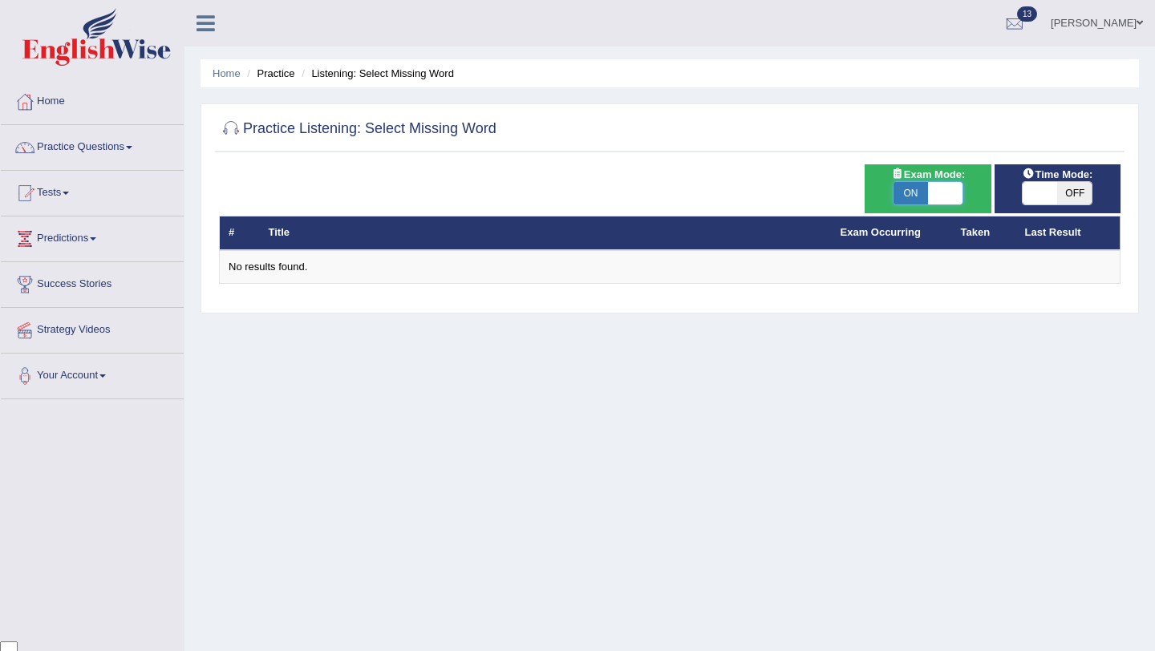
click at [947, 194] on span at bounding box center [945, 193] width 34 height 22
checkbox input "false"
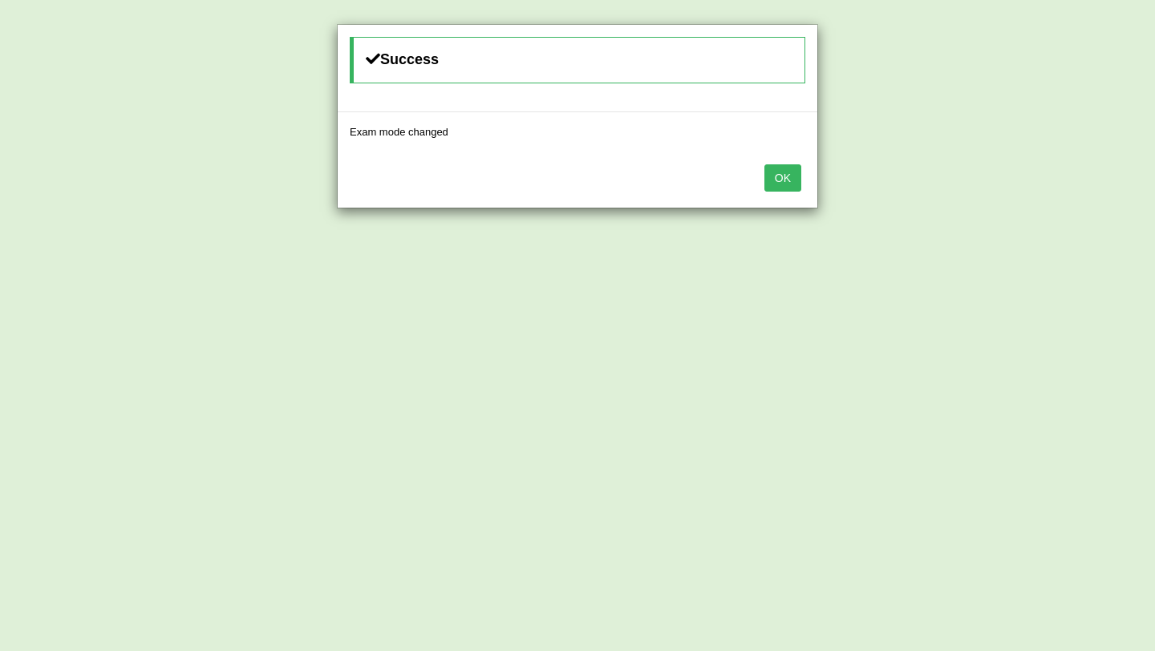
drag, startPoint x: 787, startPoint y: 174, endPoint x: 778, endPoint y: 191, distance: 19.0
click at [787, 174] on button "OK" at bounding box center [783, 177] width 37 height 27
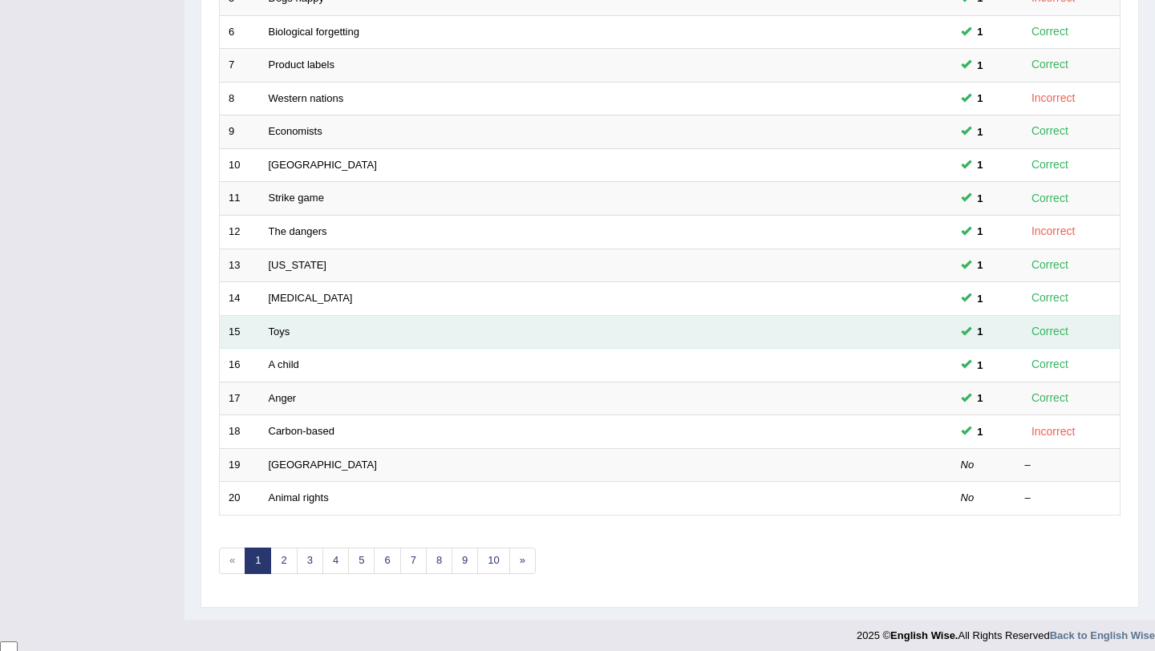
scroll to position [411, 0]
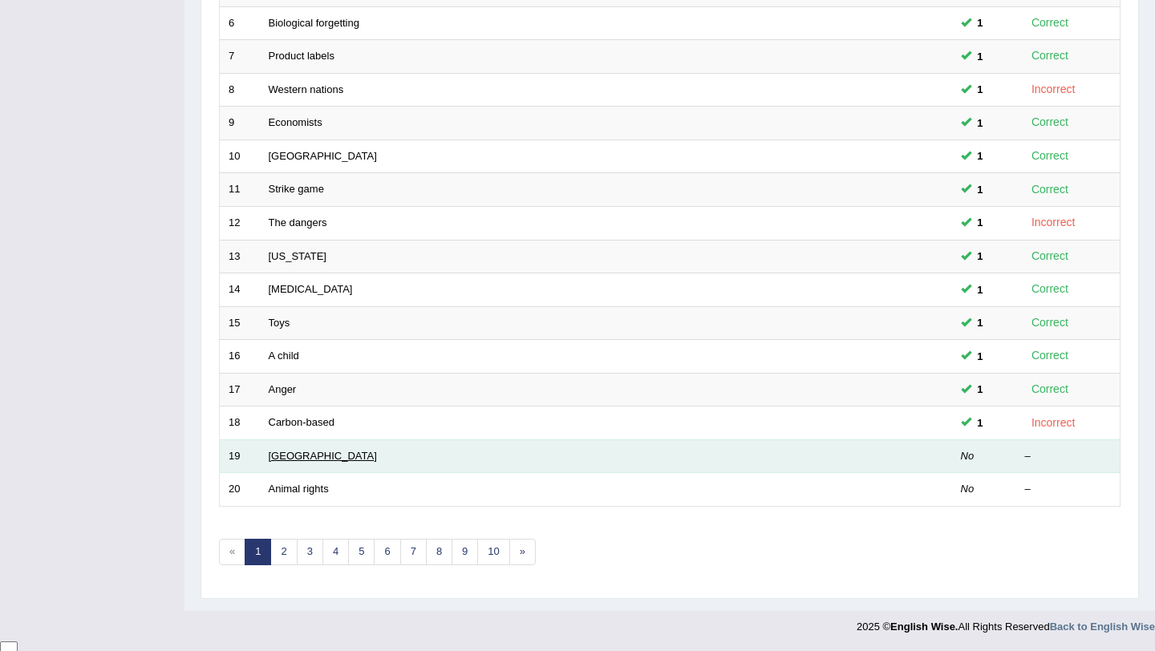
click at [290, 453] on link "[GEOGRAPHIC_DATA]" at bounding box center [323, 456] width 108 height 12
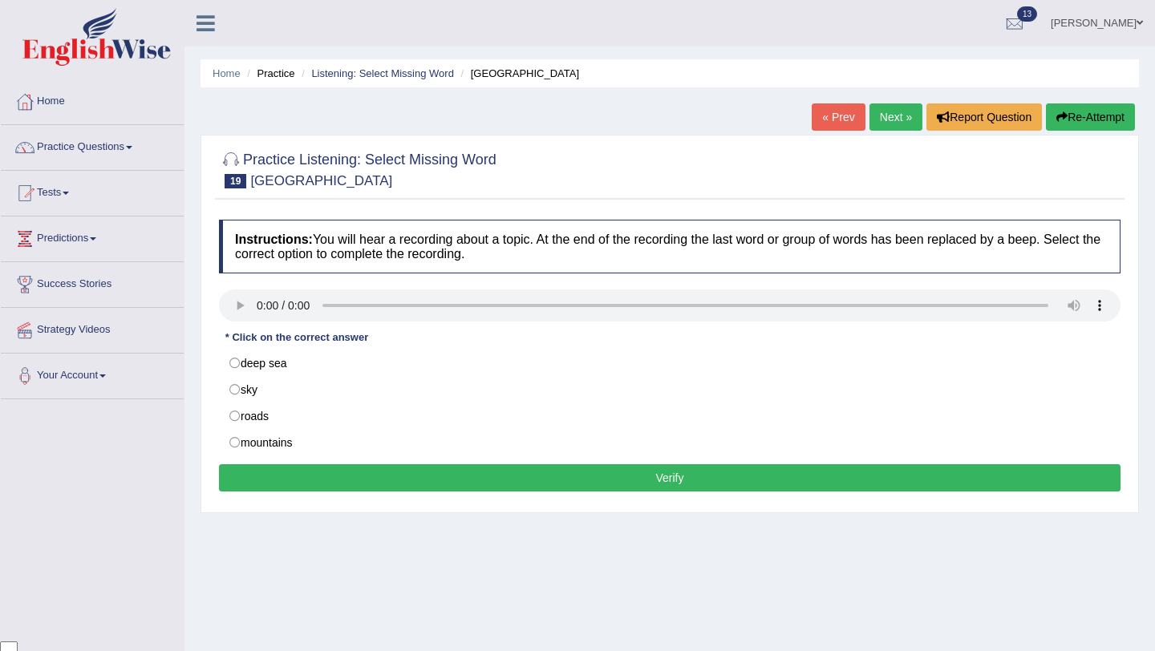
click at [490, 191] on div at bounding box center [670, 168] width 902 height 49
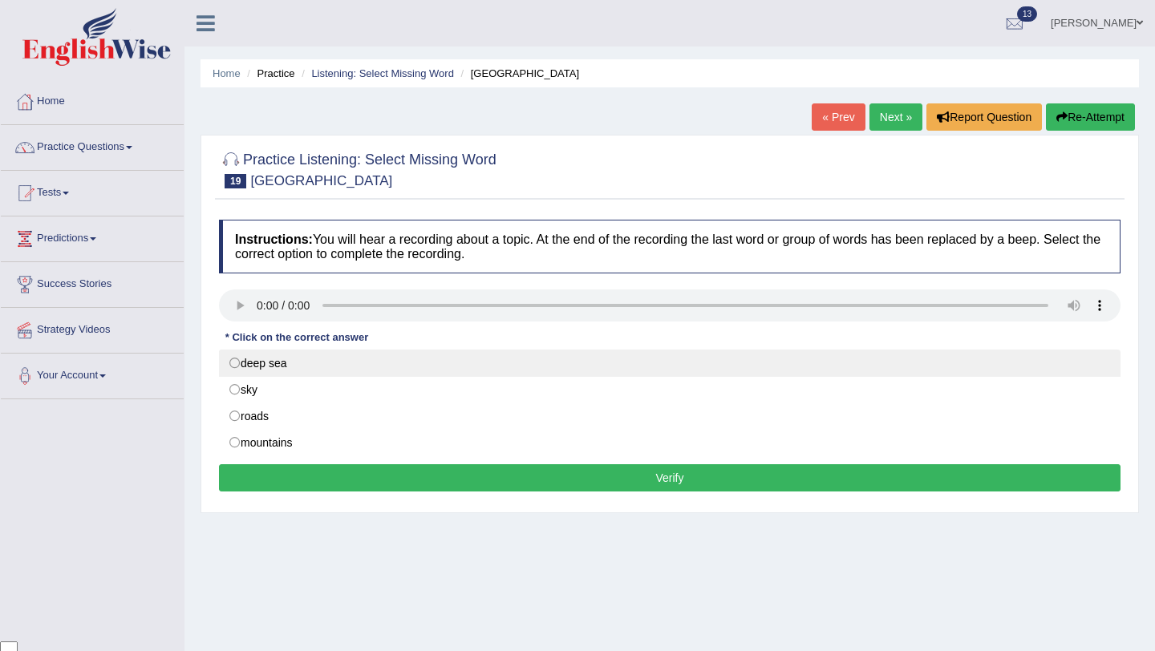
click at [274, 364] on label "deep sea" at bounding box center [670, 363] width 902 height 27
radio input "true"
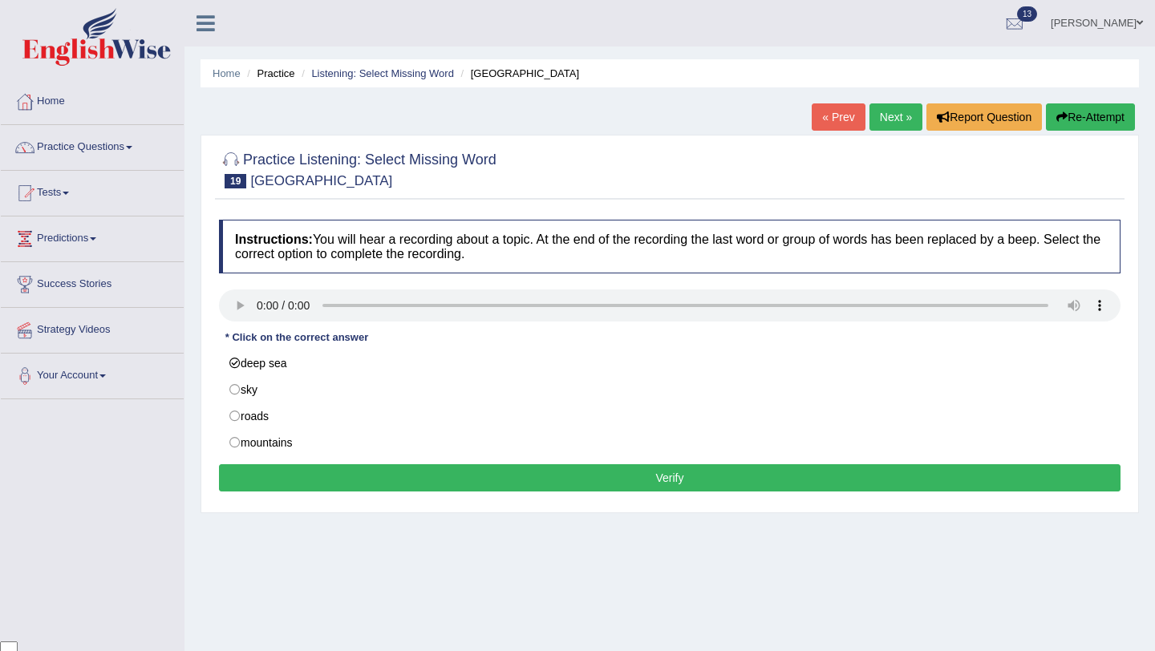
click at [589, 496] on div "Instructions: You will hear a recording about a topic. At the end of the record…" at bounding box center [670, 358] width 910 height 293
click at [542, 481] on button "Verify" at bounding box center [670, 478] width 902 height 27
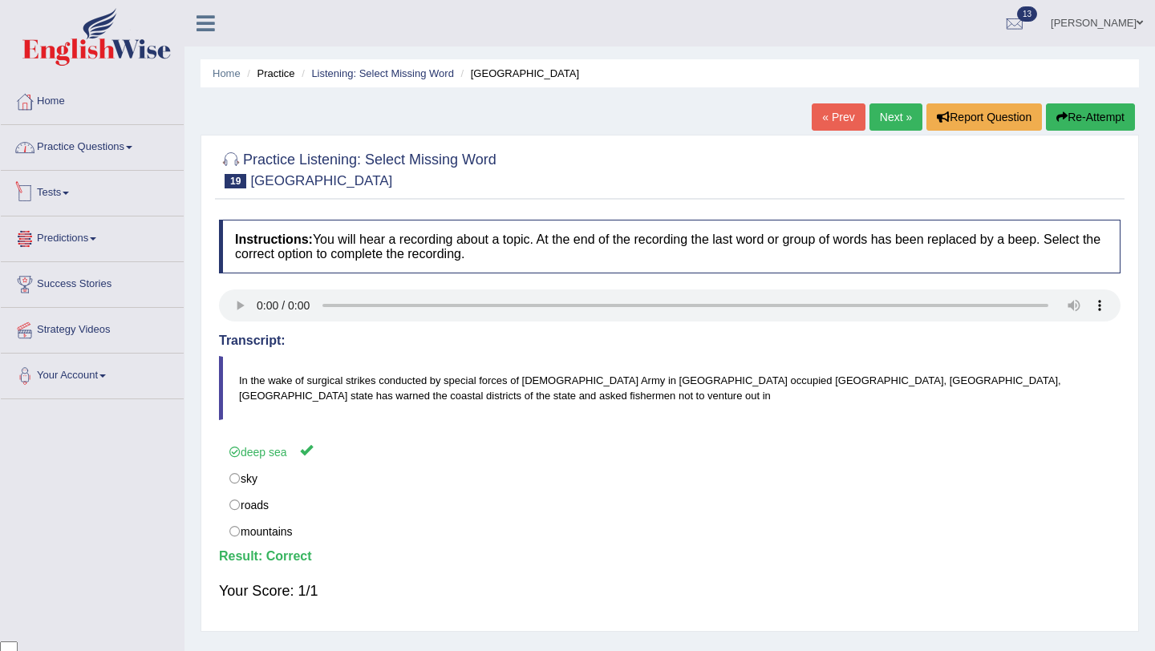
click at [77, 149] on link "Practice Questions" at bounding box center [92, 145] width 183 height 40
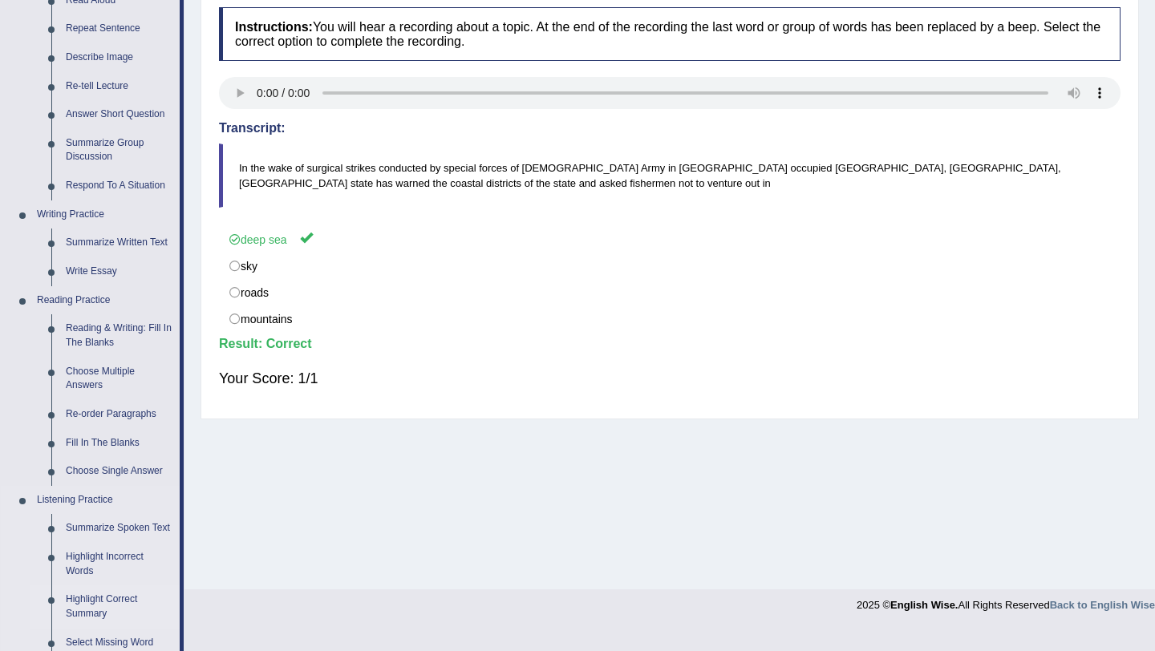
scroll to position [225, 0]
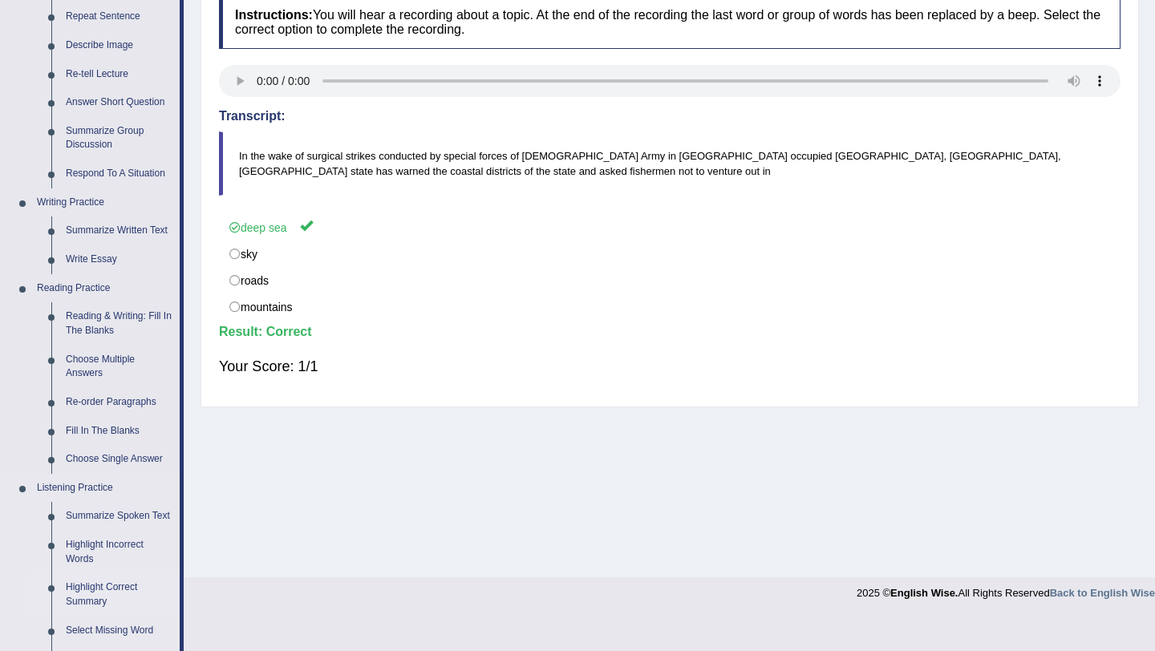
click at [76, 601] on link "Highlight Correct Summary" at bounding box center [119, 595] width 121 height 43
click at [76, 615] on link "Select Missing Word" at bounding box center [119, 629] width 121 height 29
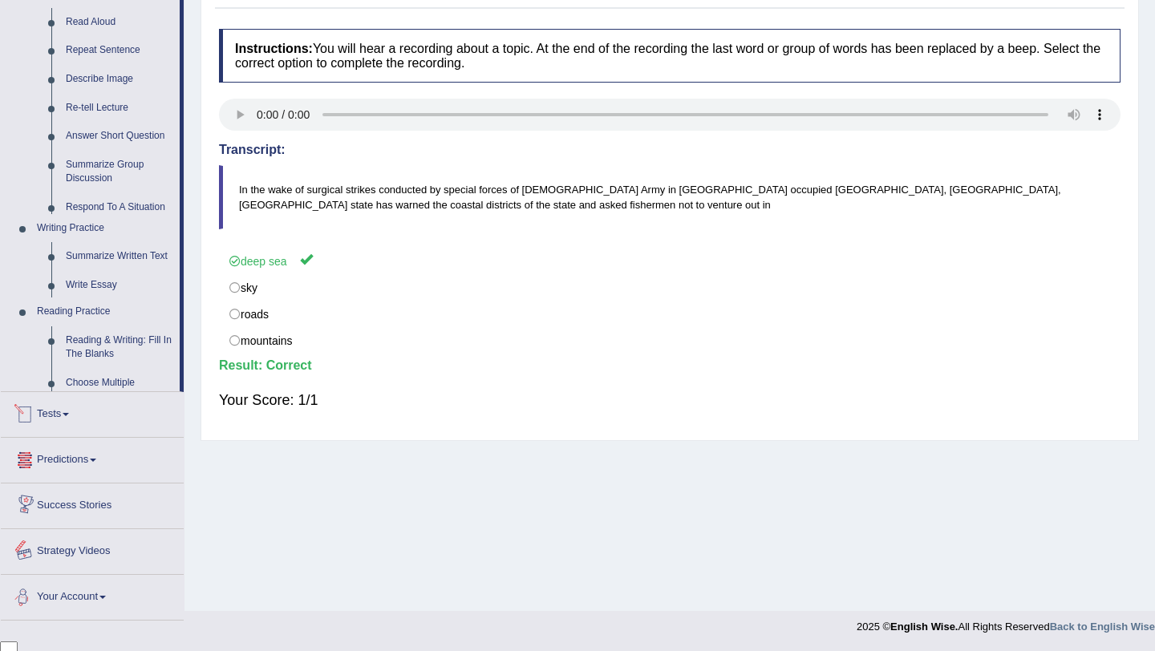
scroll to position [619, 0]
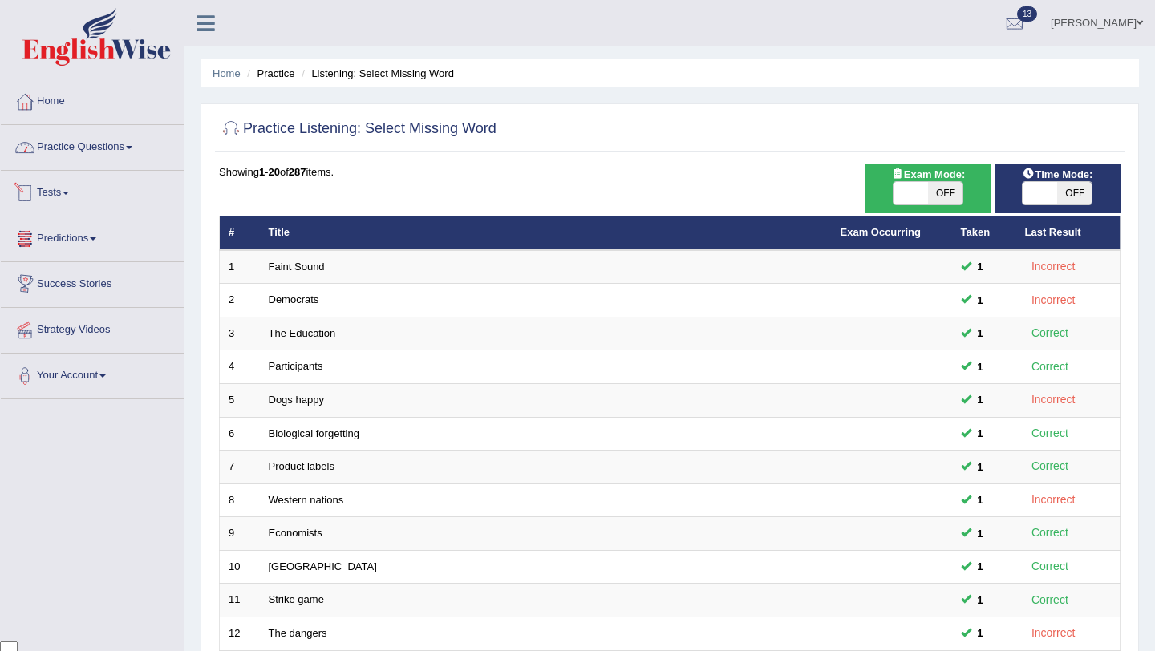
drag, startPoint x: 90, startPoint y: 140, endPoint x: 101, endPoint y: 180, distance: 40.9
click at [90, 140] on link "Practice Questions" at bounding box center [92, 145] width 183 height 40
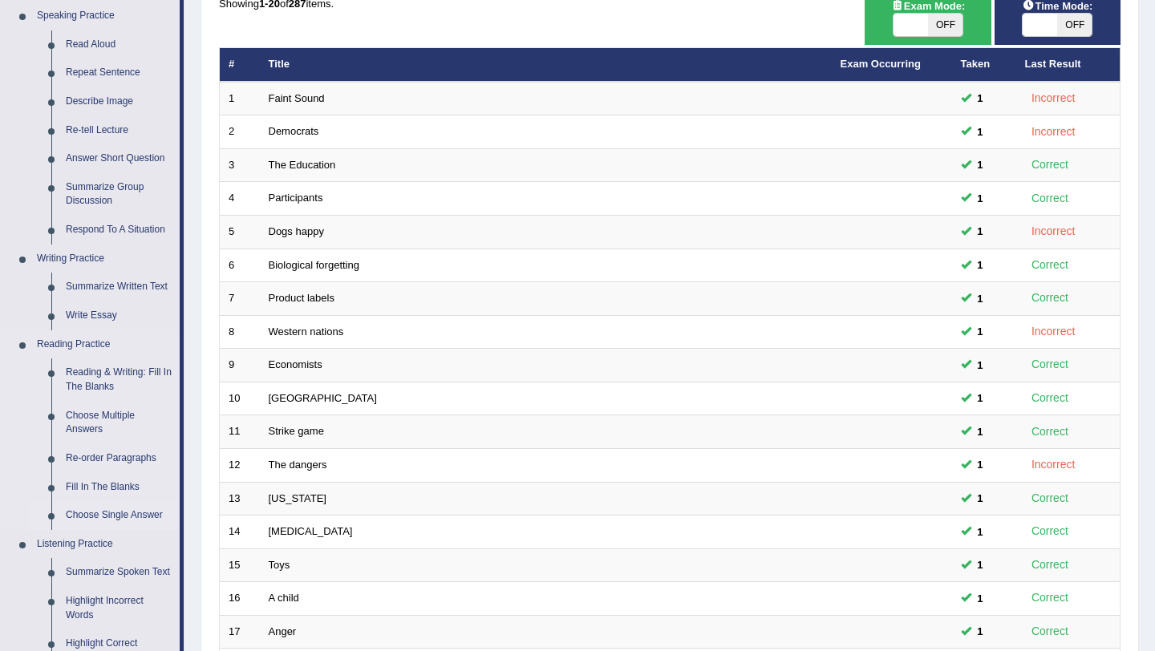
scroll to position [257, 0]
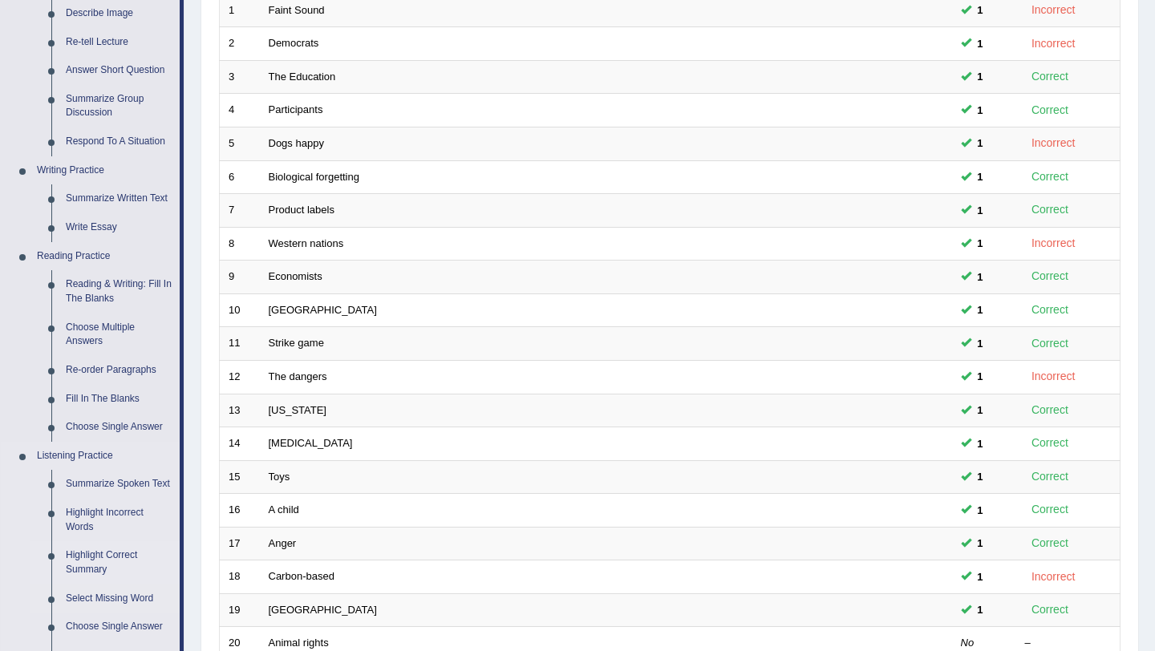
click at [87, 575] on link "Highlight Correct Summary" at bounding box center [119, 563] width 121 height 43
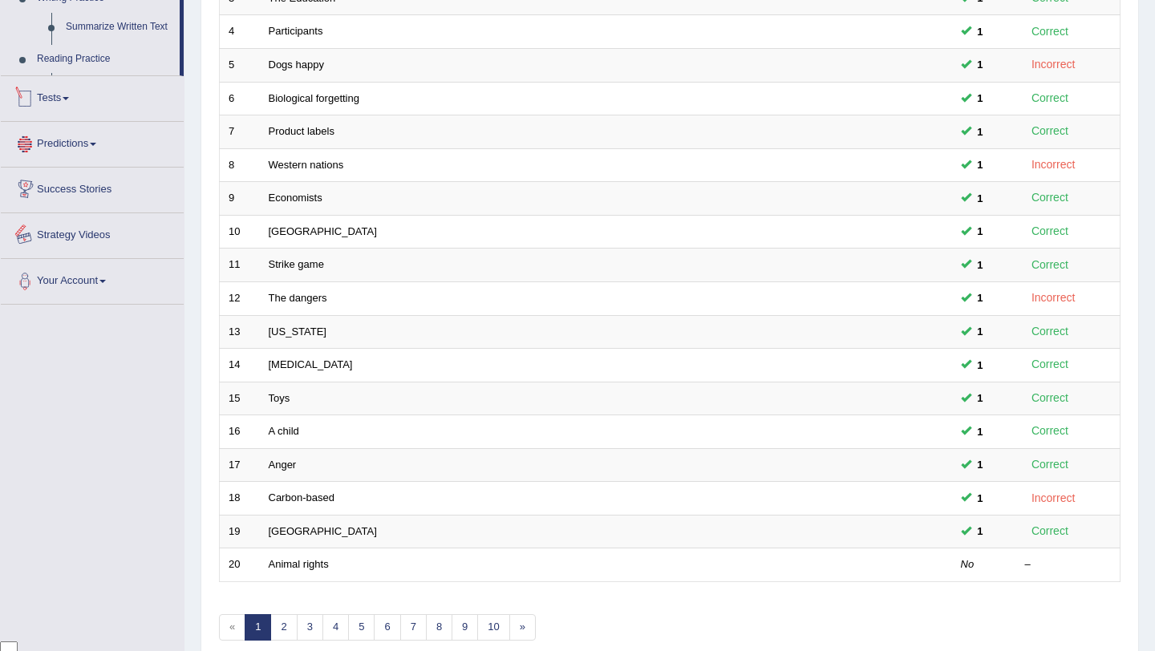
scroll to position [411, 0]
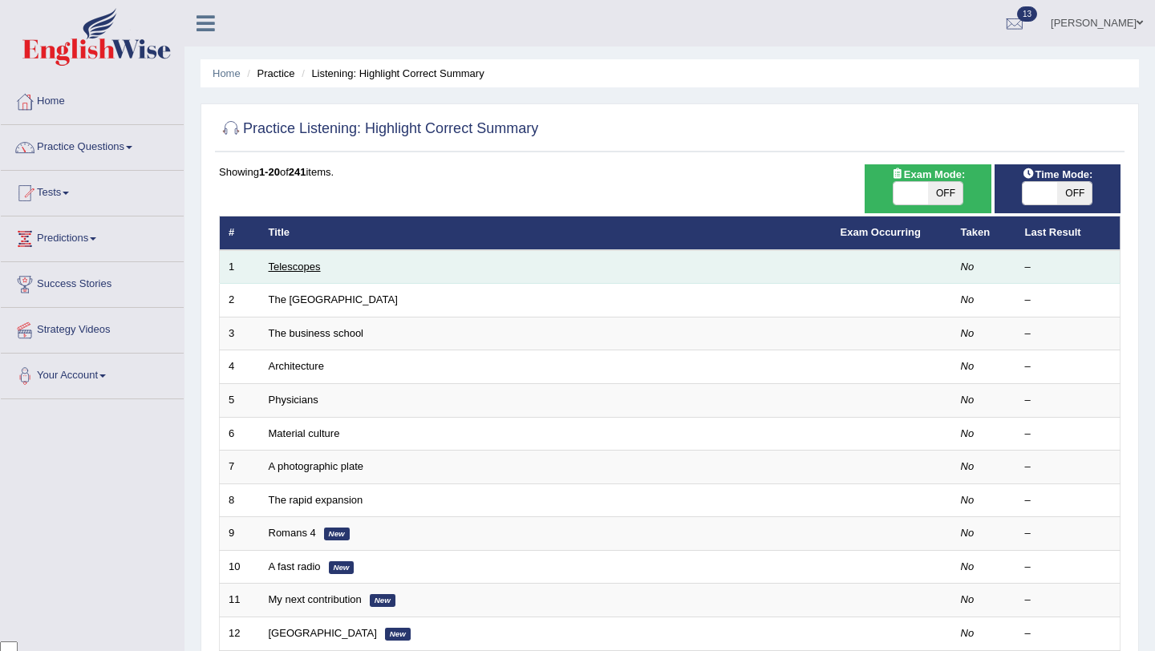
click at [273, 268] on link "Telescopes" at bounding box center [295, 267] width 52 height 12
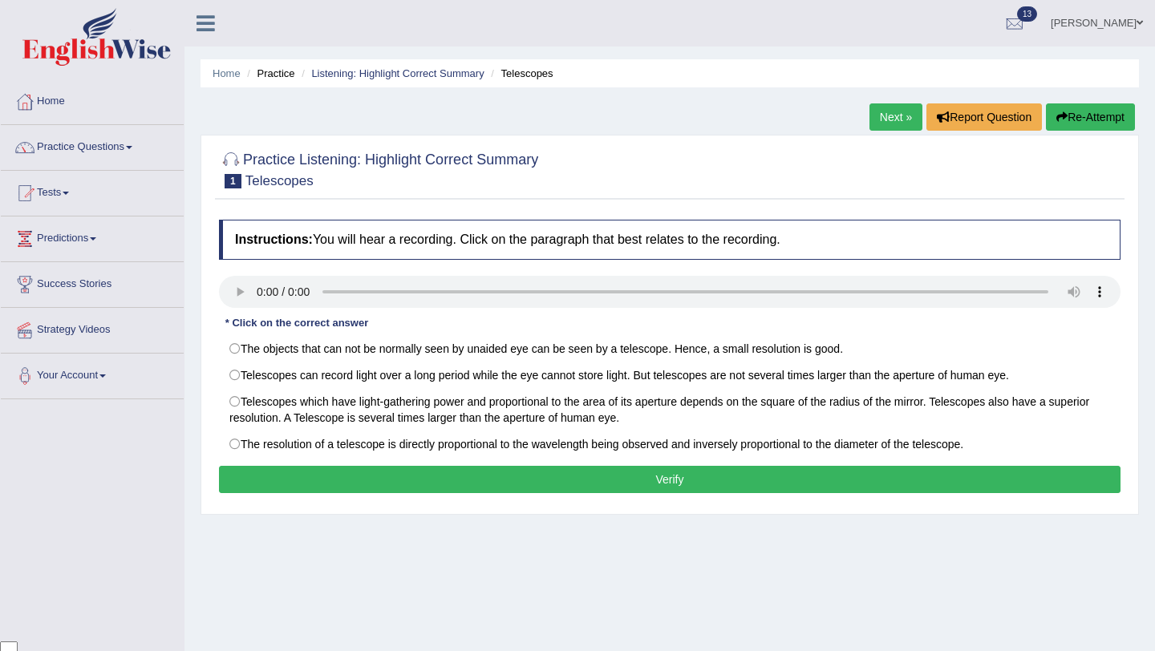
click at [560, 207] on div "Practice Listening: Highlight Correct Summary 1 Telescopes Instructions: You wi…" at bounding box center [670, 325] width 939 height 380
click at [591, 173] on div at bounding box center [670, 168] width 902 height 49
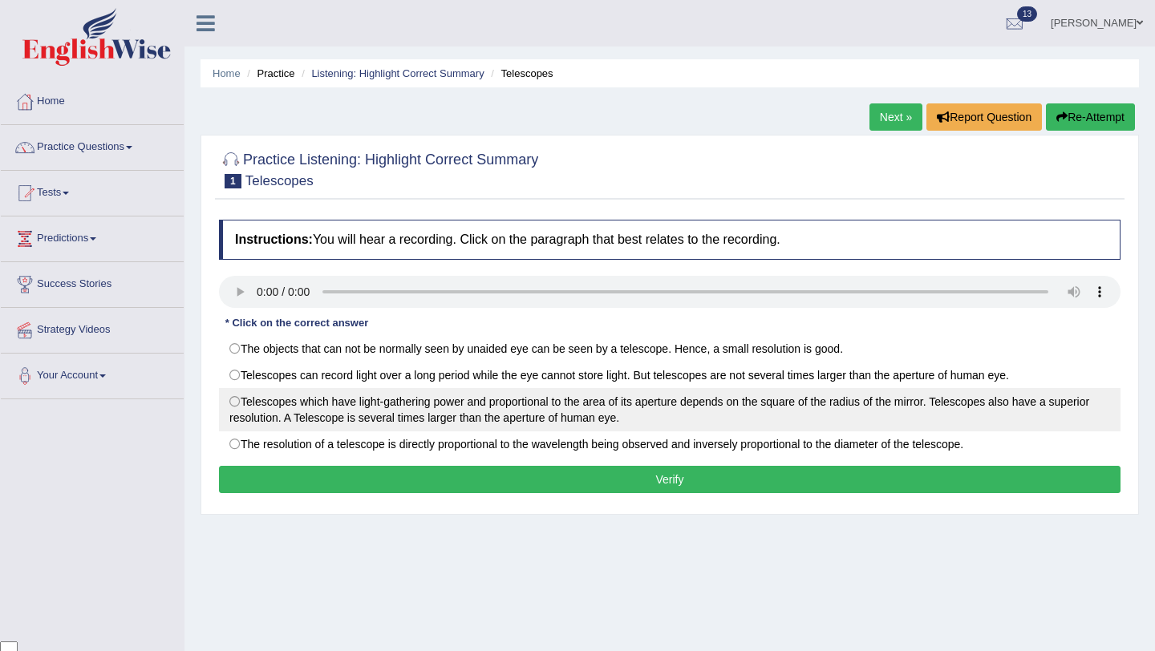
click at [555, 413] on label "Telescopes which have light-gathering power and proportional to the area of its…" at bounding box center [670, 409] width 902 height 43
radio input "true"
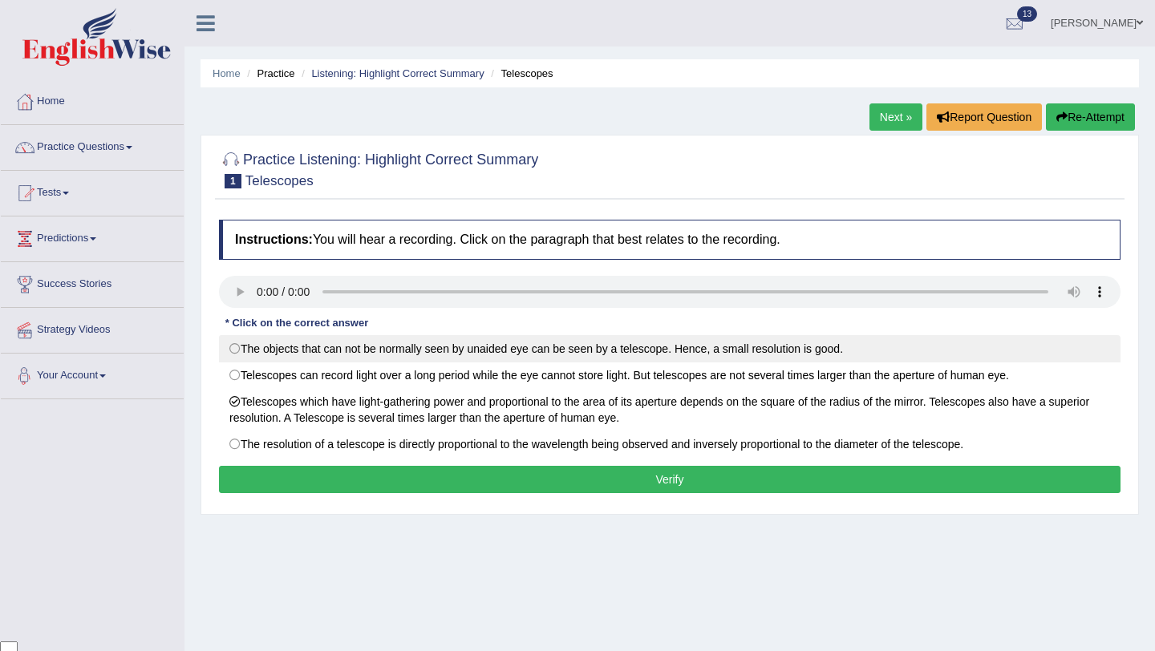
click at [275, 350] on label "The objects that can not be normally seen by unaided eye can be seen by a teles…" at bounding box center [670, 348] width 902 height 27
radio input "true"
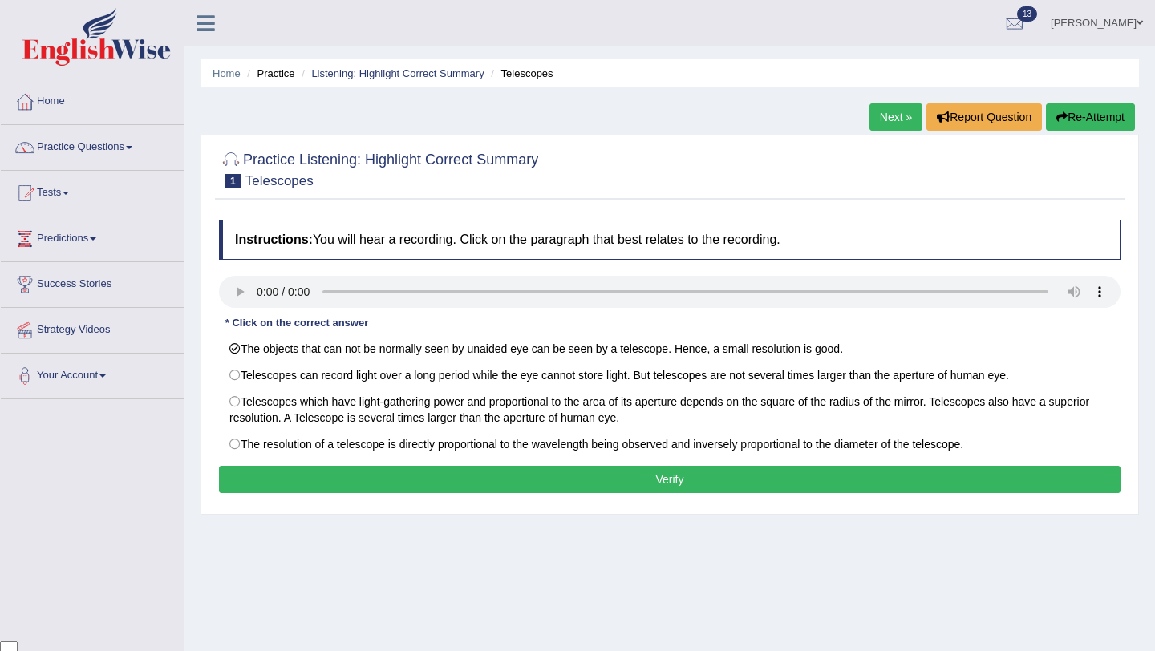
click at [378, 485] on button "Verify" at bounding box center [670, 479] width 902 height 27
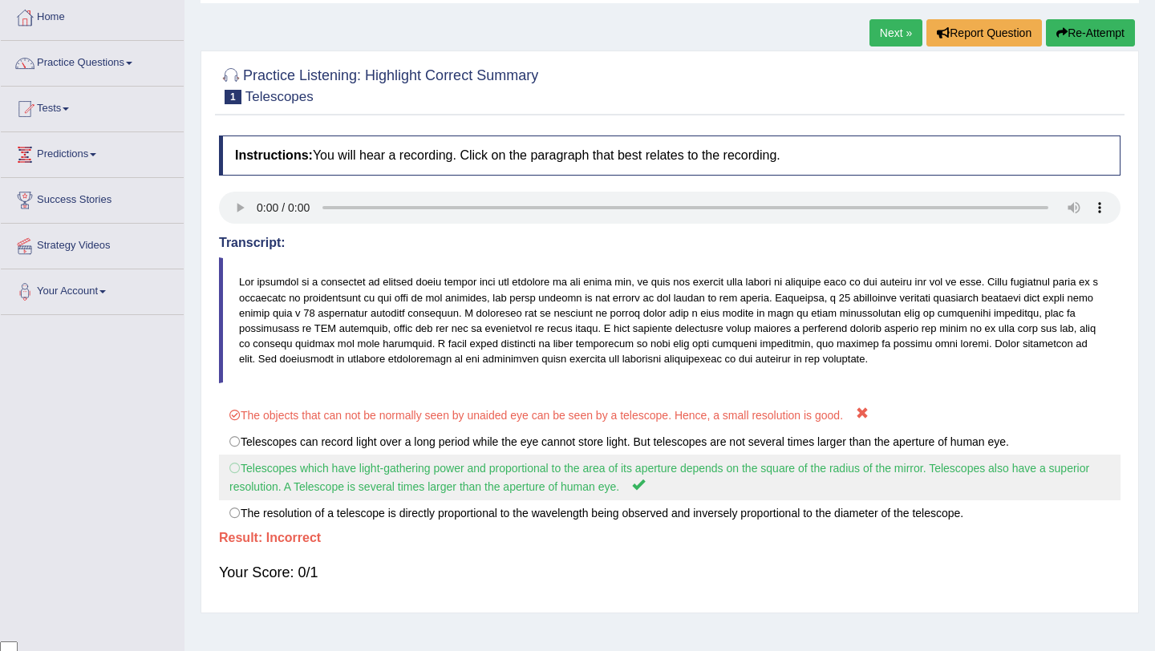
scroll to position [96, 0]
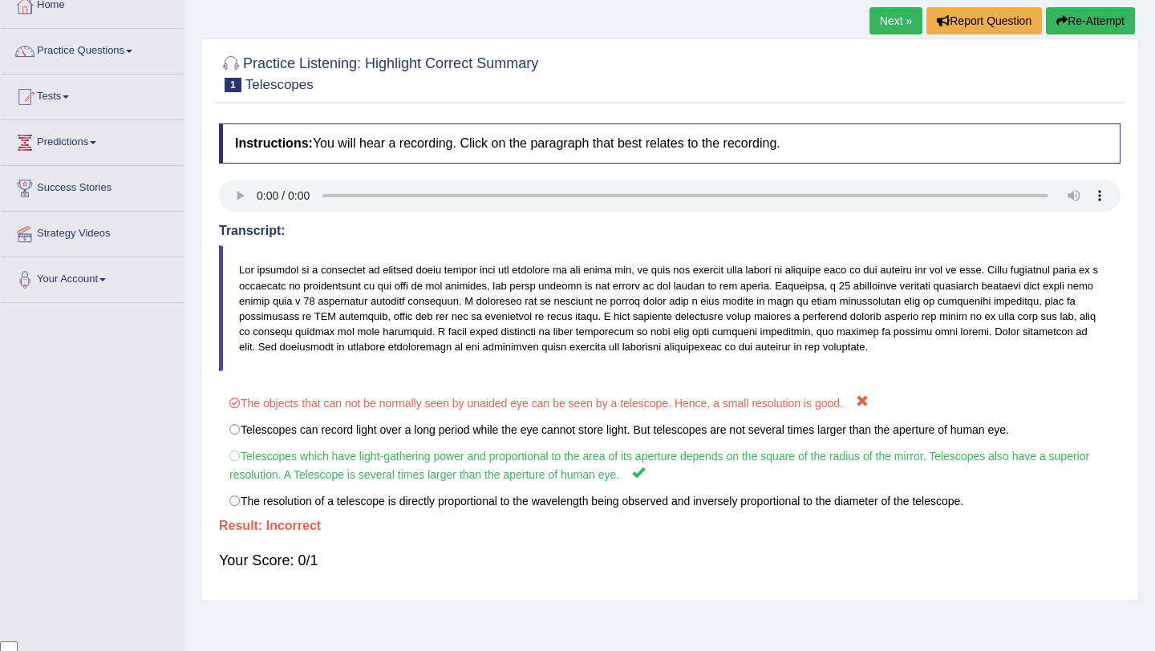
click at [895, 27] on link "Next »" at bounding box center [896, 20] width 53 height 27
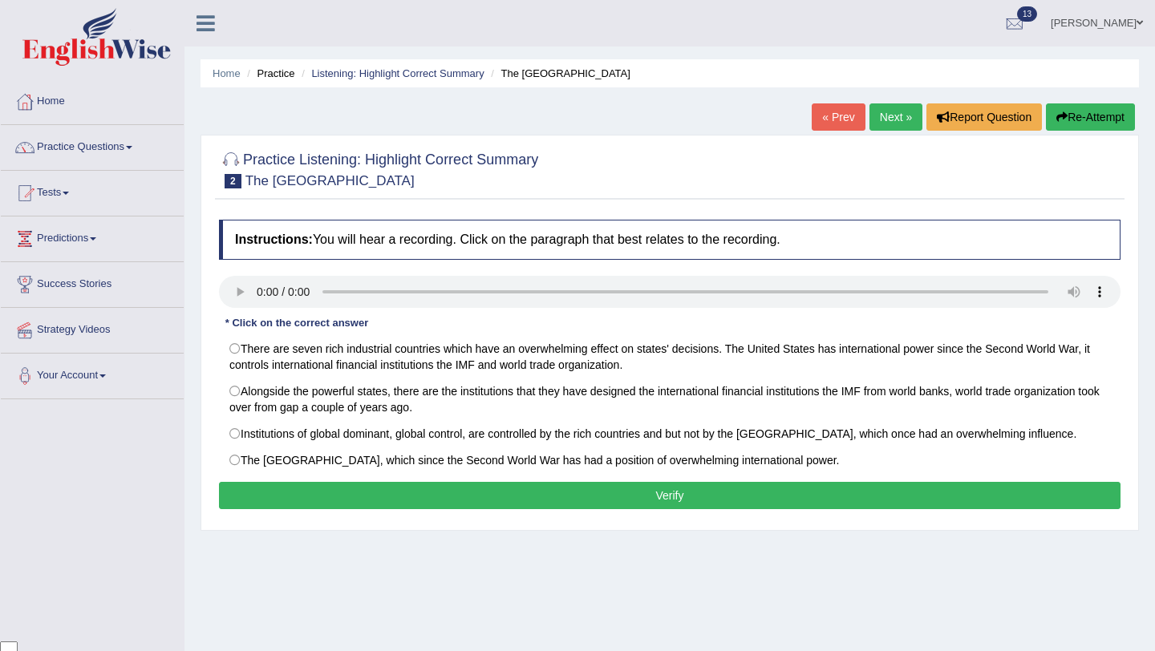
click at [564, 194] on div "Practice Listening: Highlight Correct Summary 2 The [GEOGRAPHIC_DATA]" at bounding box center [670, 172] width 910 height 56
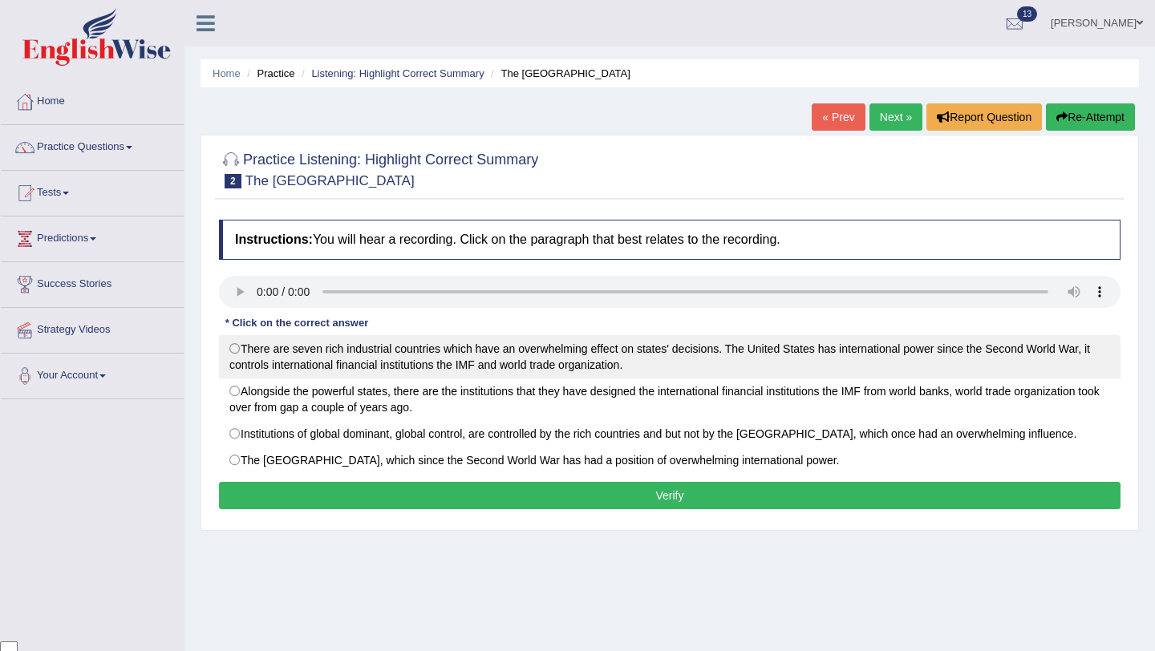
click at [316, 367] on label "There are seven rich industrial countries which have an overwhelming effect on …" at bounding box center [670, 356] width 902 height 43
radio input "true"
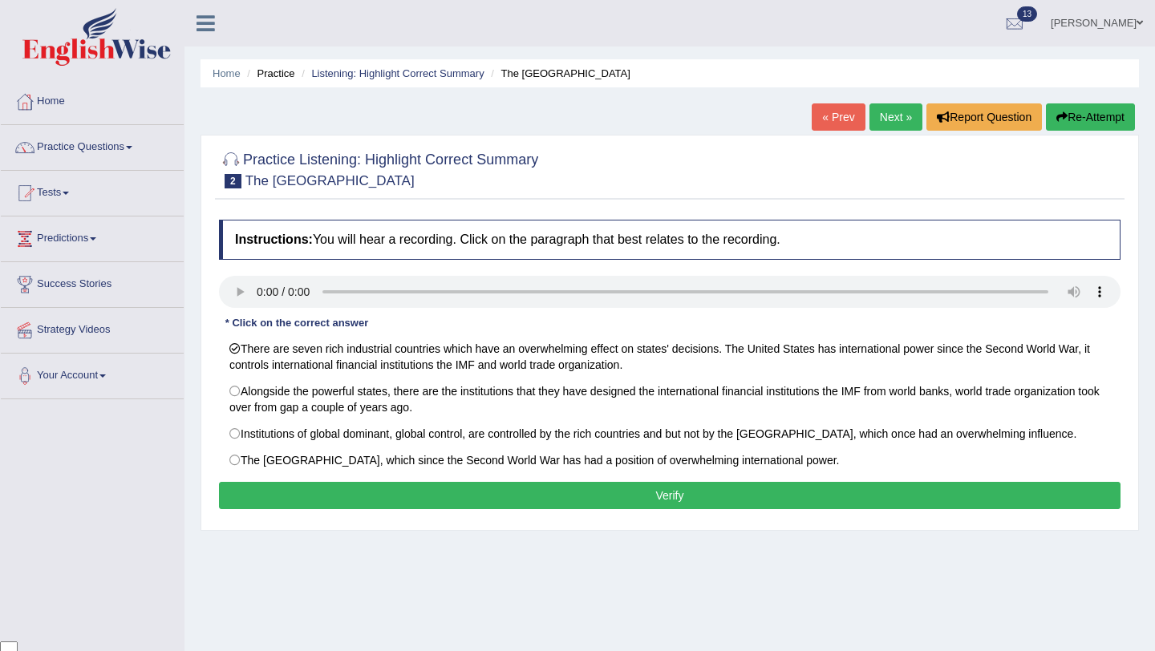
click at [643, 503] on button "Verify" at bounding box center [670, 495] width 902 height 27
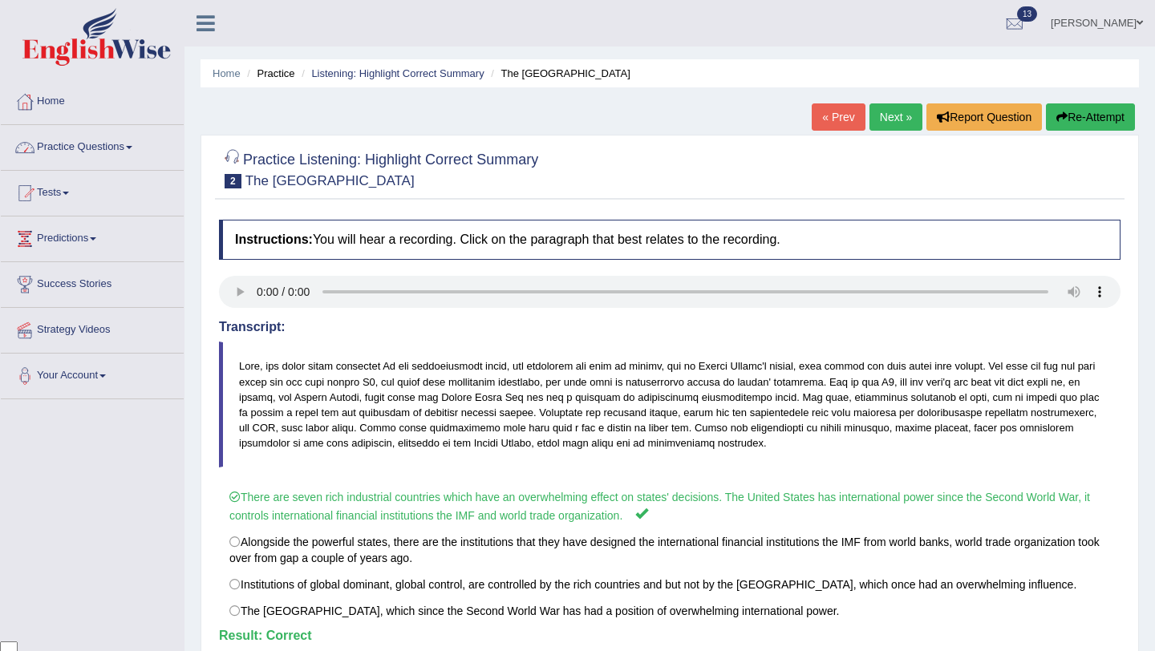
click at [123, 148] on link "Practice Questions" at bounding box center [92, 145] width 183 height 40
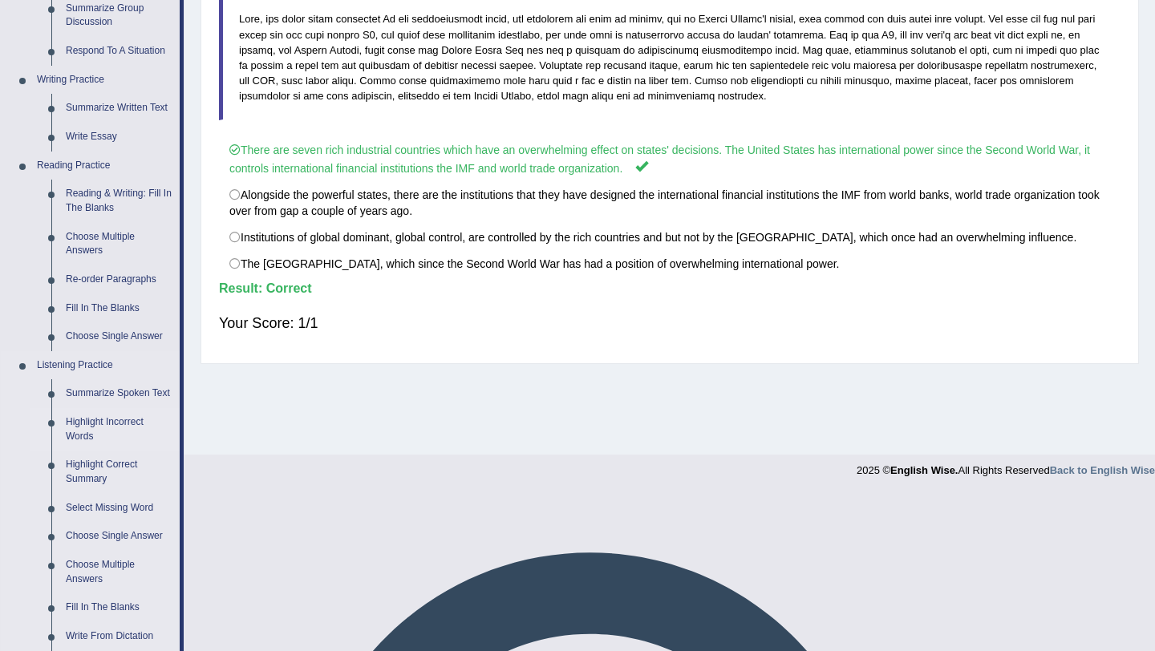
scroll to position [353, 0]
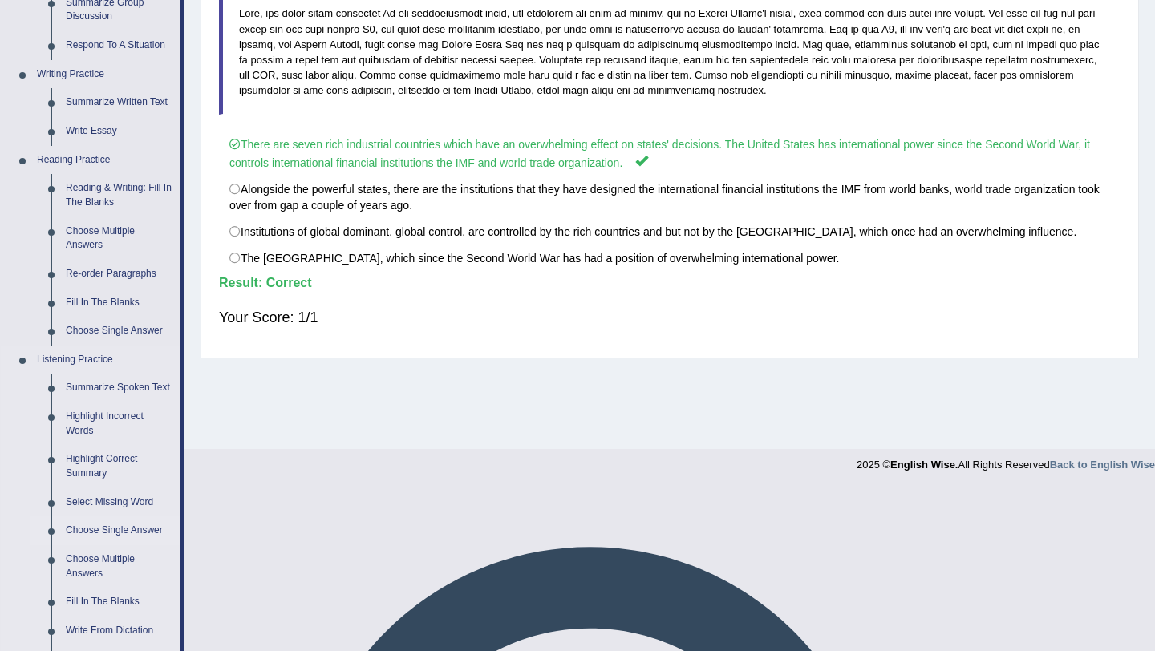
click at [89, 538] on link "Choose Single Answer" at bounding box center [119, 531] width 121 height 29
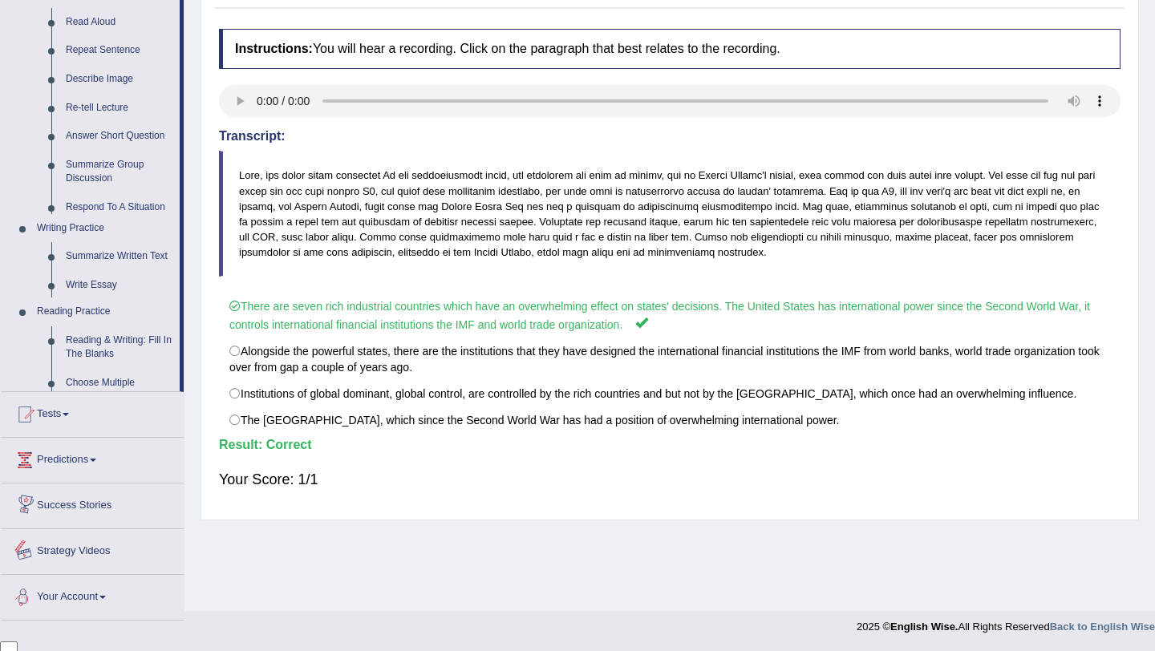
scroll to position [620, 0]
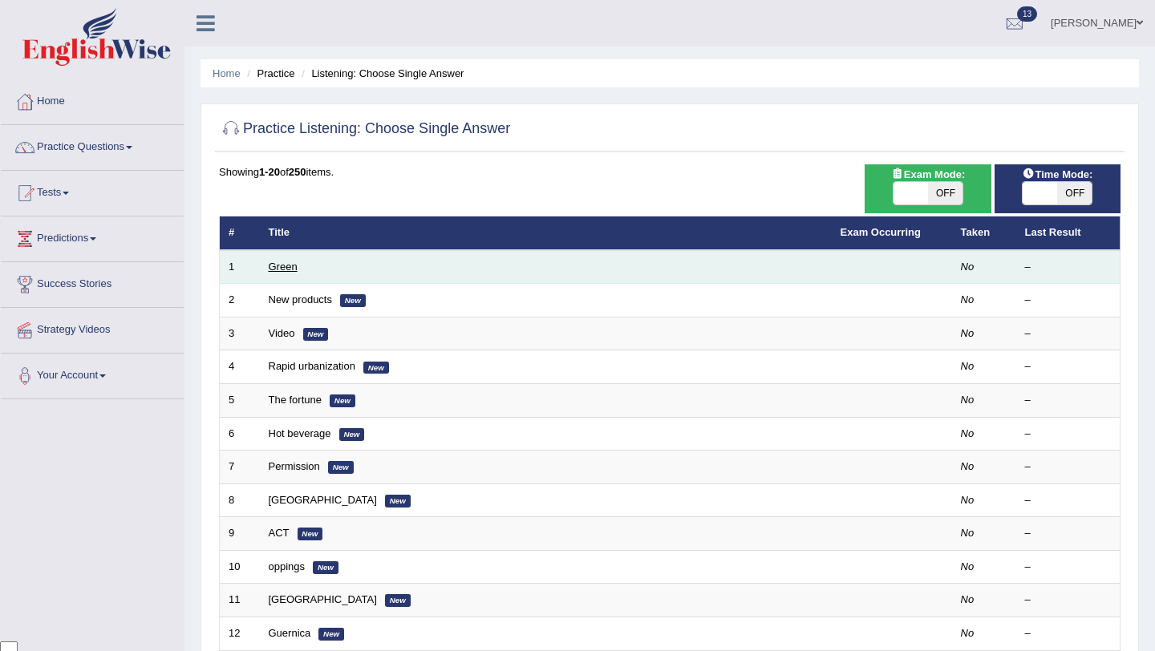
click at [282, 269] on link "Green" at bounding box center [283, 267] width 29 height 12
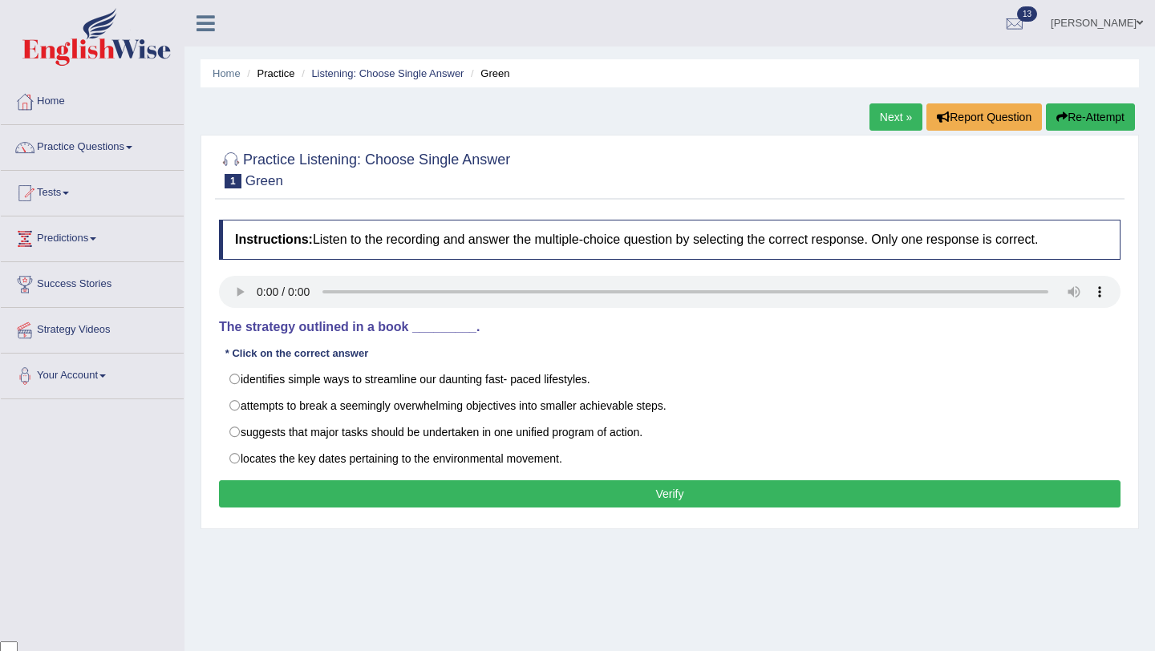
click at [427, 195] on div "Practice Listening: Choose Single Answer 1 Green" at bounding box center [670, 172] width 910 height 56
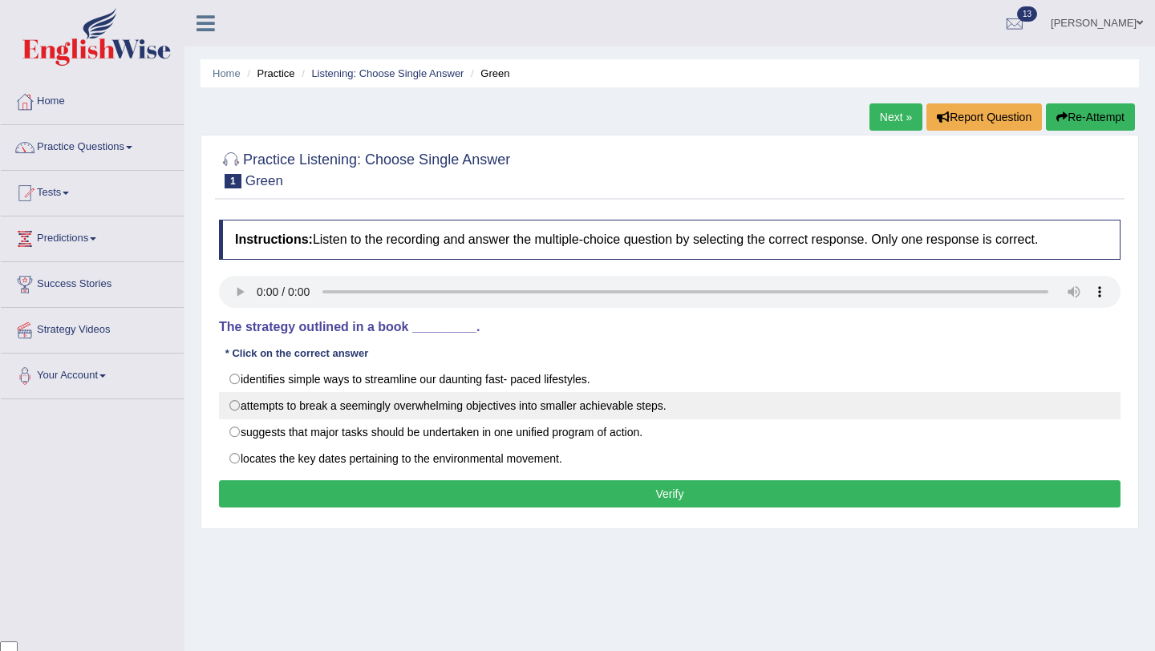
click at [329, 404] on label "attempts to break a seemingly overwhelming objectives into smaller achievable s…" at bounding box center [670, 405] width 902 height 27
radio input "true"
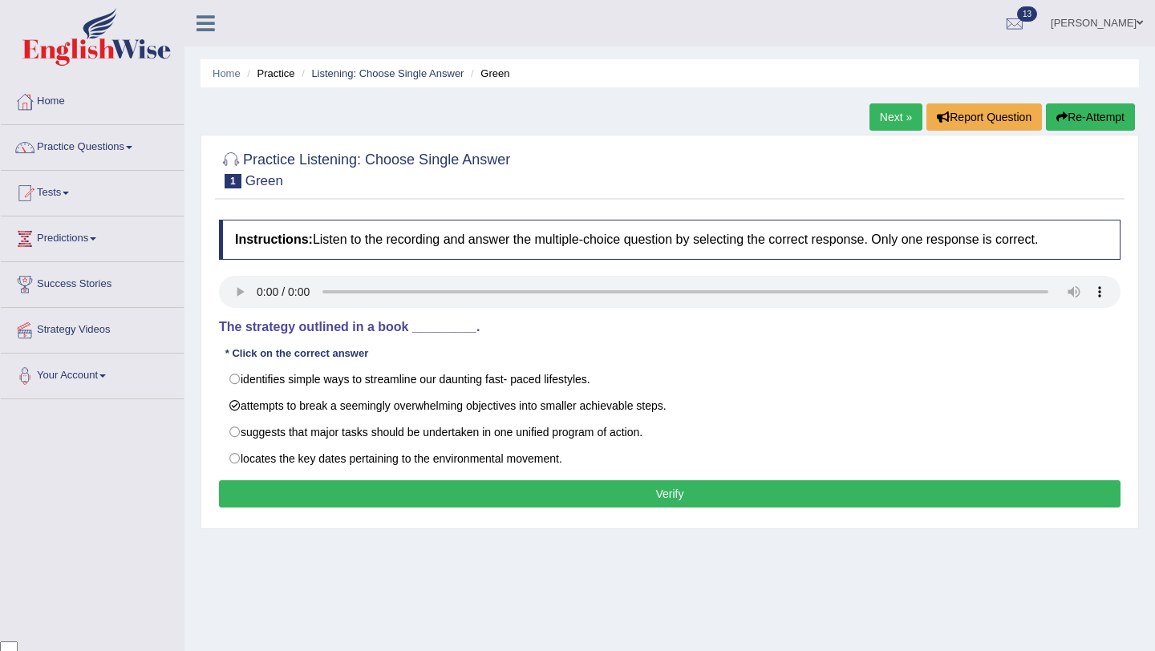
click at [493, 496] on button "Verify" at bounding box center [670, 494] width 902 height 27
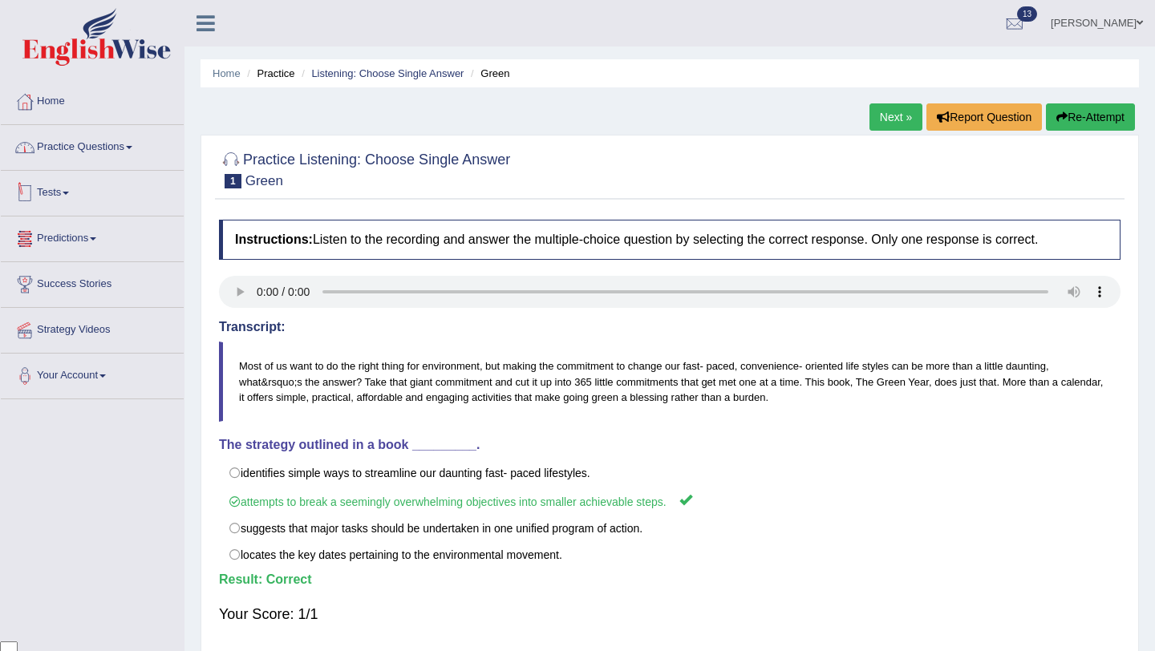
click at [108, 150] on link "Practice Questions" at bounding box center [92, 145] width 183 height 40
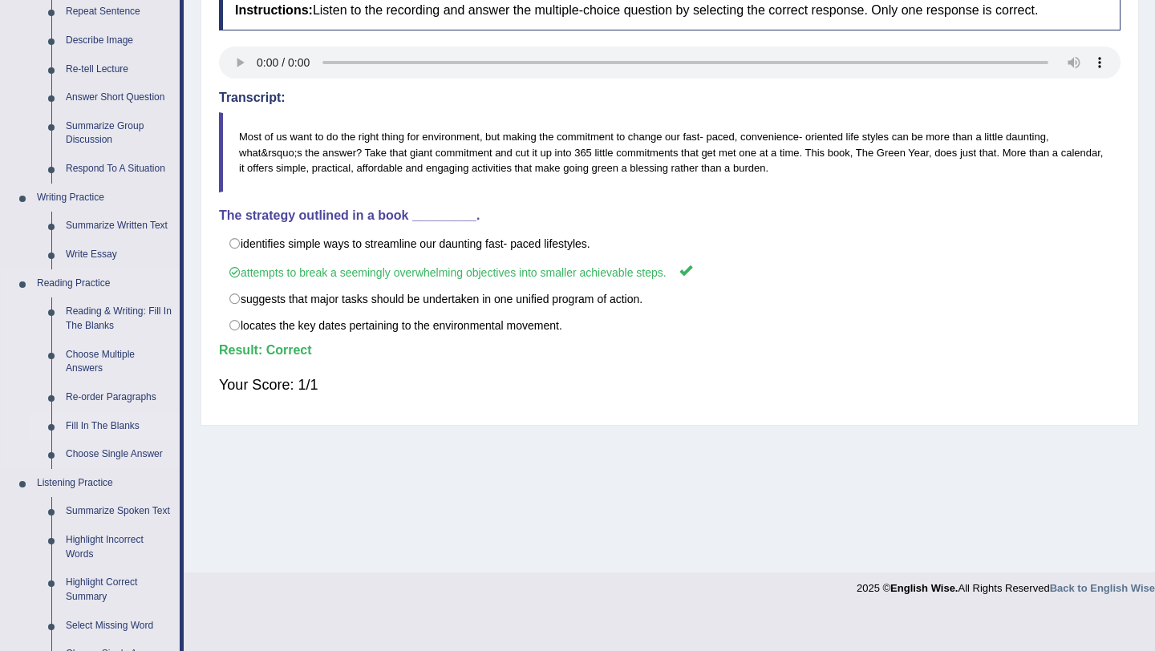
scroll to position [353, 0]
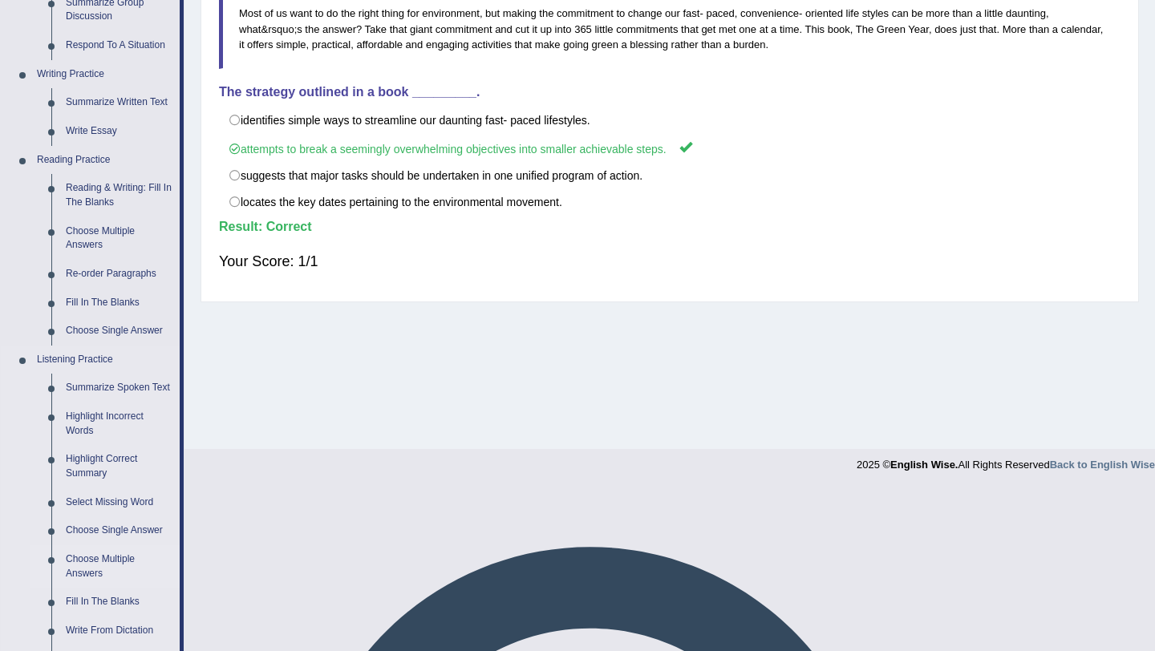
click at [87, 583] on link "Choose Multiple Answers" at bounding box center [119, 567] width 121 height 43
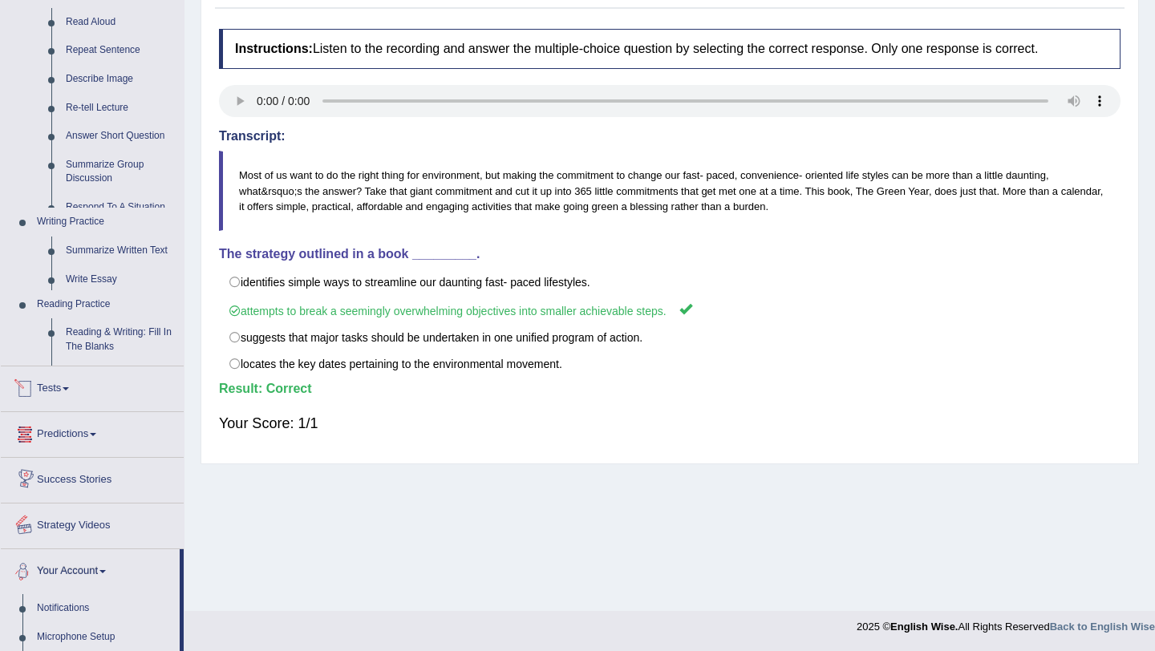
scroll to position [327, 0]
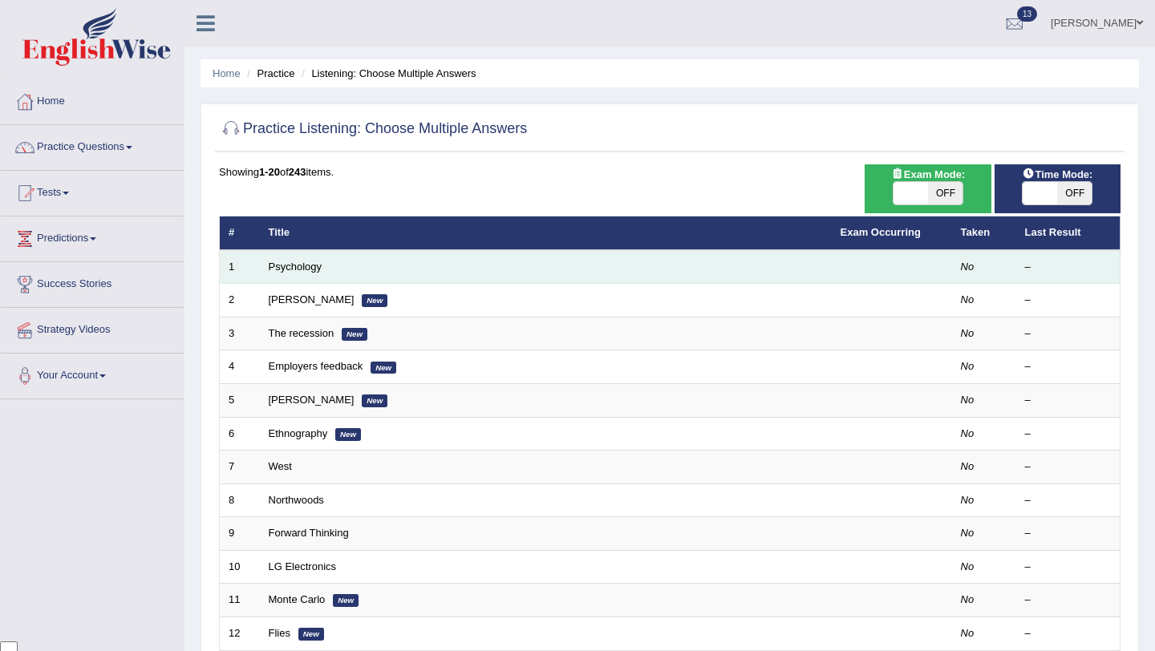
click at [306, 260] on td "Psychology" at bounding box center [546, 267] width 572 height 34
type textarea "Psychology"
click at [306, 260] on td "Psychology" at bounding box center [546, 267] width 572 height 34
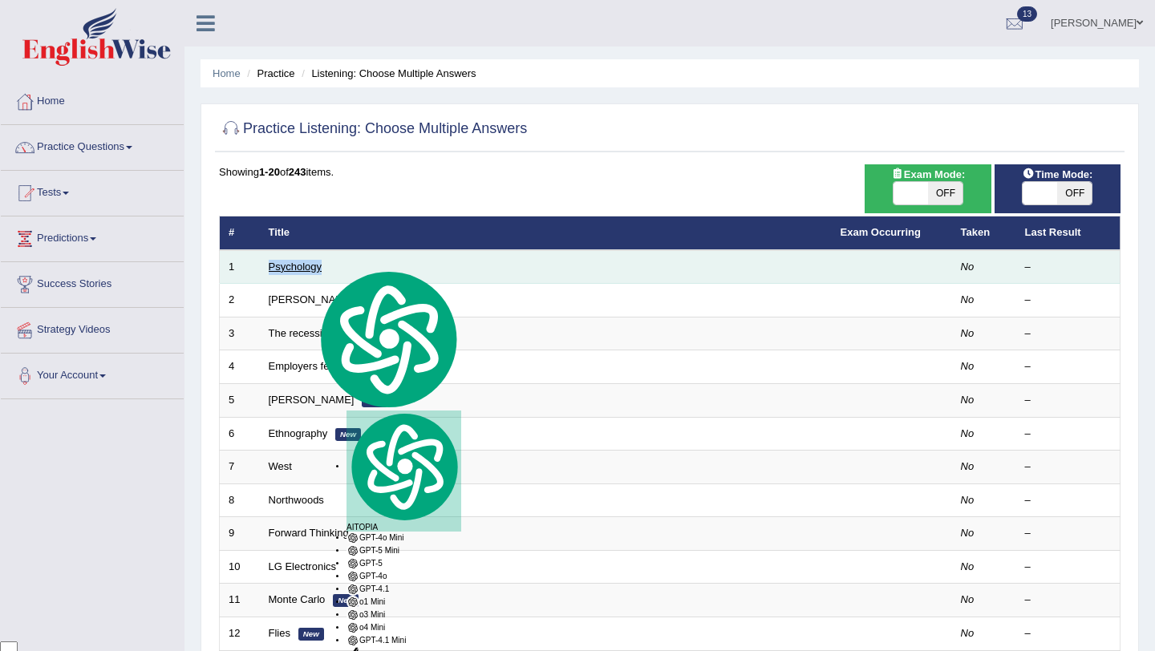
click at [309, 269] on link "Psychology" at bounding box center [295, 267] width 53 height 12
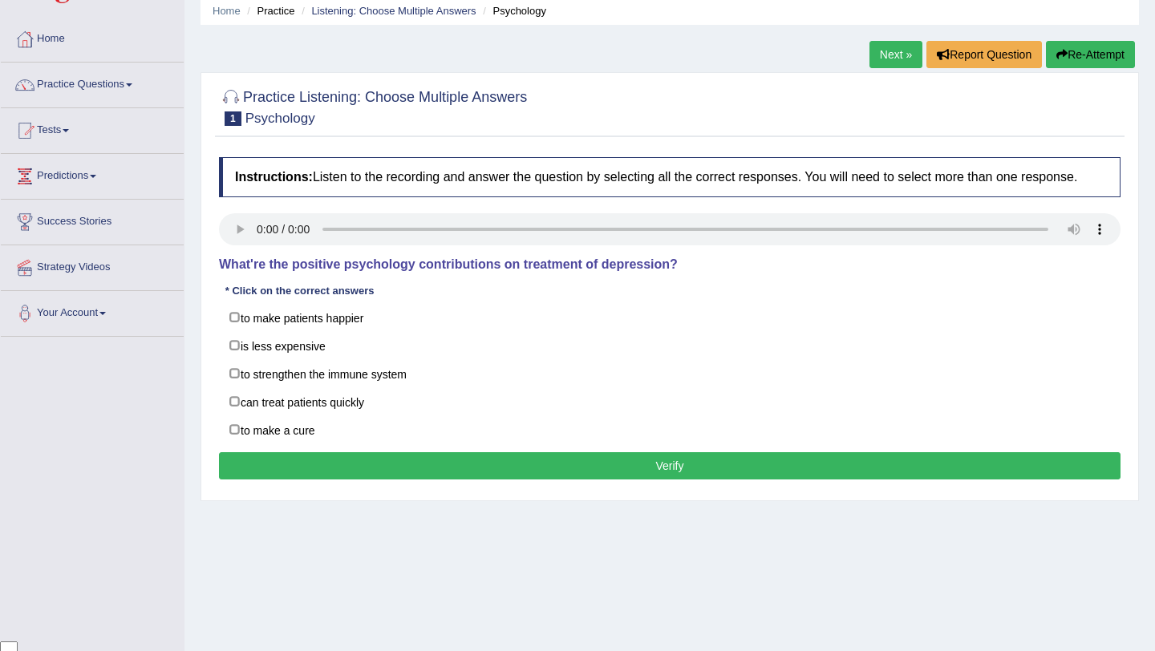
scroll to position [64, 0]
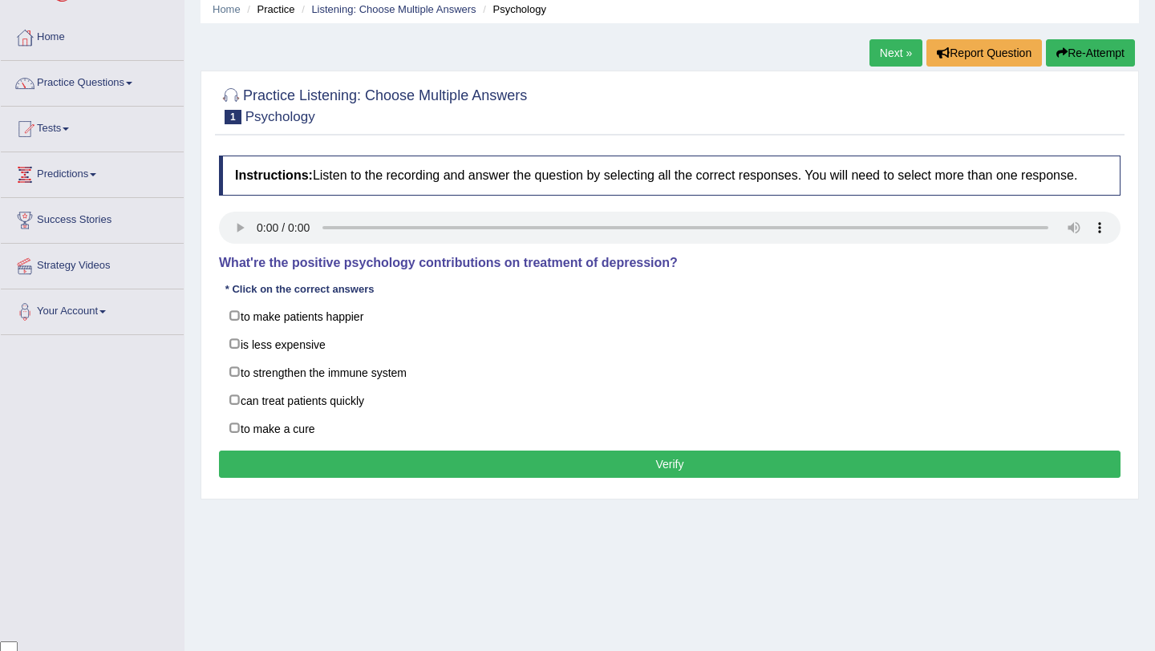
click at [517, 156] on div "Instructions: Listen to the recording and answer the question by selecting all …" at bounding box center [670, 319] width 910 height 343
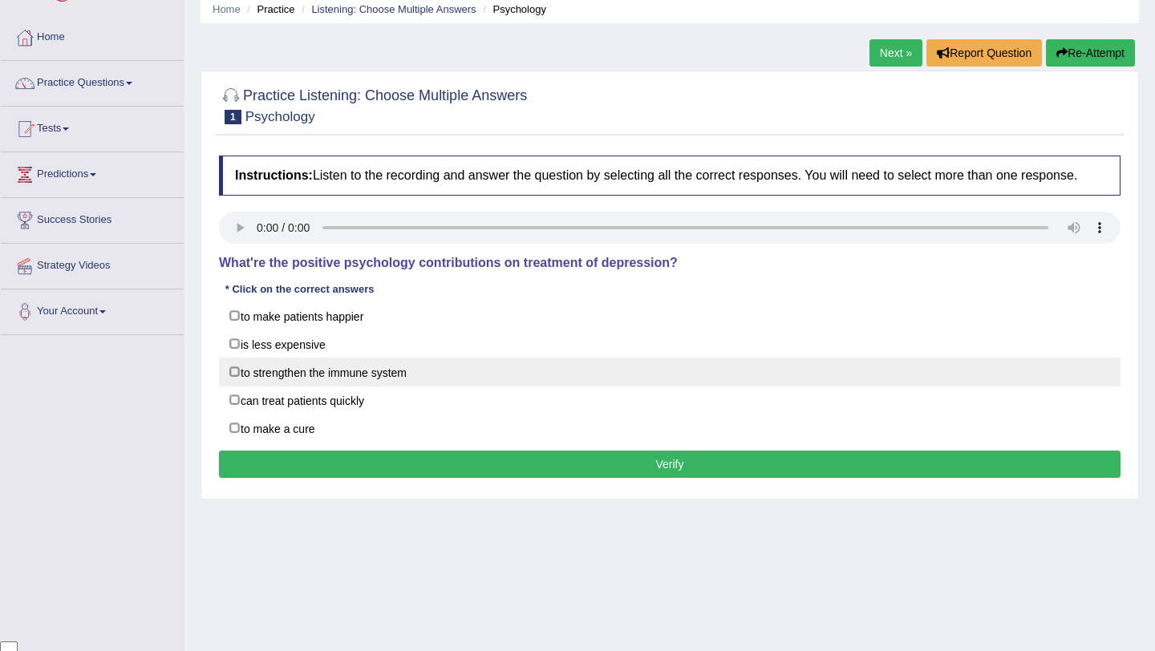
click at [339, 387] on label "to strengthen the immune system" at bounding box center [670, 372] width 902 height 29
checkbox input "true"
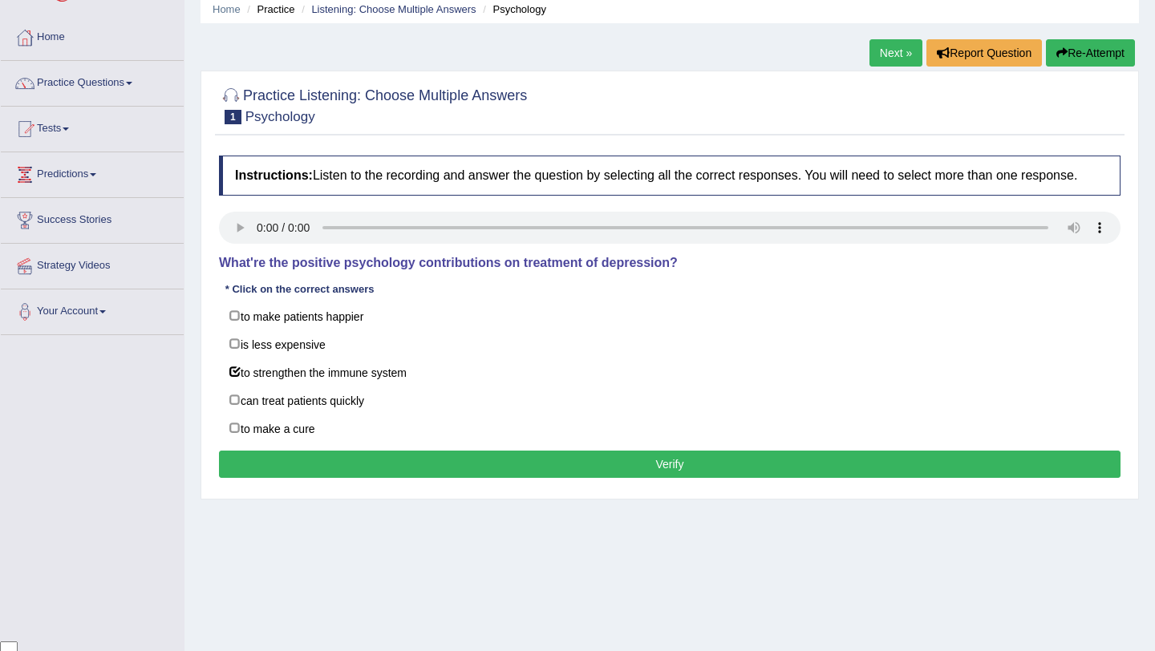
click at [613, 500] on div "Practice Listening: Choose Multiple Answers 1 Psychology Instructions: Listen t…" at bounding box center [670, 285] width 939 height 429
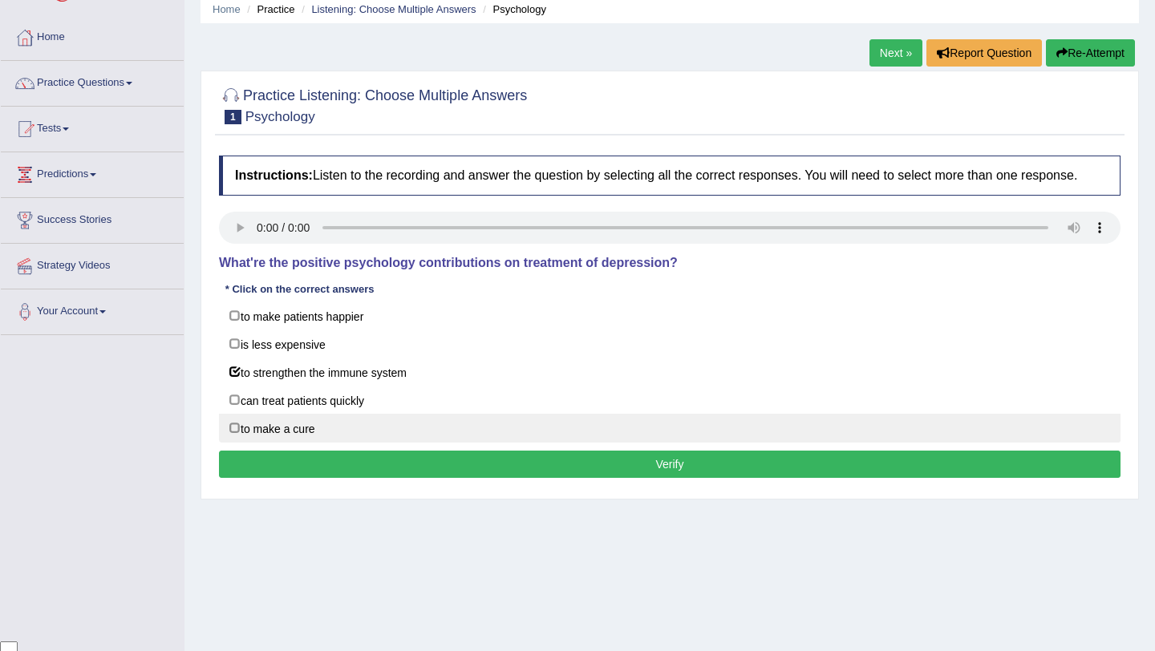
click at [613, 478] on button "Verify" at bounding box center [670, 464] width 902 height 27
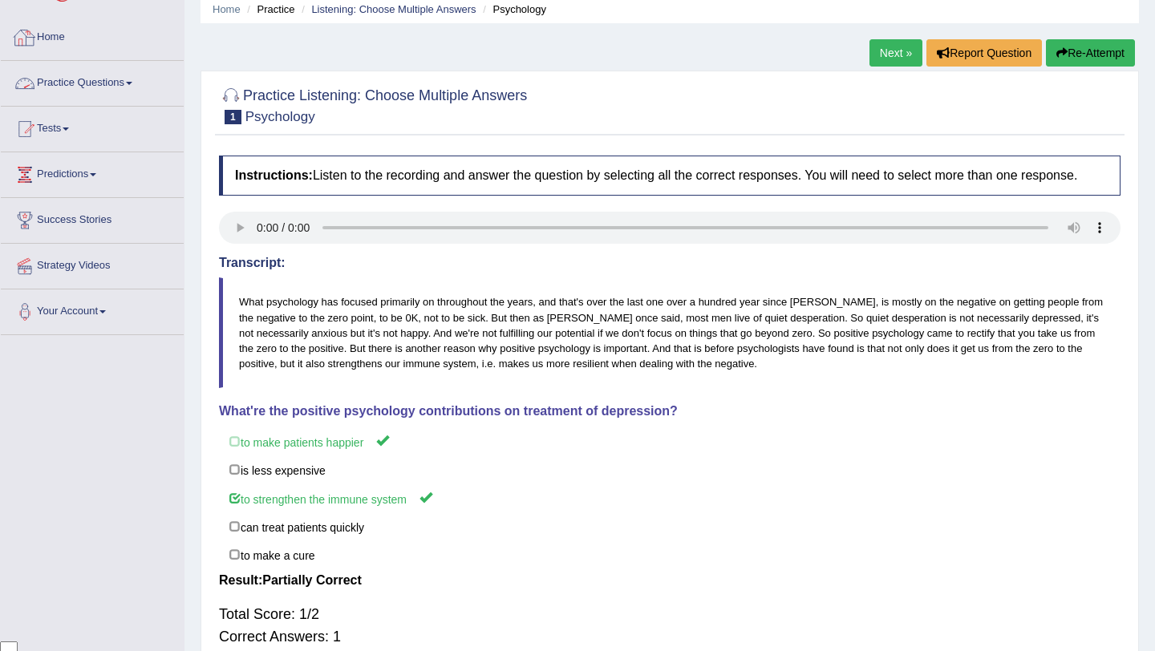
click at [93, 87] on link "Practice Questions" at bounding box center [92, 81] width 183 height 40
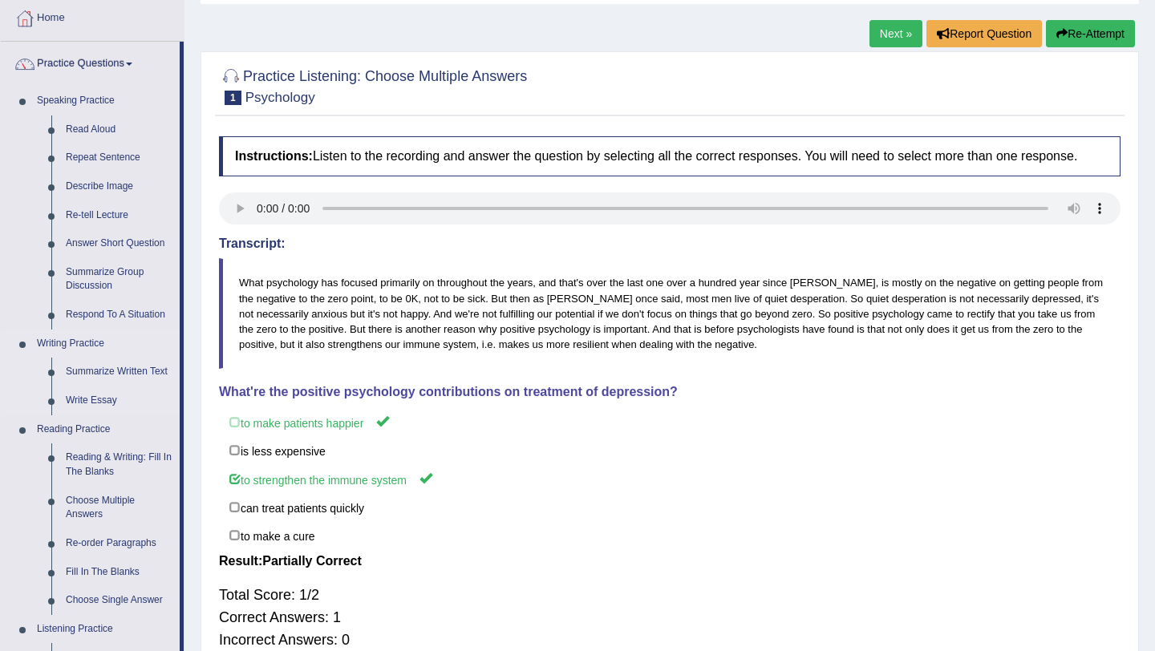
scroll to position [0, 0]
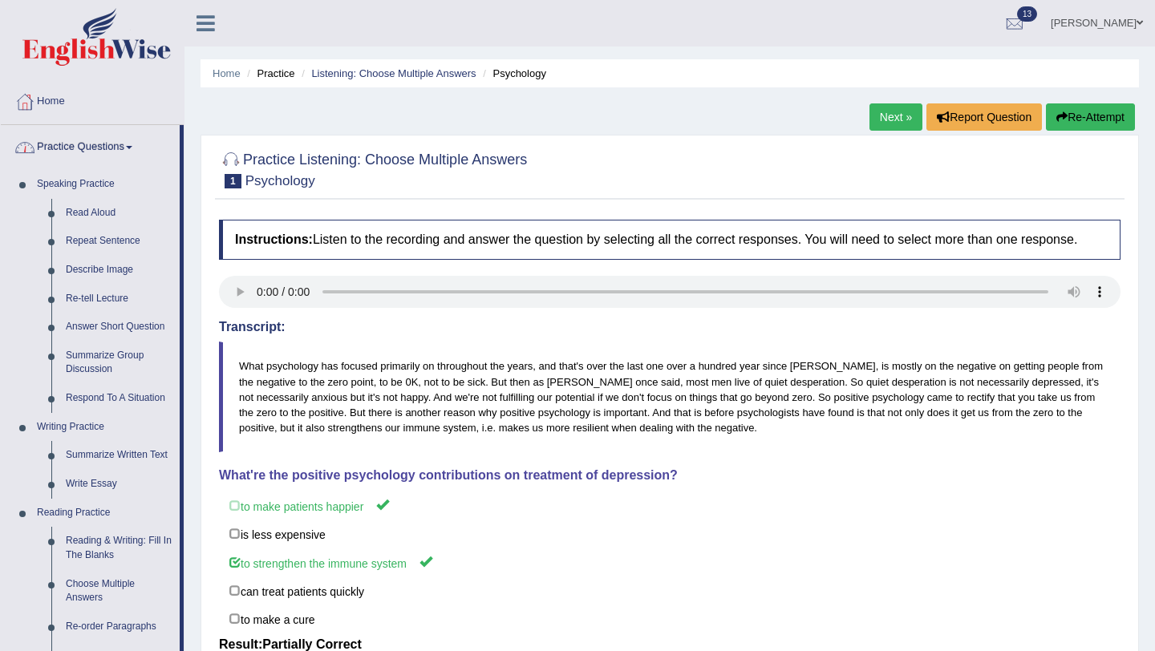
click at [99, 144] on link "Practice Questions" at bounding box center [90, 145] width 179 height 40
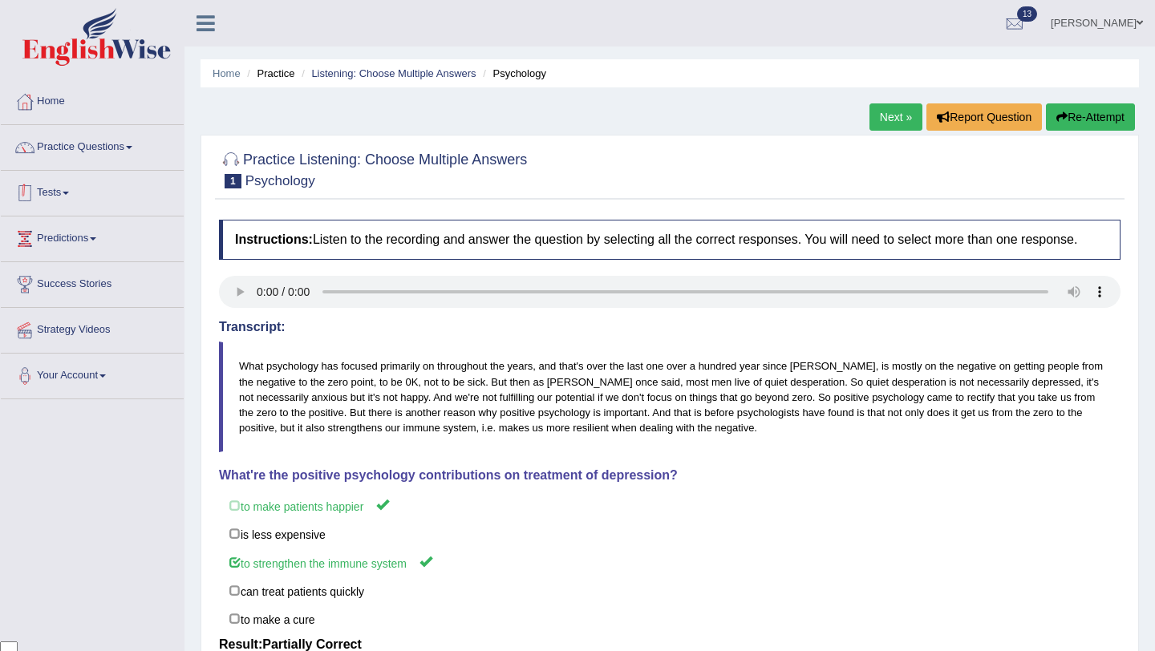
click at [73, 199] on link "Tests" at bounding box center [92, 191] width 183 height 40
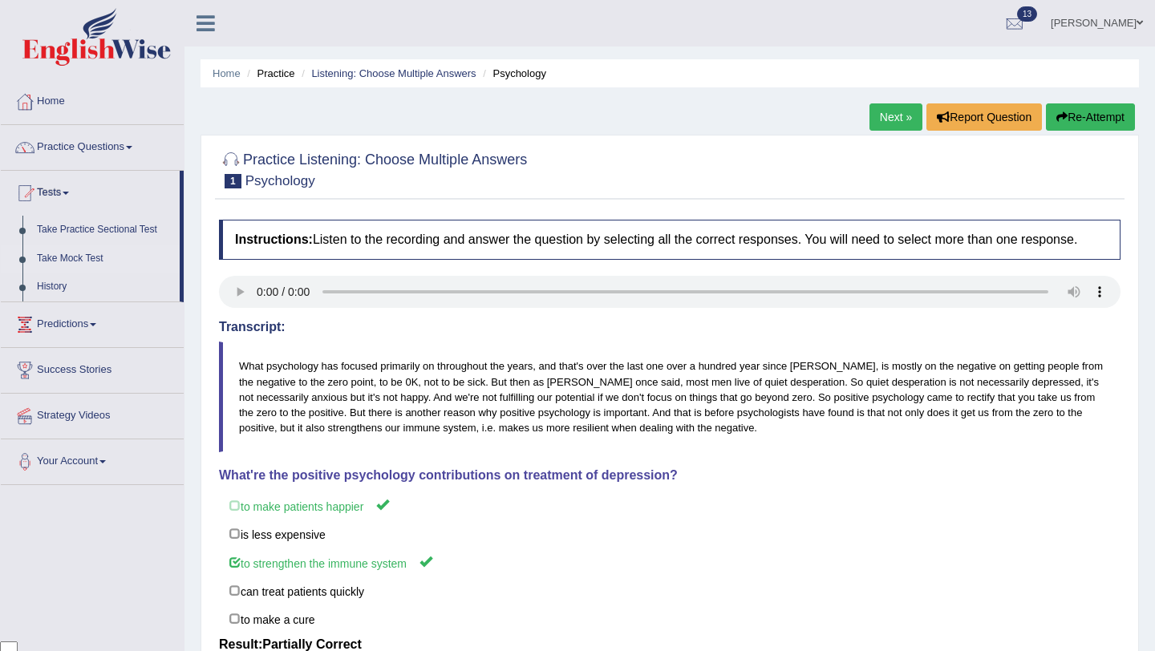
click at [77, 258] on link "Take Mock Test" at bounding box center [105, 259] width 150 height 29
